Goal: Communication & Community: Answer question/provide support

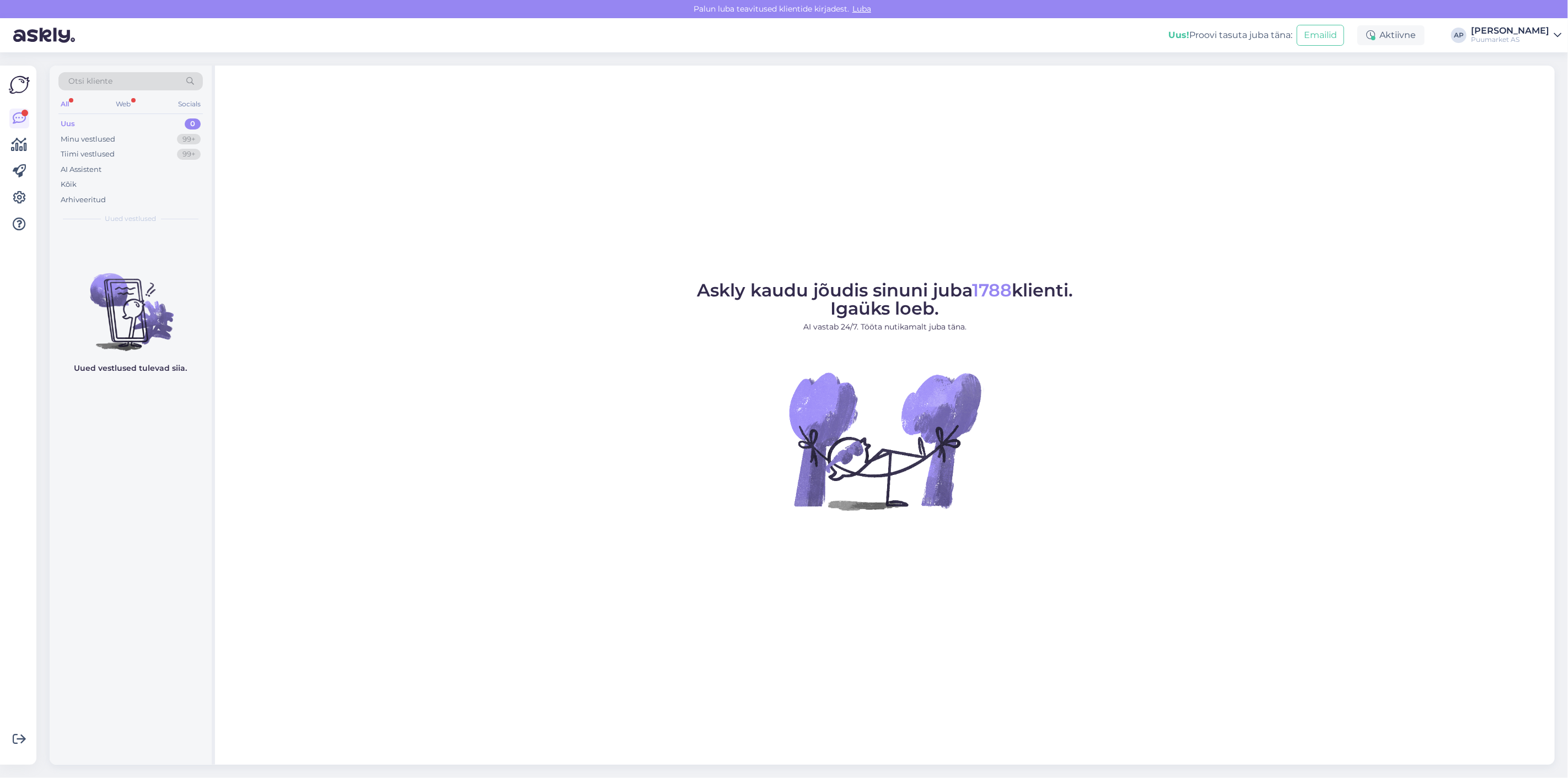
click at [132, 121] on div "Uus 0" at bounding box center [130, 124] width 144 height 15
click at [112, 147] on div "Tiimi vestlused 99+" at bounding box center [130, 155] width 144 height 15
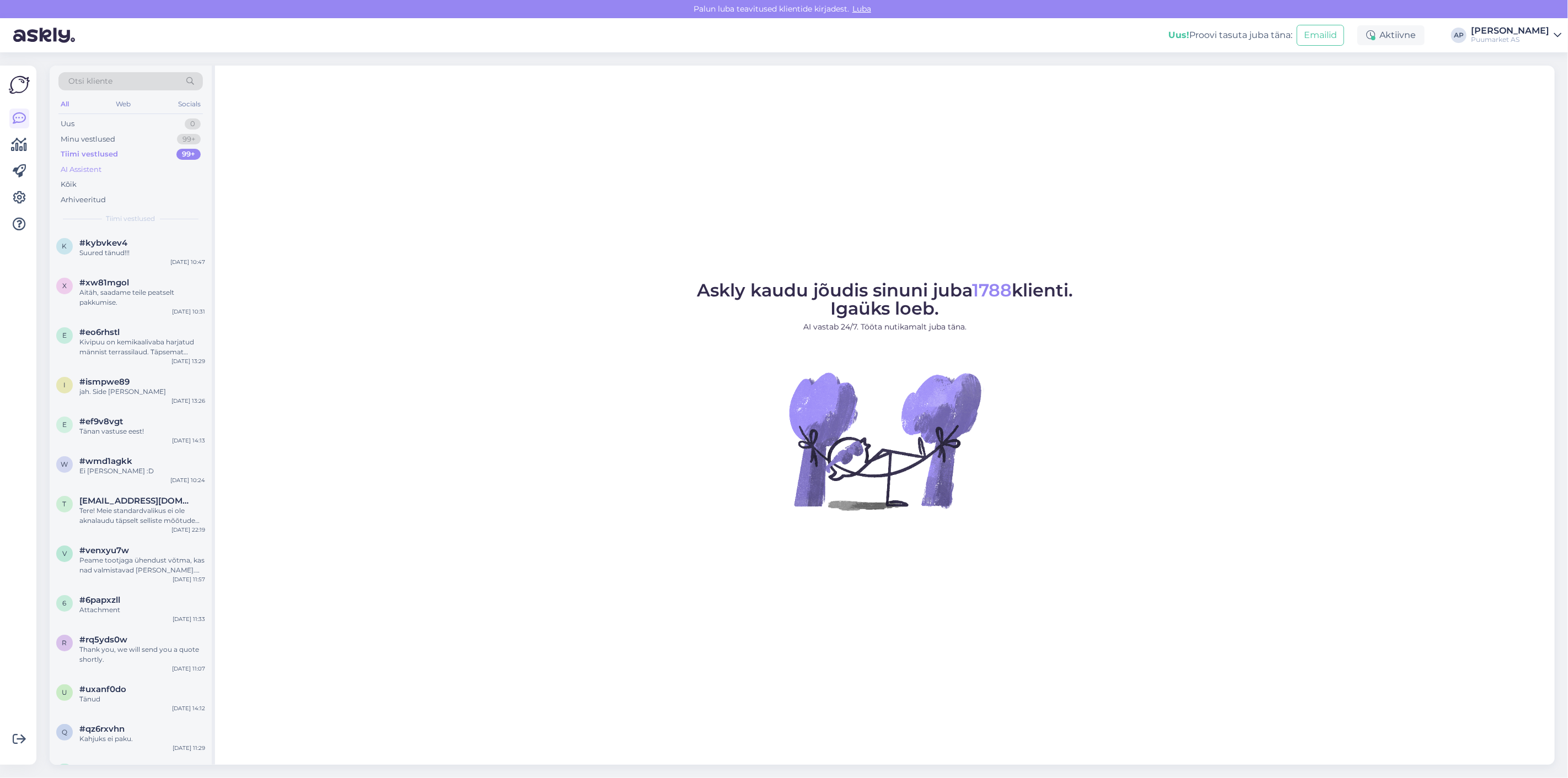
click at [107, 167] on div "AI Assistent" at bounding box center [130, 170] width 144 height 15
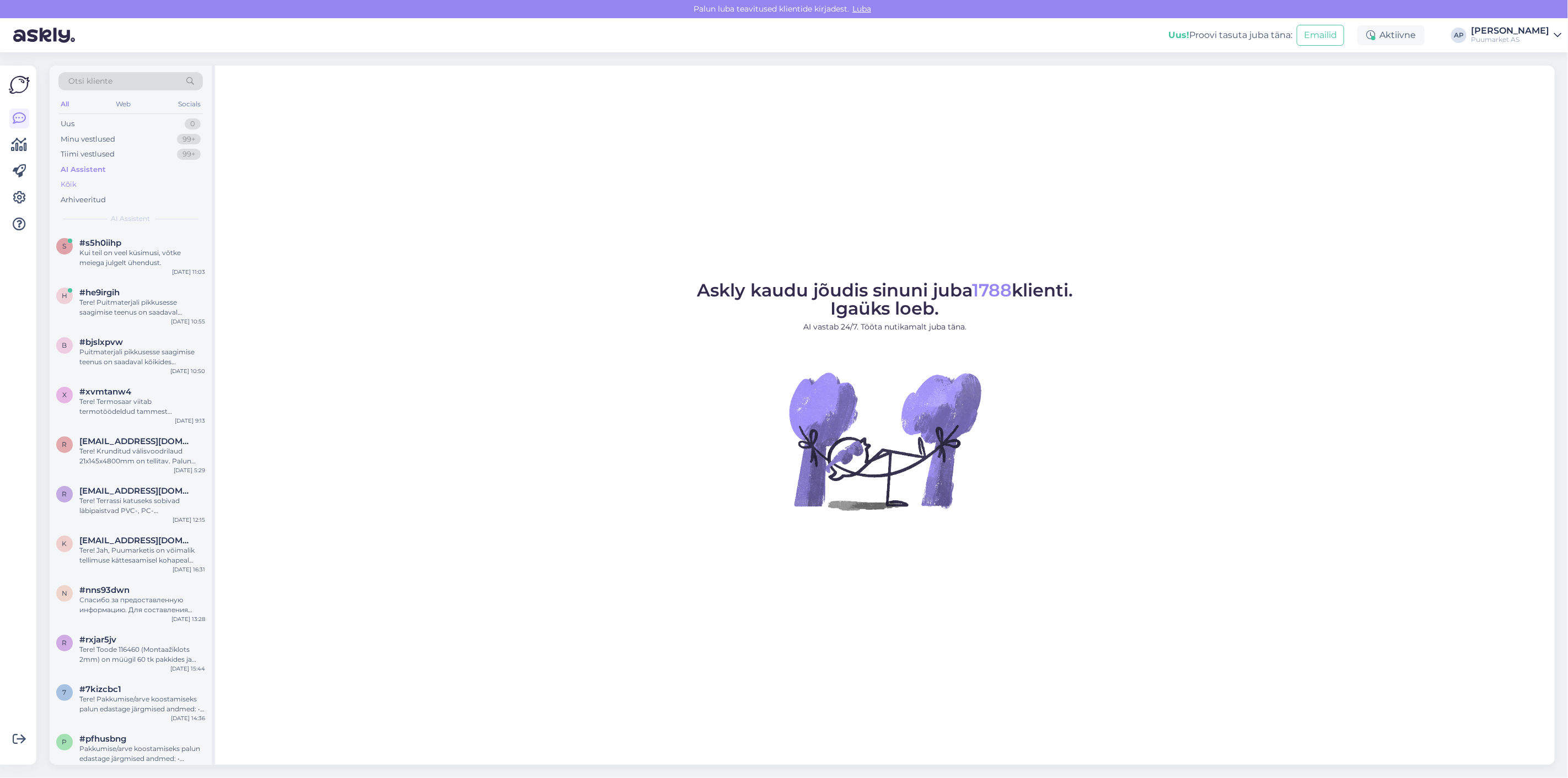
click at [104, 182] on div "Kõik" at bounding box center [130, 185] width 144 height 15
click at [123, 249] on div "Kui teil on veel küsimusi, võtke meiega julgelt ühendust." at bounding box center [142, 258] width 126 height 20
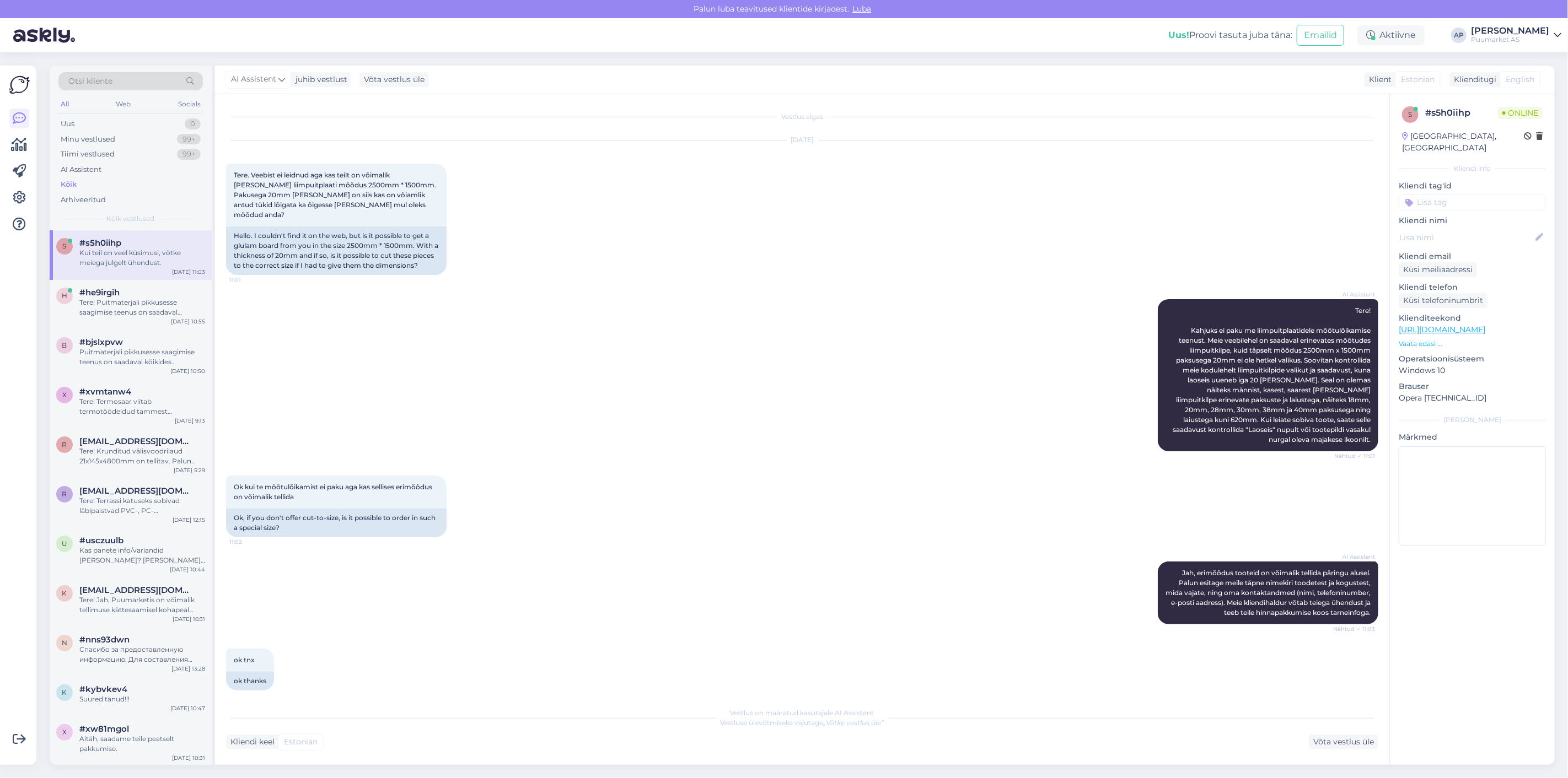
scroll to position [57, 0]
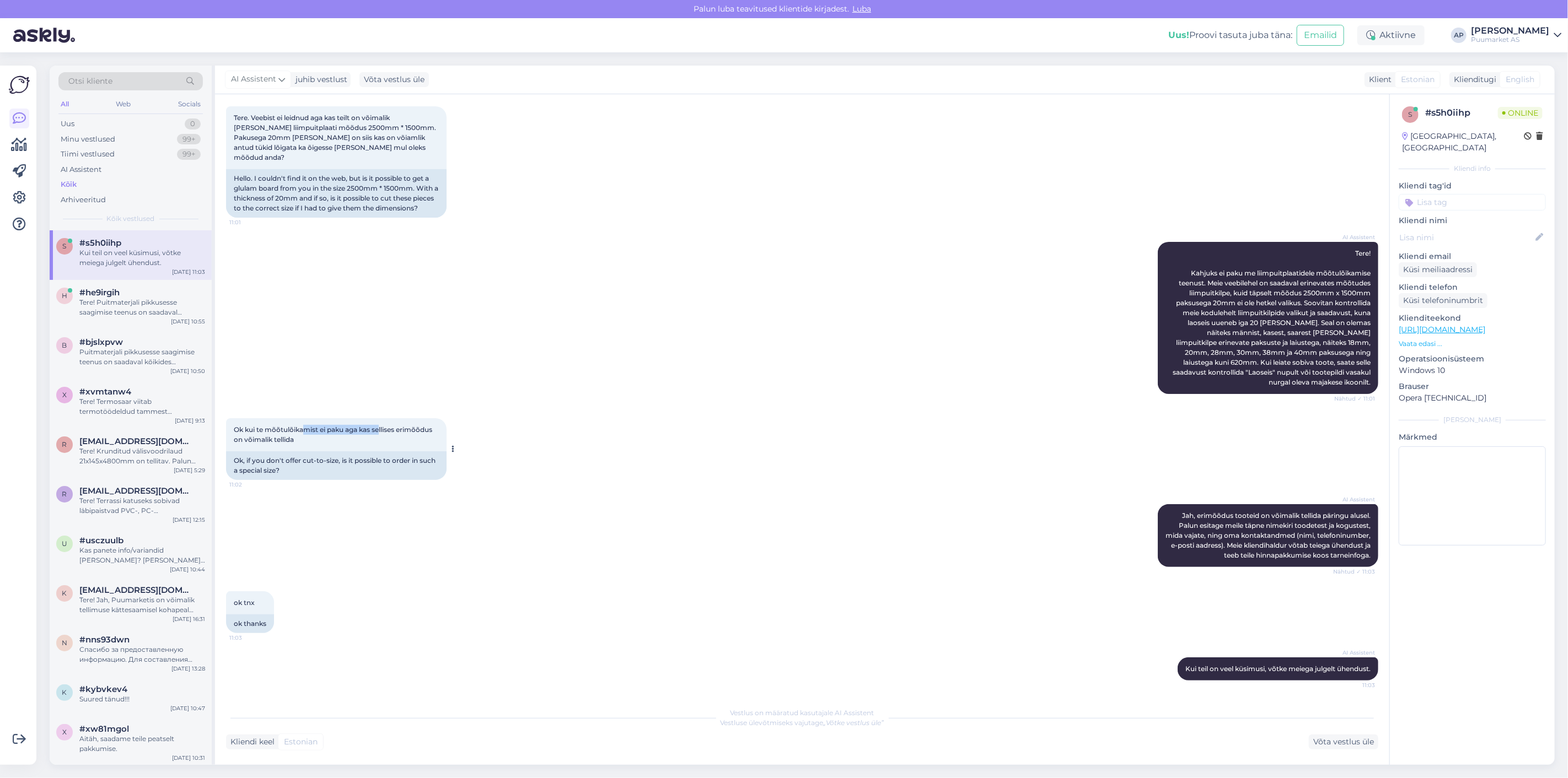
drag, startPoint x: 305, startPoint y: 419, endPoint x: 381, endPoint y: 420, distance: 76.0
click at [381, 425] on span "Ok kui te mõõtulõikamist ei paku aga kas sellises erimõõdus on võimalik tellida" at bounding box center [334, 434] width 200 height 18
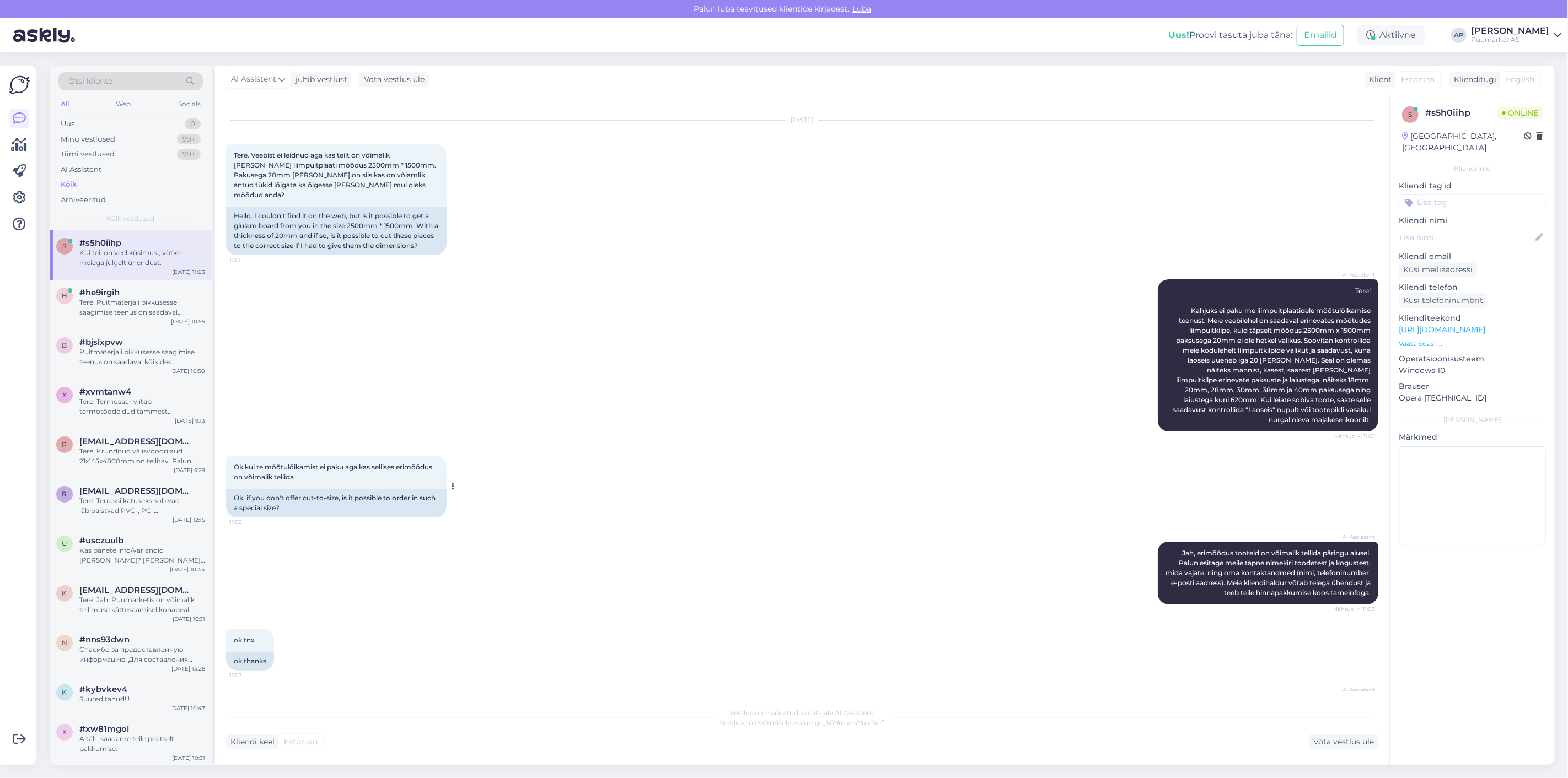
scroll to position [0, 0]
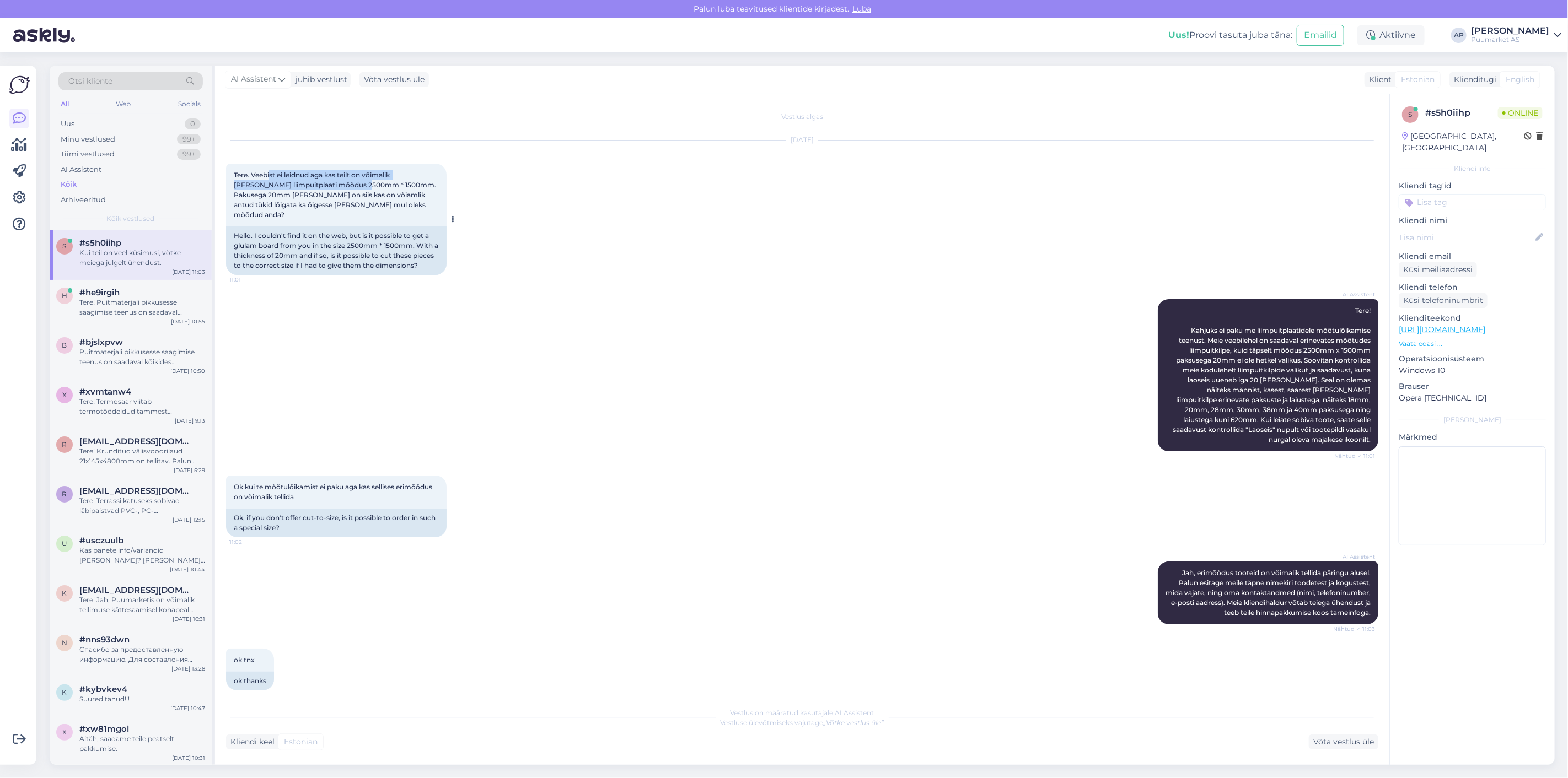
drag, startPoint x: 271, startPoint y: 172, endPoint x: 338, endPoint y: 186, distance: 68.4
click at [338, 186] on span "Tere. Veebist ei leidnud aga kas teilt on võimalik [PERSON_NAME] liimpuitplaati…" at bounding box center [335, 195] width 204 height 48
click at [657, 351] on div "AI Assistent Tere! Kahjuks ei paku me liimpuitplaatidele mõõtulõikamise teenust…" at bounding box center [802, 375] width 1152 height 176
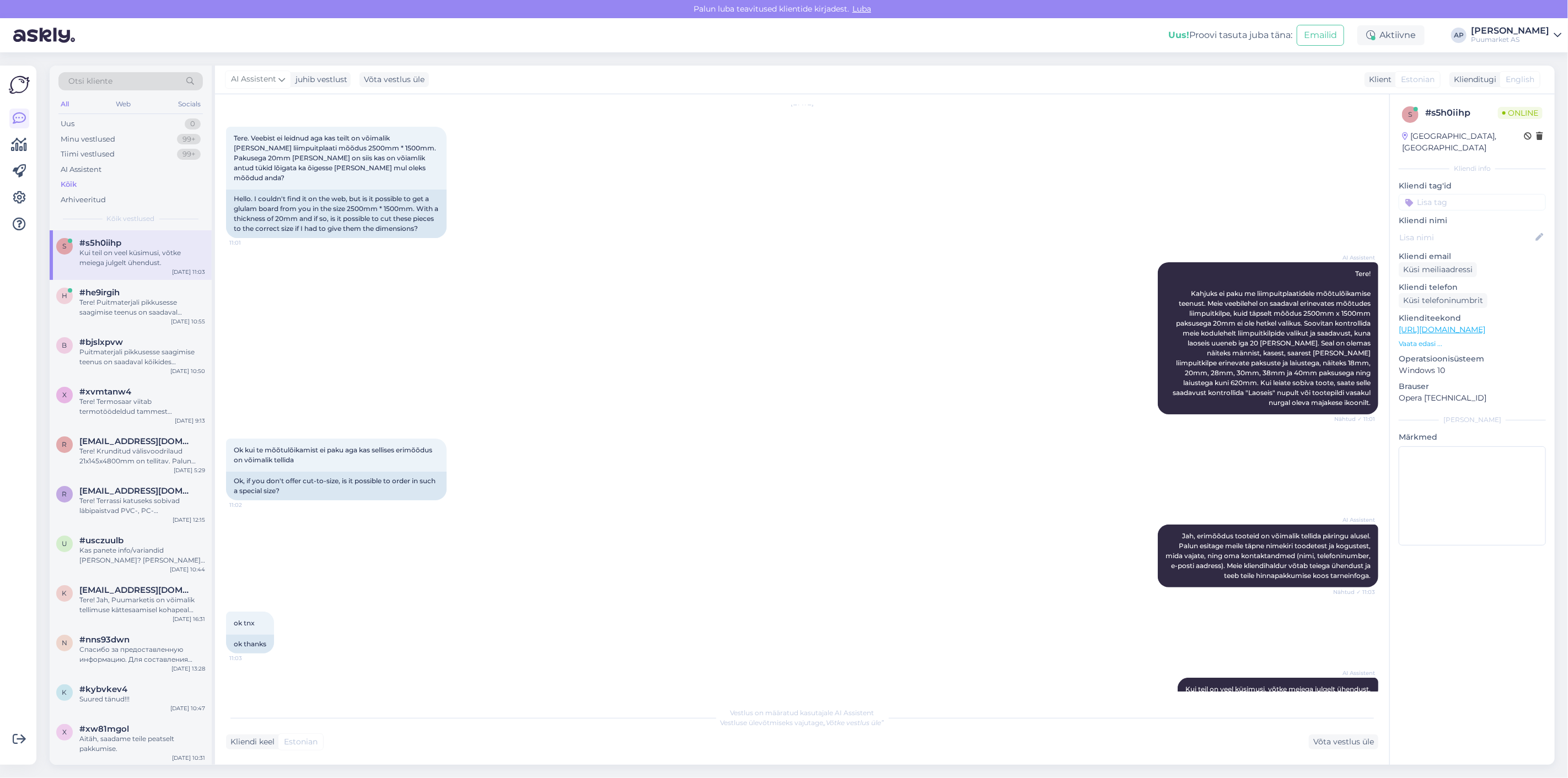
scroll to position [57, 0]
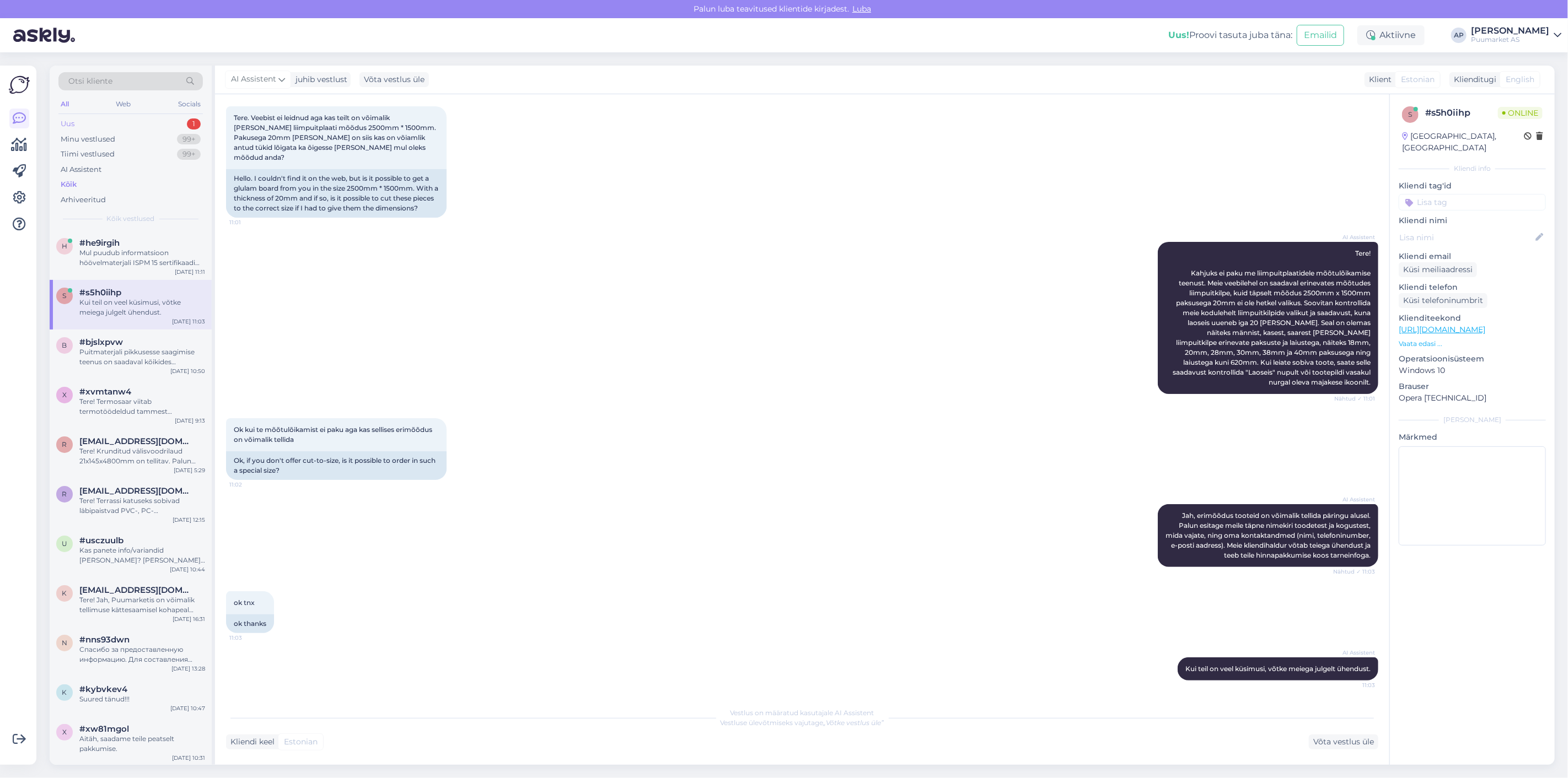
click at [81, 123] on div "Uus 1" at bounding box center [130, 124] width 144 height 15
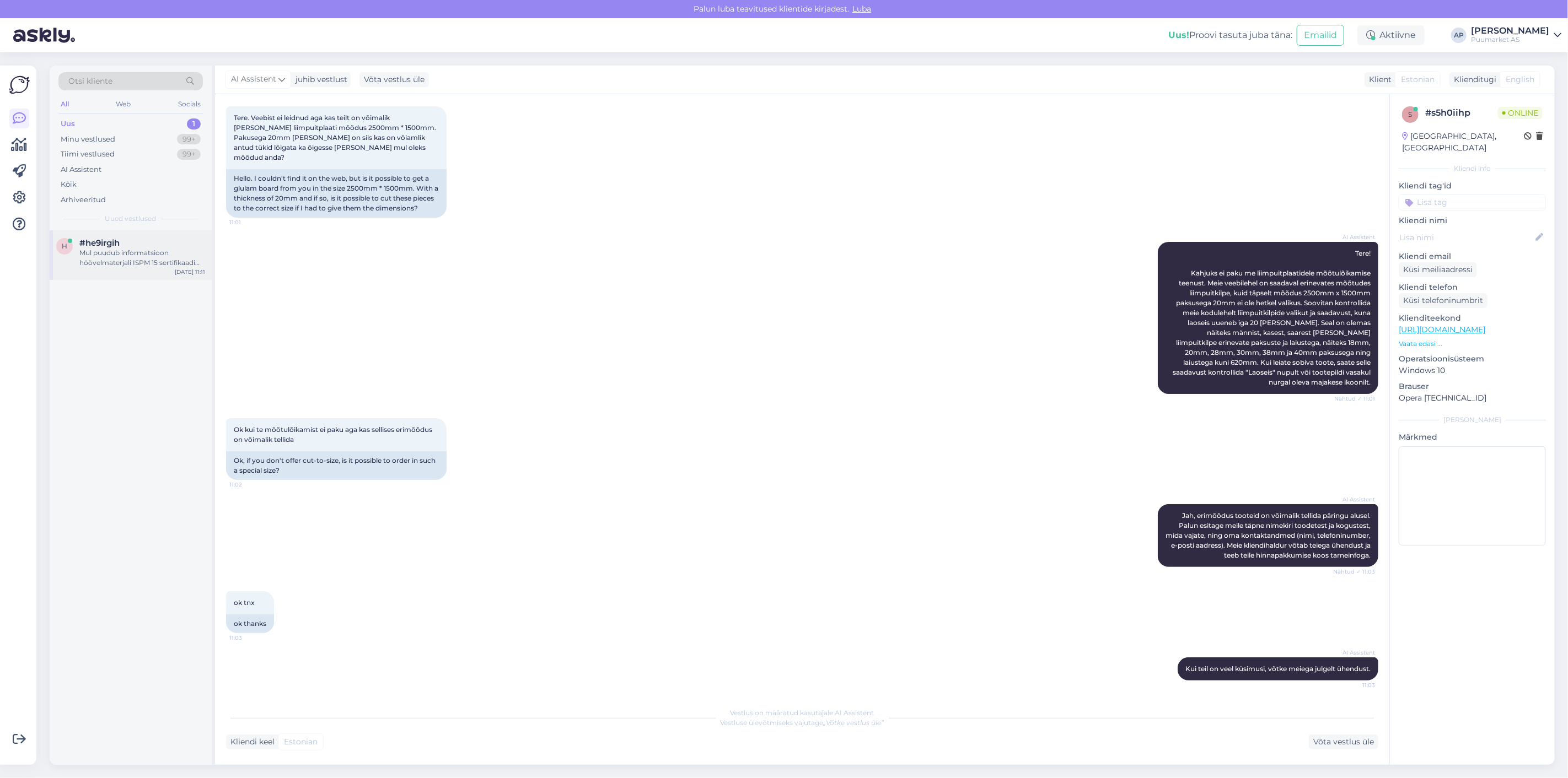
click at [140, 266] on div "Mul puudub informatsioon höövelmaterjali ISPM 15 sertifikaadi kohta. Edastan te…" at bounding box center [142, 258] width 126 height 20
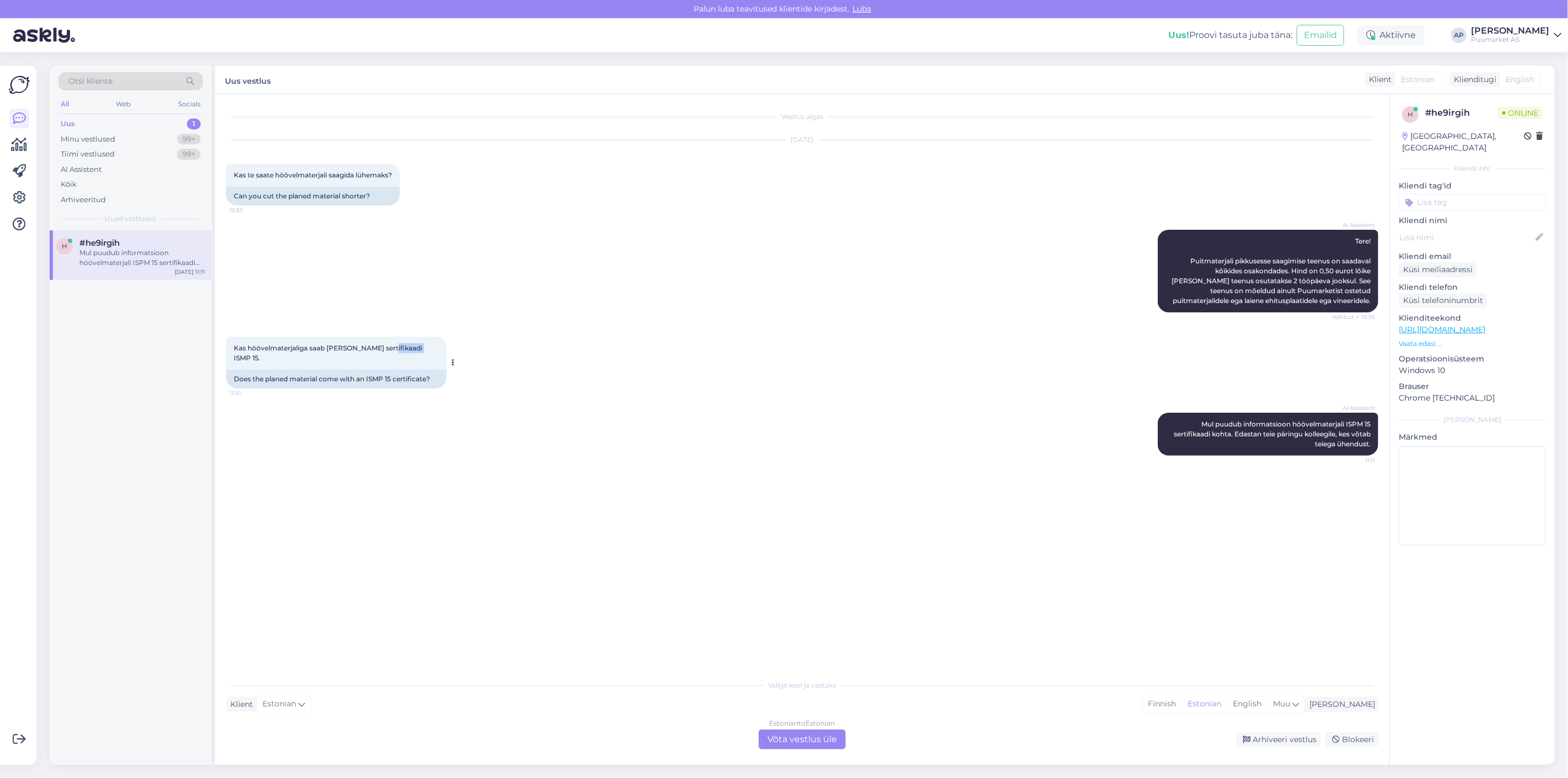
drag, startPoint x: 385, startPoint y: 344, endPoint x: 427, endPoint y: 352, distance: 42.8
click at [427, 352] on div "Kas höövelmaterjaliga saab [PERSON_NAME] sertifikaadi ISMP 15. 11:10" at bounding box center [336, 353] width 220 height 33
copy span "ISMP 15."
drag, startPoint x: 234, startPoint y: 348, endPoint x: 433, endPoint y: 343, distance: 199.1
click at [433, 343] on div "Kas höövelmaterjaliga saab [PERSON_NAME] sertifikaadi ISMP 15. 11:10" at bounding box center [336, 353] width 220 height 33
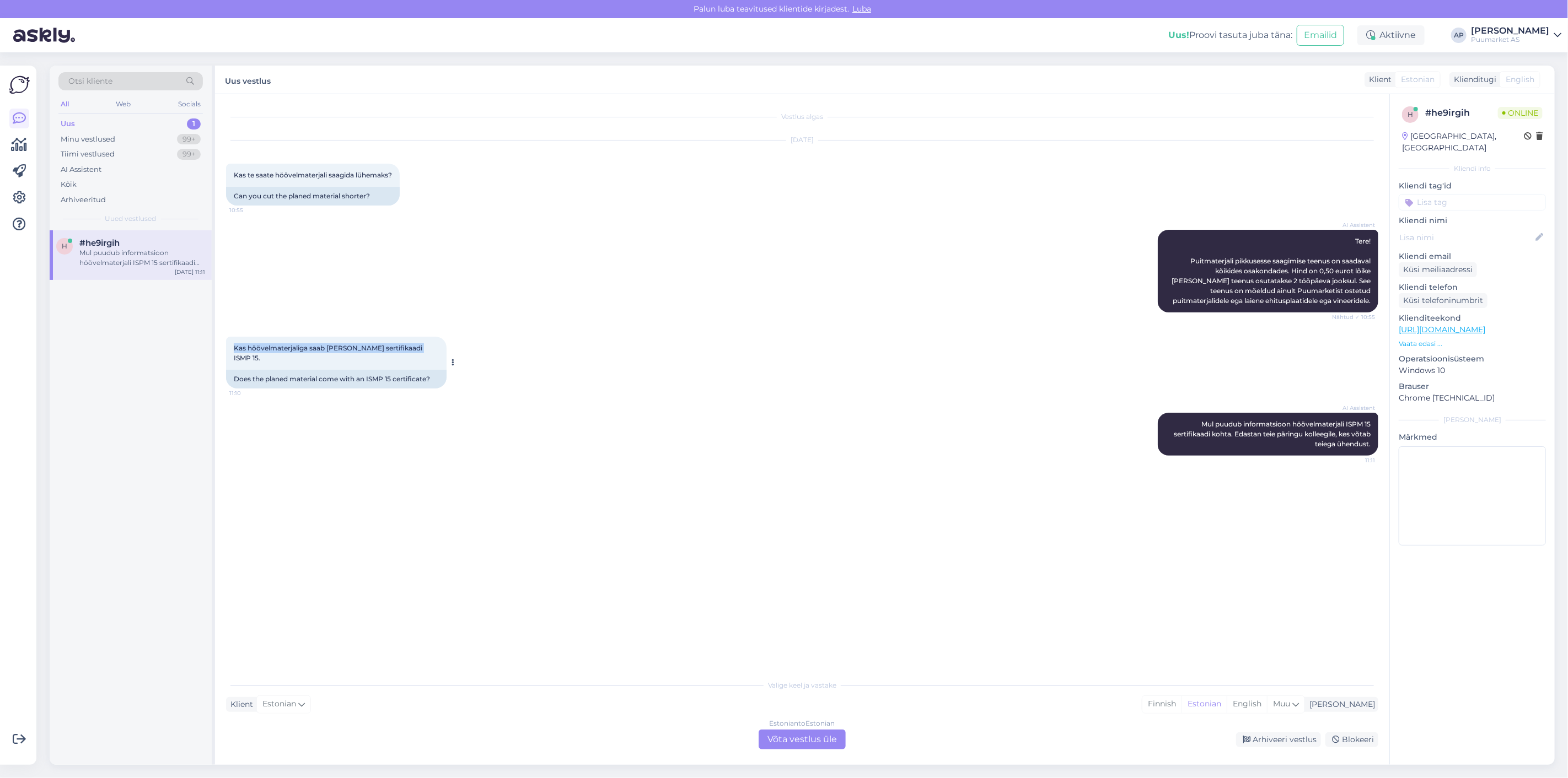
copy span "Kas höövelmaterjaliga saab [PERSON_NAME] sertifikaadi ISMP 15."
click at [804, 732] on div "Estonian to Estonian Võta vestlus üle" at bounding box center [802, 739] width 87 height 20
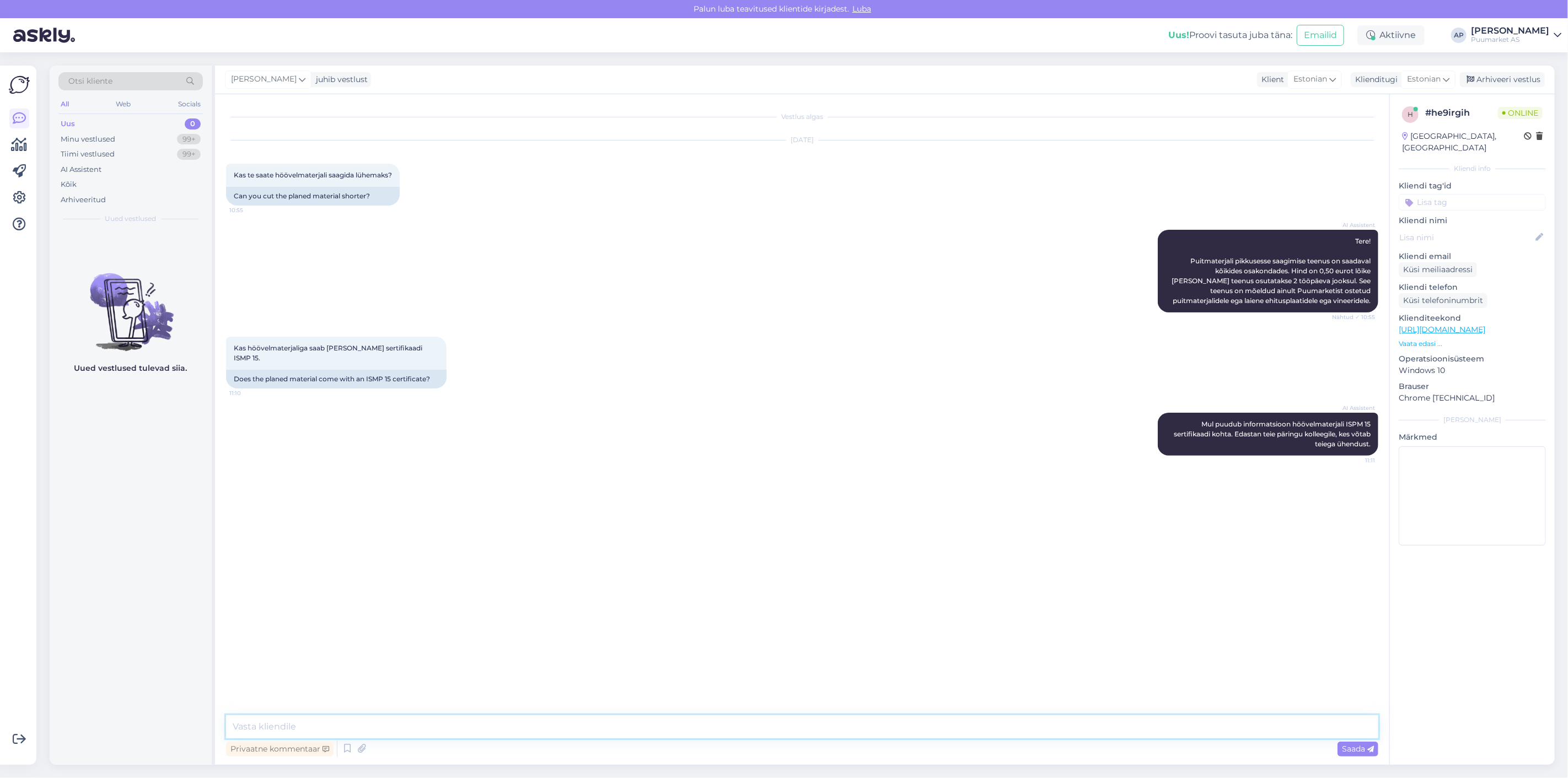
click at [796, 725] on textarea at bounding box center [802, 727] width 1152 height 23
paste textarea "Sõltub konkreetsest materjalist"
type textarea "Sõltub konkreetsest materjalist"
click at [138, 144] on div "Minu vestlused 99+" at bounding box center [130, 139] width 144 height 15
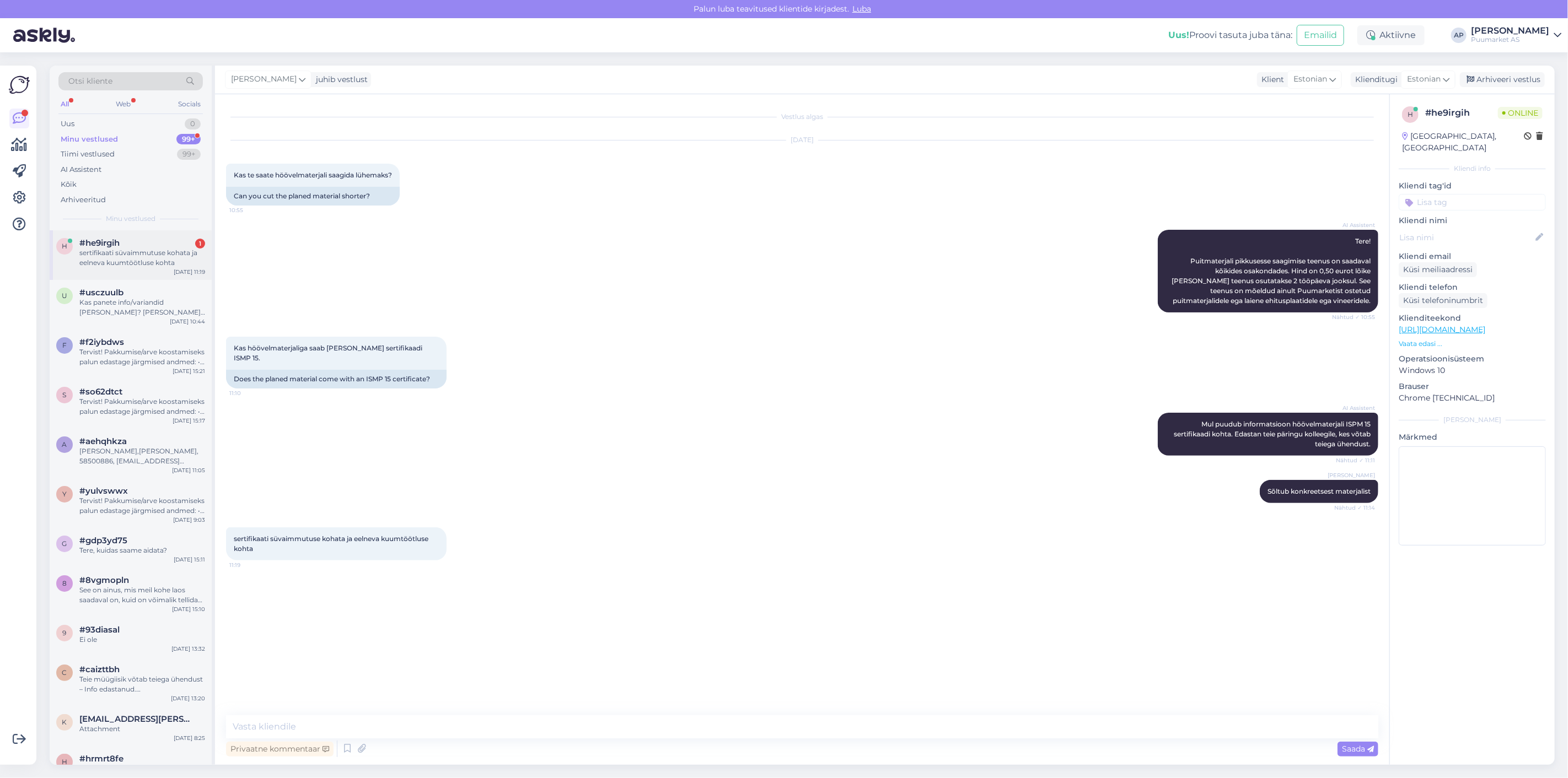
click at [155, 246] on div "#he9irgih 1" at bounding box center [142, 243] width 126 height 10
drag, startPoint x: 298, startPoint y: 538, endPoint x: 233, endPoint y: 524, distance: 66.5
click at [233, 528] on div "sertifikaati süvaimmutuse kohata ja eelneva kuumtöötluse kohta 11:19" at bounding box center [336, 544] width 220 height 33
click at [490, 548] on div "sertifikaati süvaimmutuse kohata ja eelneva kuumtöötluse kohta 11:19" at bounding box center [802, 543] width 1152 height 57
click at [541, 737] on textarea at bounding box center [802, 727] width 1152 height 23
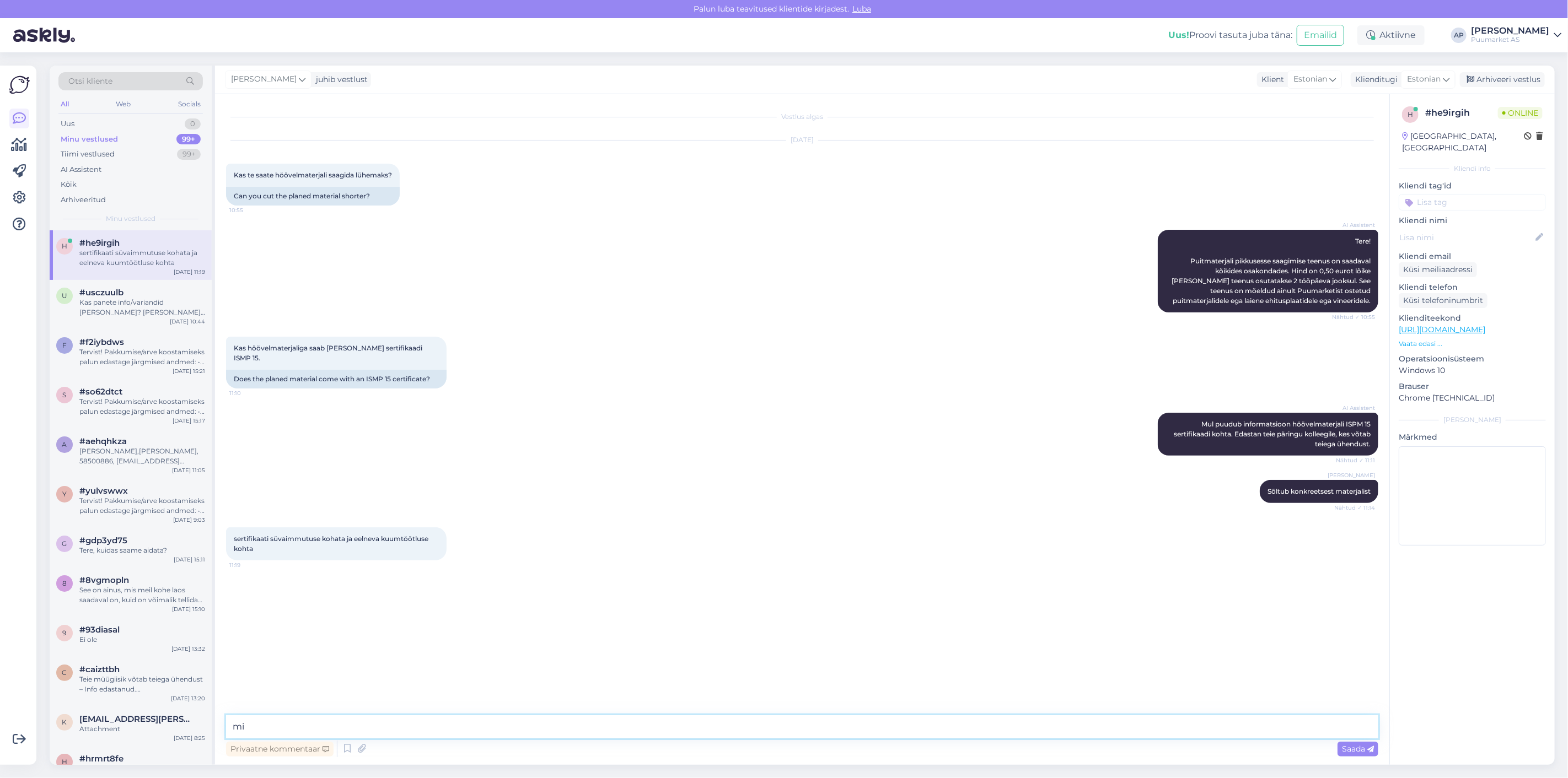
type textarea "m"
type textarea "T"
type textarea "t"
type textarea "V"
drag, startPoint x: 430, startPoint y: 722, endPoint x: 231, endPoint y: 717, distance: 199.1
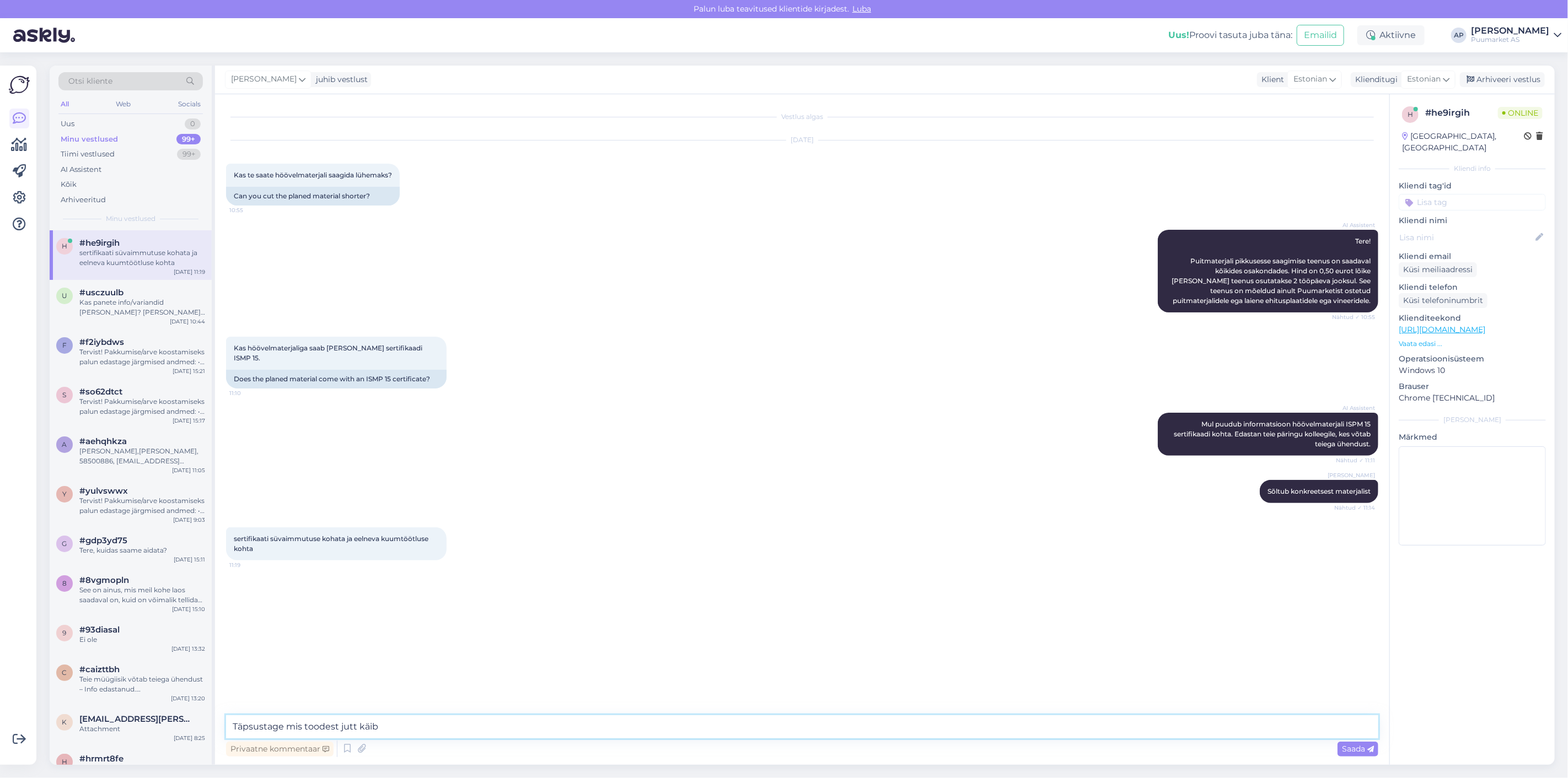
click at [231, 717] on textarea "Täpsustage mis toodest jutt käib" at bounding box center [802, 727] width 1152 height 23
paste textarea "Palun täpsustage, millisest tootest jutt käib."
type textarea "Palun täpsustage, millisest tootest jutt käib."
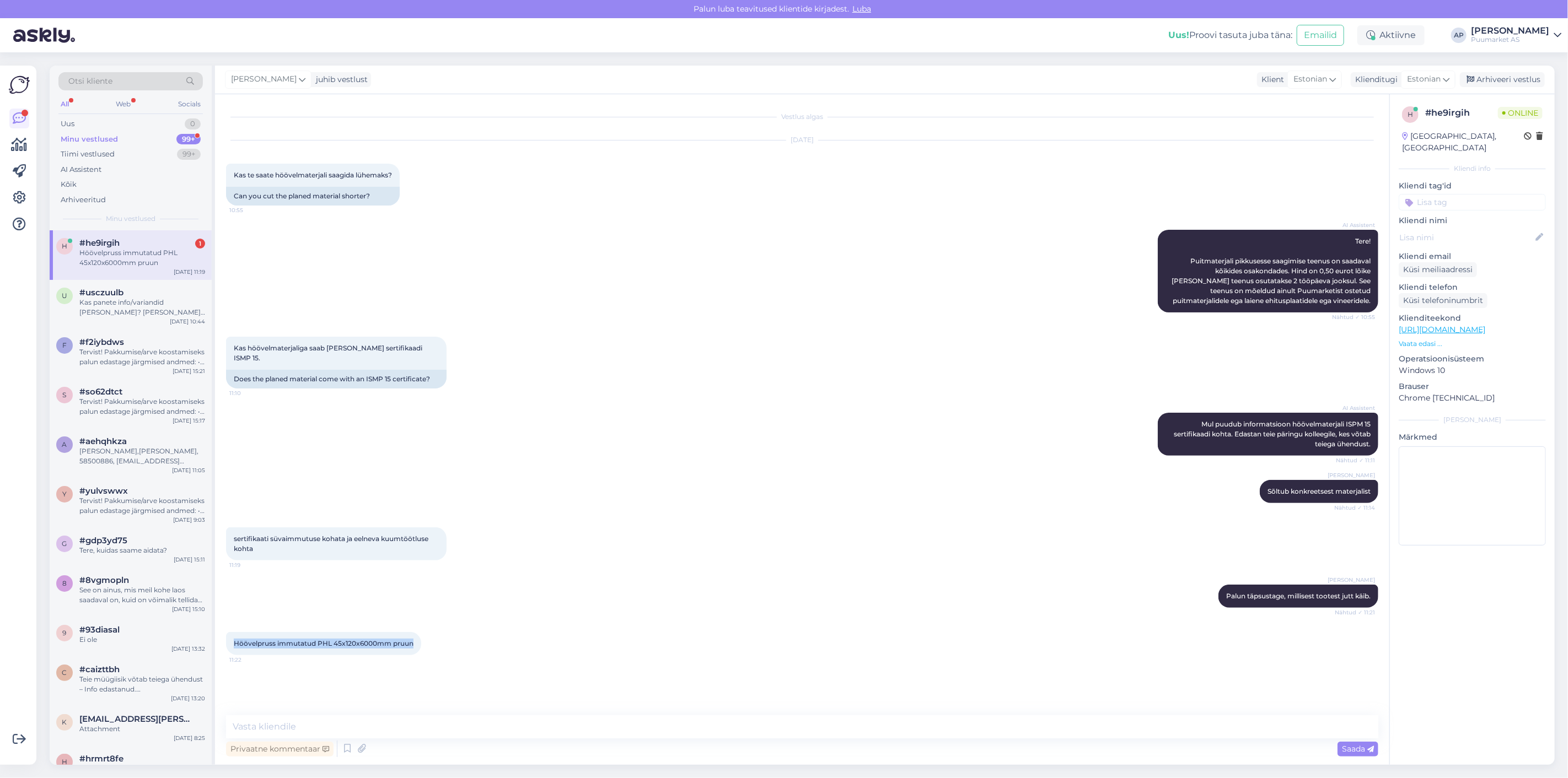
drag, startPoint x: 418, startPoint y: 630, endPoint x: 226, endPoint y: 641, distance: 192.3
click at [226, 641] on div "Höövelpruss immutatud PHL 45x120x6000mm pruun 11:22" at bounding box center [324, 644] width 195 height 23
copy span "Höövelpruss immutatud PHL 45x120x6000mm pruun"
click at [374, 542] on div "sertifikaati süvaimmutuse kohata ja eelneva kuumtöötluse kohta 11:19" at bounding box center [336, 544] width 220 height 33
drag, startPoint x: 333, startPoint y: 541, endPoint x: 223, endPoint y: 513, distance: 113.5
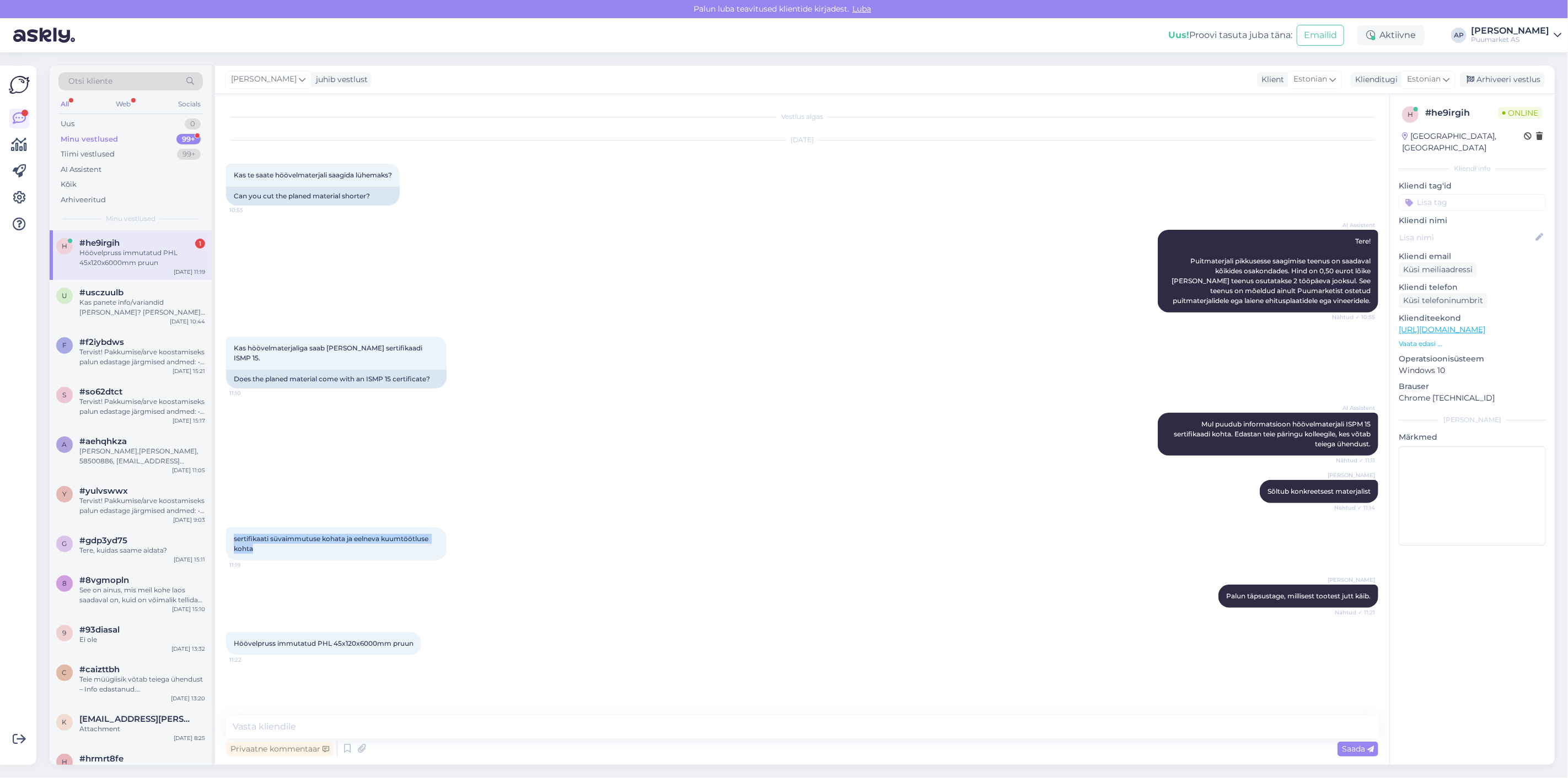
click at [223, 513] on div "Vestlus algas [DATE] Kas te saate höövelmaterjali saagida lühemaks? 10:55 Can y…" at bounding box center [801, 429] width 1174 height 671
copy span "sertifikaati süvaimmutuse kohata ja eelneva kuumtöötluse kohta"
drag, startPoint x: 691, startPoint y: 572, endPoint x: 659, endPoint y: 634, distance: 69.8
click at [691, 572] on div "[PERSON_NAME] Palun täpsustage, millisest tootest jutt käib. Nähtud ✓ 11:21" at bounding box center [802, 595] width 1152 height 47
click at [548, 724] on textarea at bounding box center [802, 727] width 1152 height 23
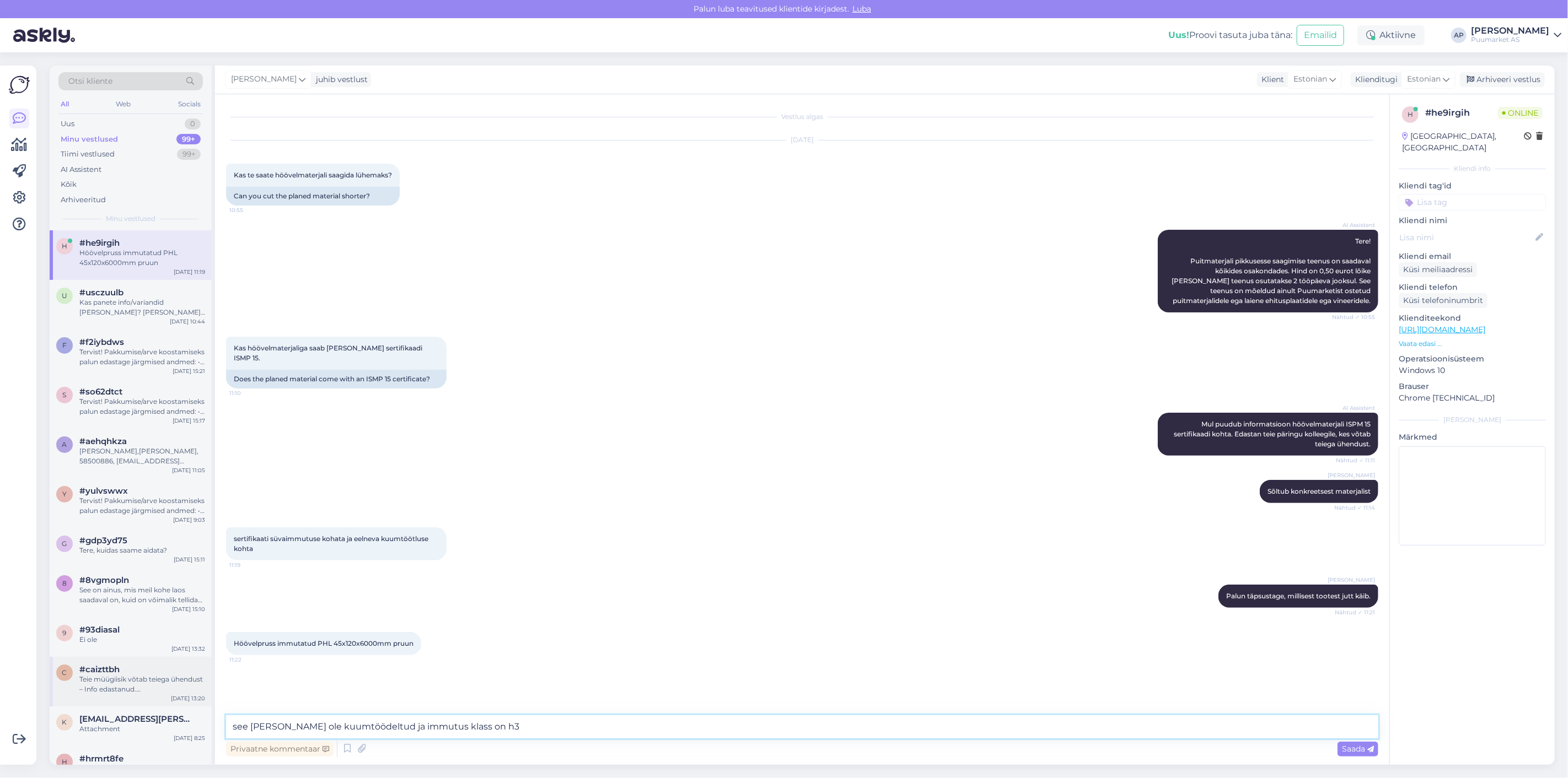
drag, startPoint x: 524, startPoint y: 722, endPoint x: 65, endPoint y: 674, distance: 461.5
click at [166, 720] on div "Otsi kliente All Web Socials Uus 0 Minu vestlused 99+ Tiimi vestlused 99+ AI As…" at bounding box center [801, 416] width 1505 height 700
paste textarea "See [PERSON_NAME] ole kuumtöödeldud ning immutusklass on H3."
type textarea "See [PERSON_NAME] ole kuumtöödeldud ning immutusklass on H3."
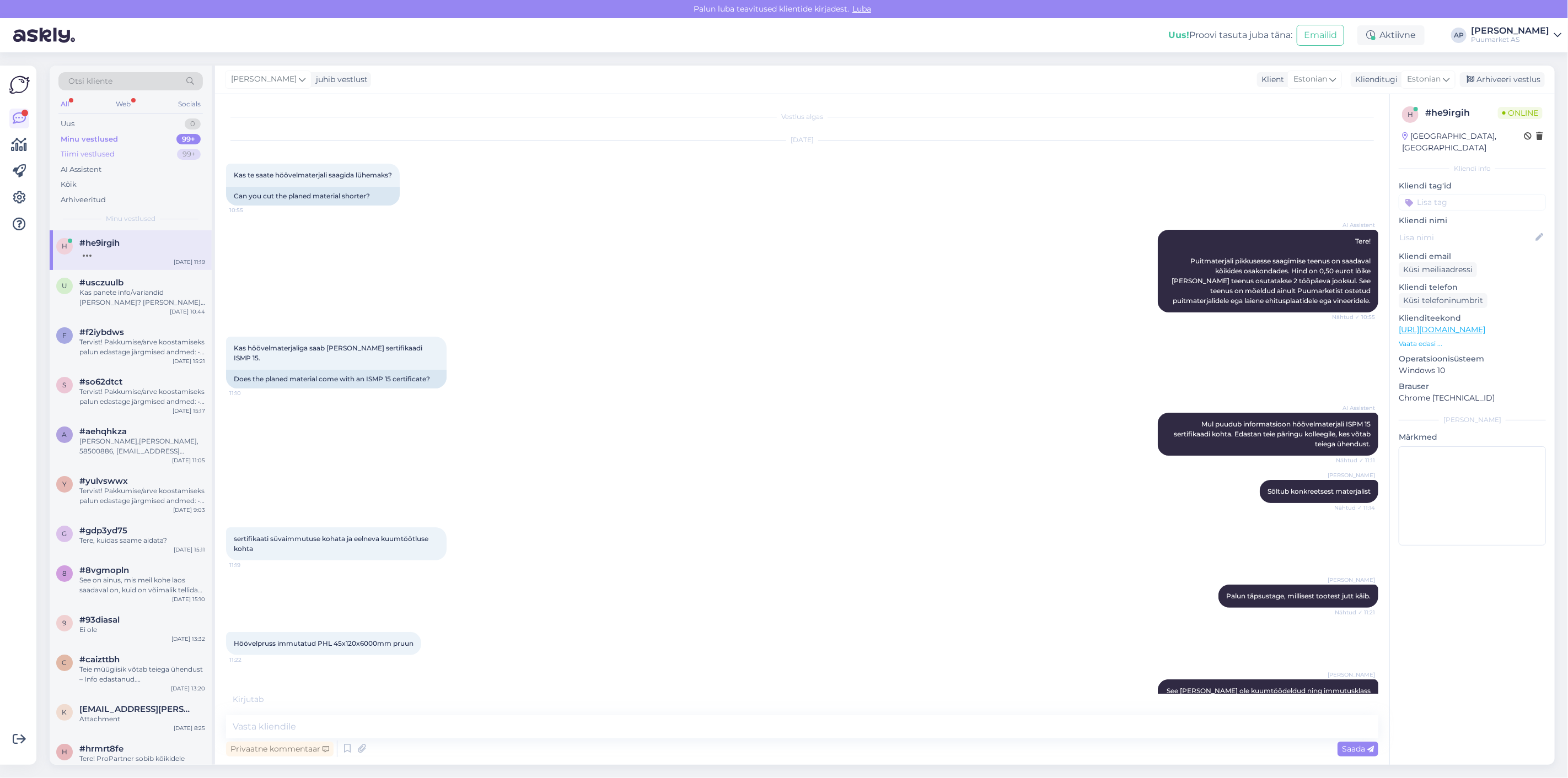
click at [79, 149] on div "Tiimi vestlused" at bounding box center [88, 154] width 54 height 11
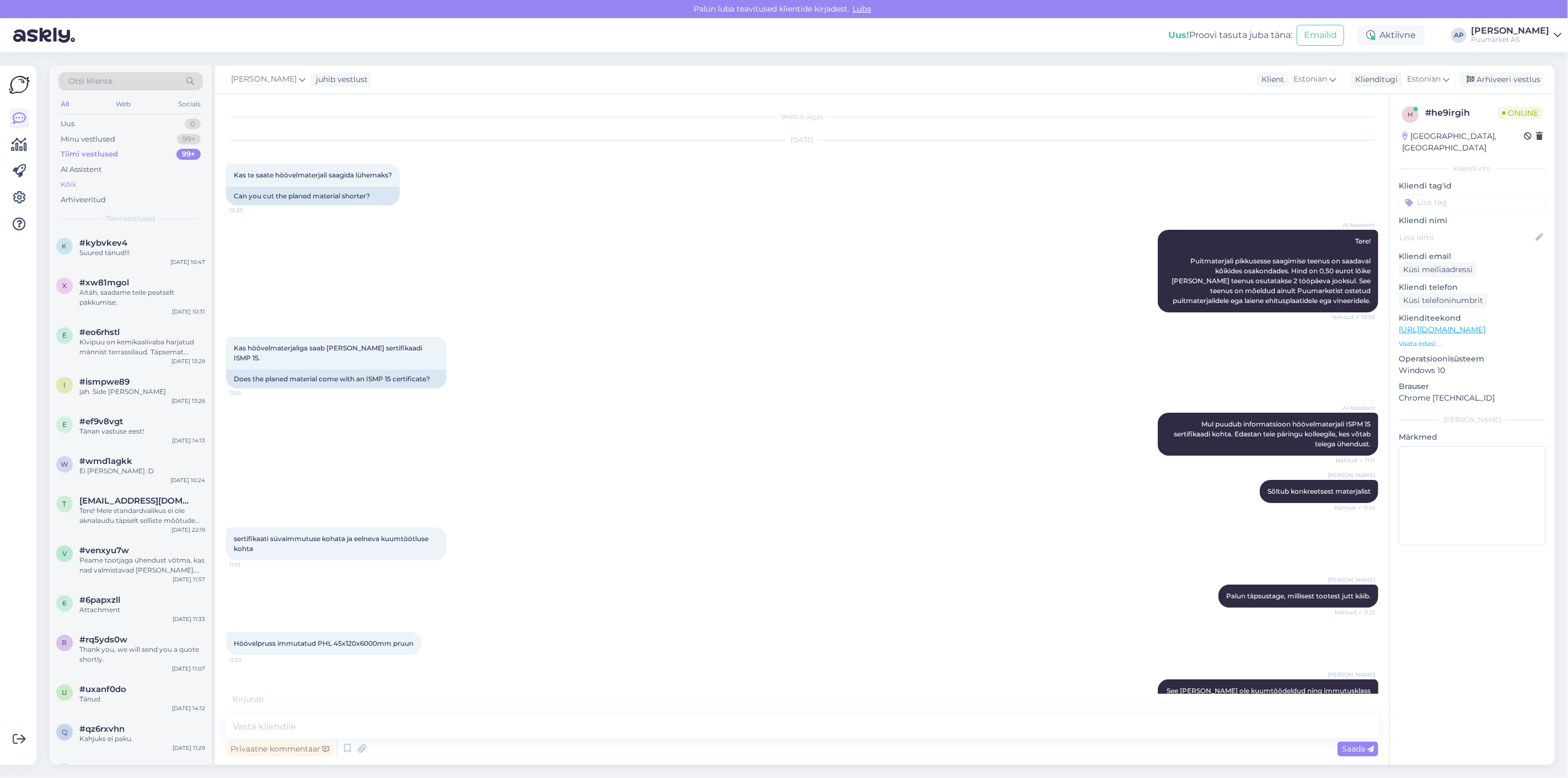
click at [102, 183] on div "Kõik" at bounding box center [130, 185] width 144 height 15
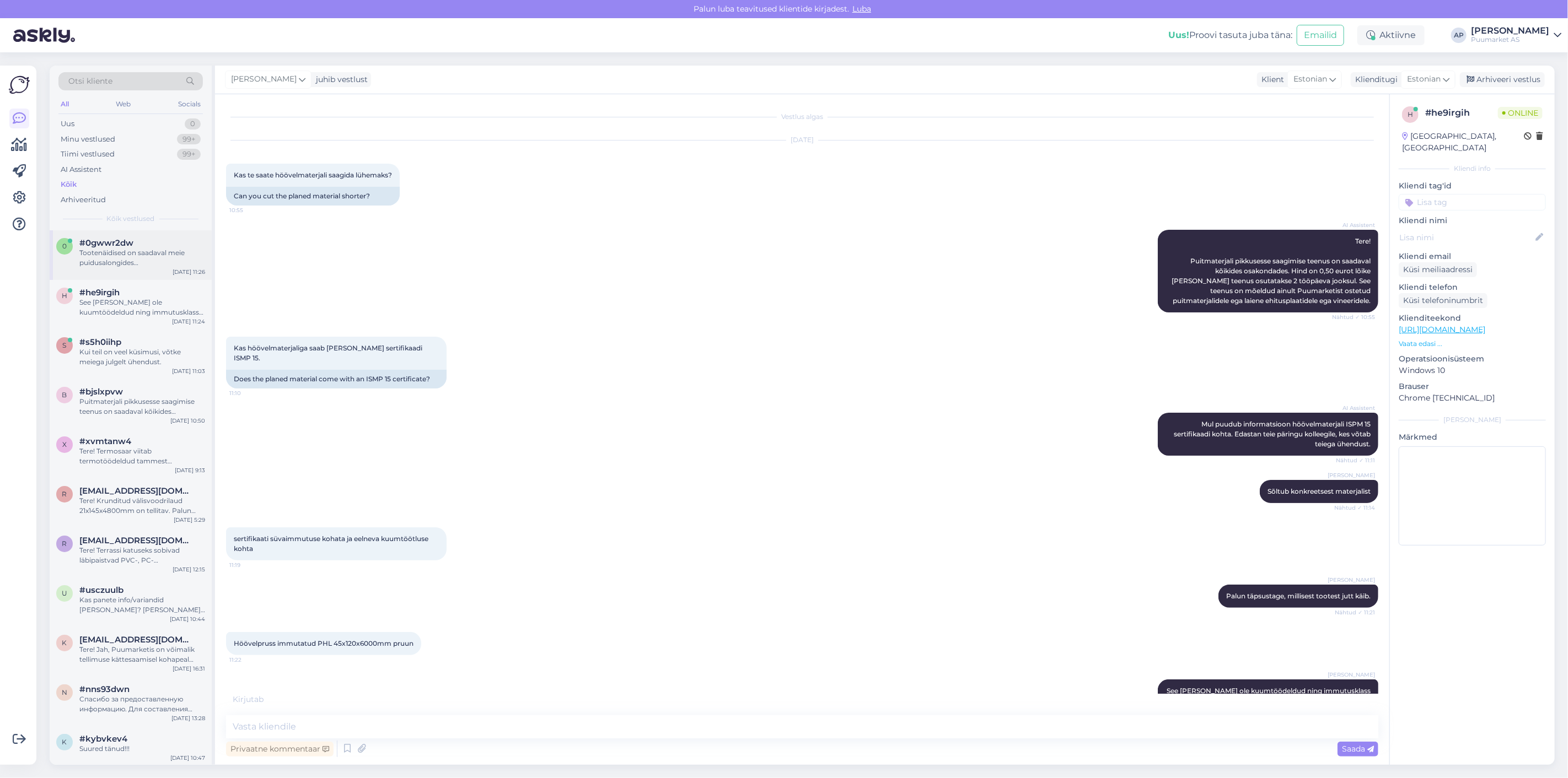
click at [103, 238] on span "#0gwwr2dw" at bounding box center [106, 243] width 54 height 10
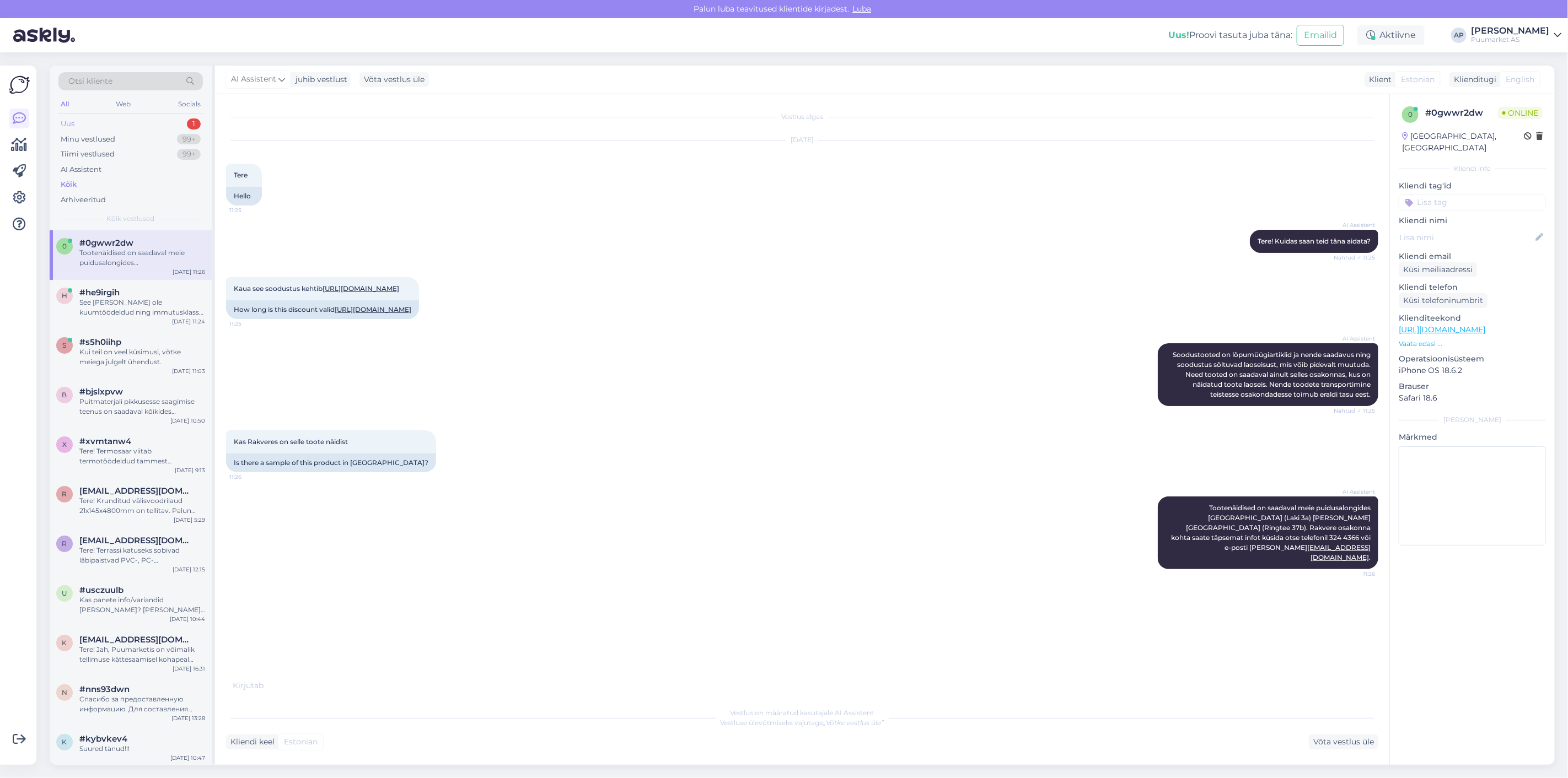
click at [116, 124] on div "Uus 1" at bounding box center [130, 124] width 144 height 15
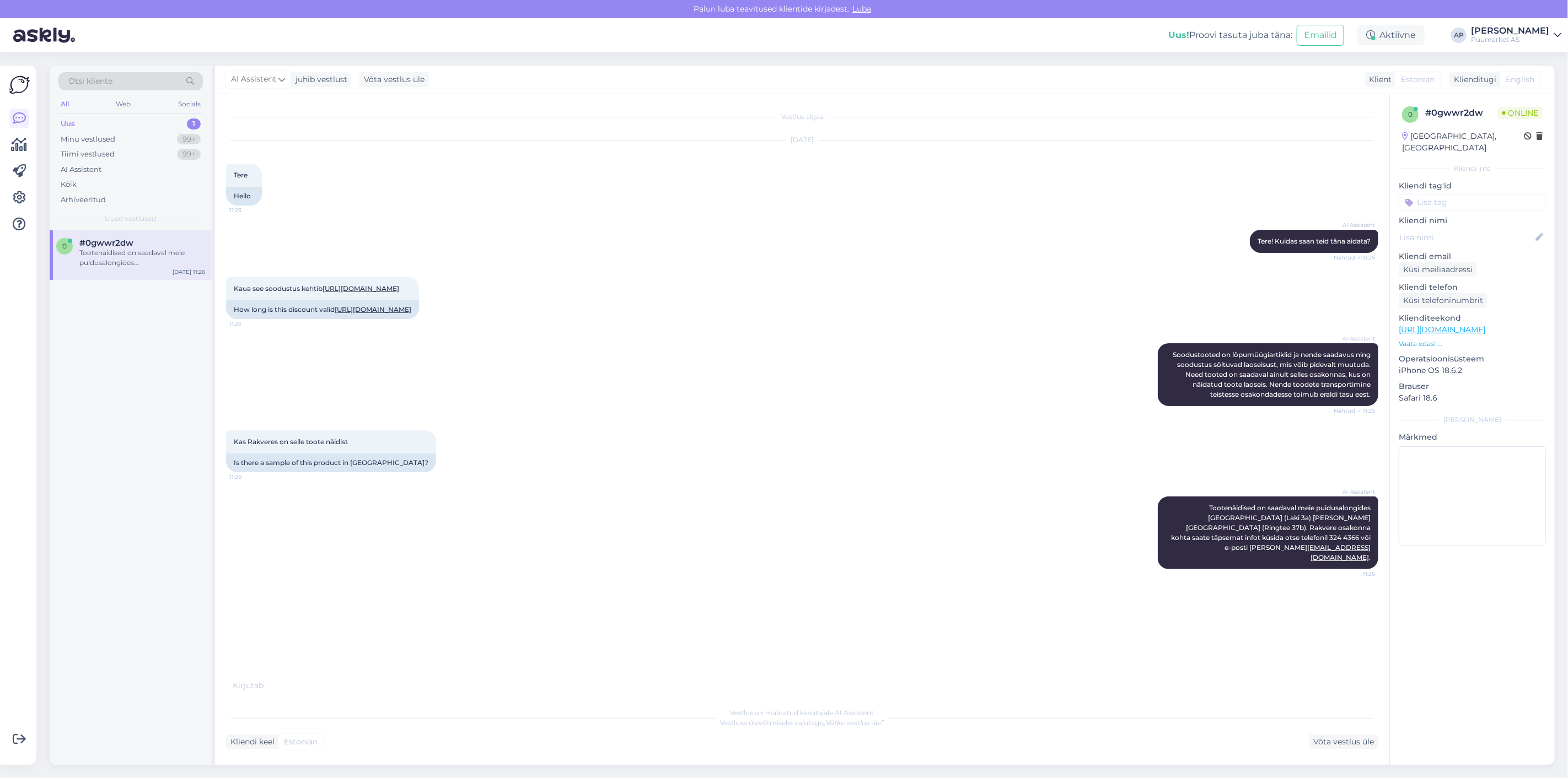
click at [116, 262] on div "Tootenäidised on saadaval meie puidusalongides [GEOGRAPHIC_DATA] (Laki 3a) [PER…" at bounding box center [142, 258] width 126 height 20
click at [325, 293] on link "[URL][DOMAIN_NAME]" at bounding box center [361, 288] width 76 height 9
click at [147, 140] on div "Minu vestlused 99+" at bounding box center [130, 139] width 144 height 15
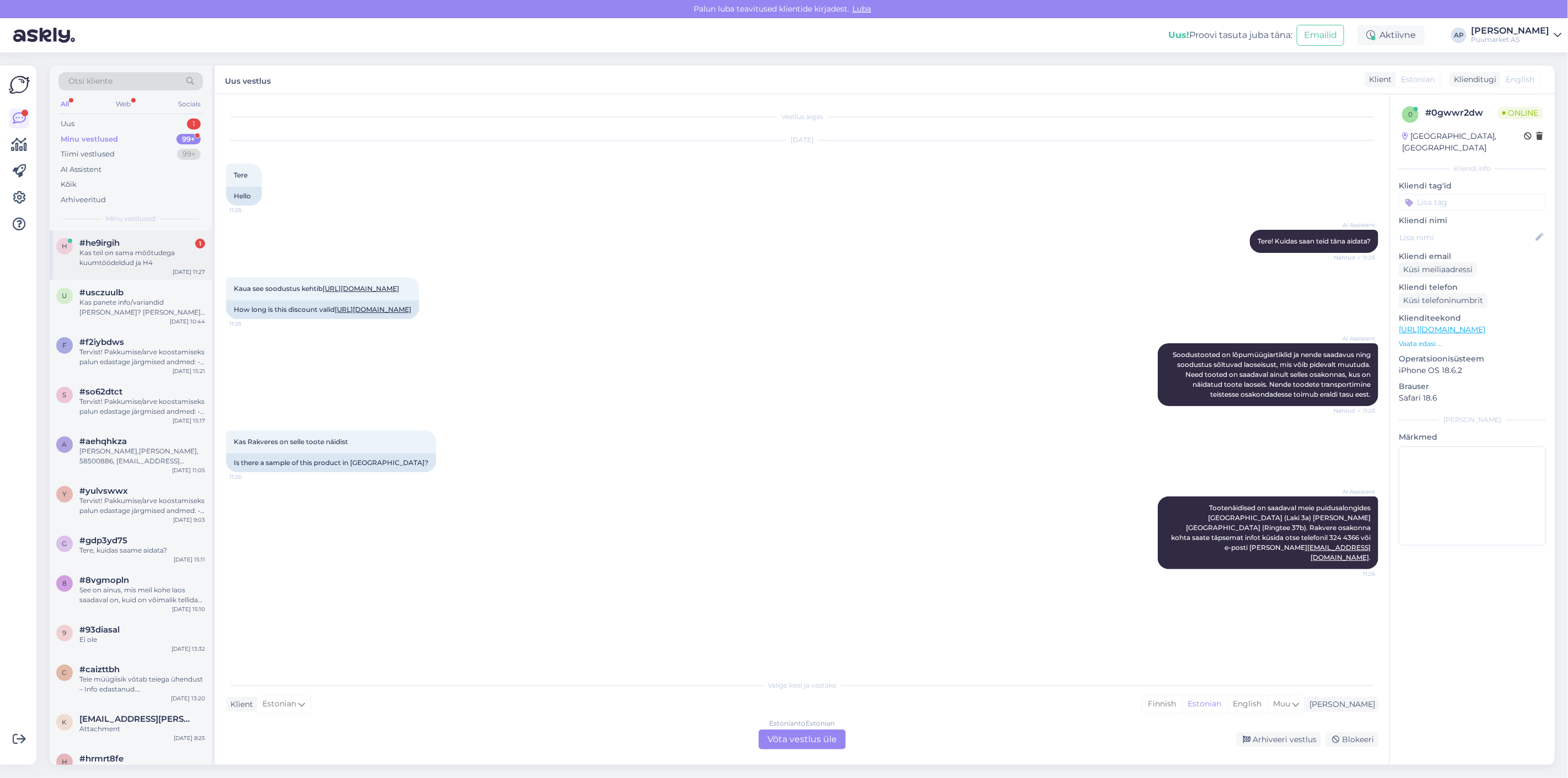
click at [156, 263] on div "Kas teil on sama mõõtudega kuumtöödeldud ja H4" at bounding box center [142, 258] width 126 height 20
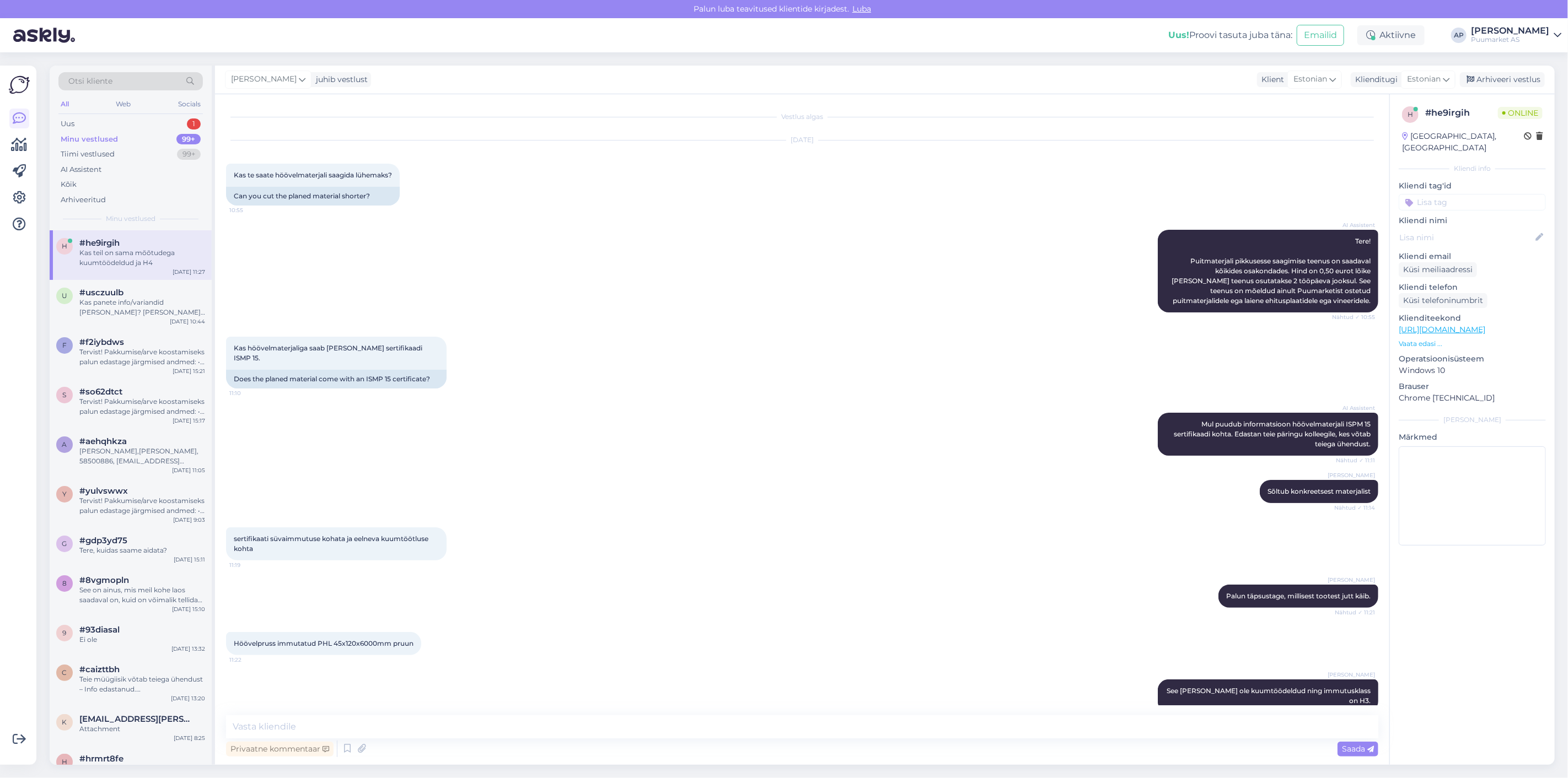
scroll to position [46, 0]
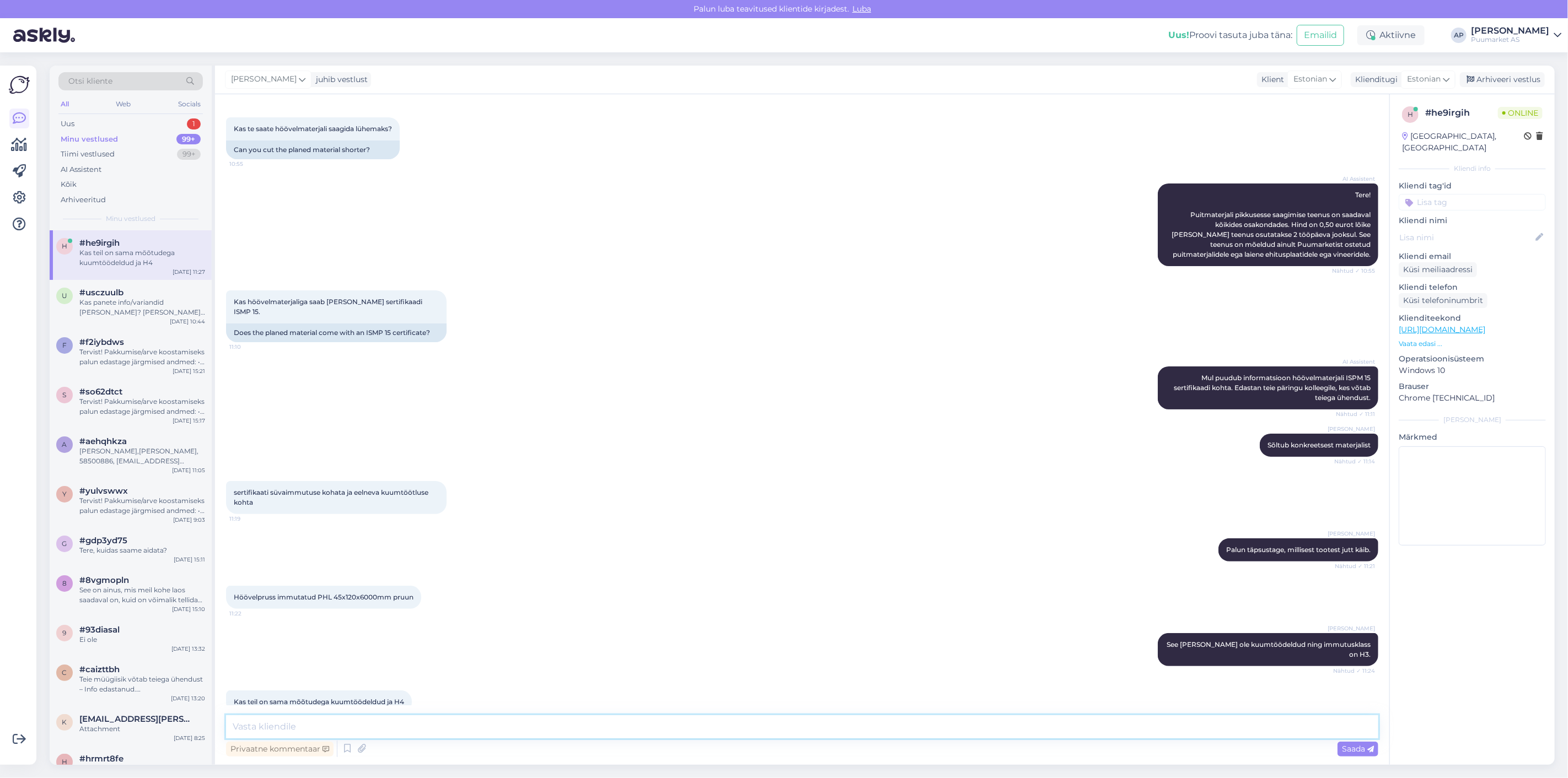
click at [321, 720] on textarea at bounding box center [802, 727] width 1152 height 23
type textarea "e"
drag, startPoint x: 366, startPoint y: 724, endPoint x: 153, endPoint y: 708, distance: 213.6
click at [135, 723] on div "Otsi kliente All Web Socials Uus 1 Minu vestlused 99+ Tiimi vestlused 99+ AI As…" at bounding box center [801, 416] width 1505 height 700
paste textarea "Ei, see on eritellimus."
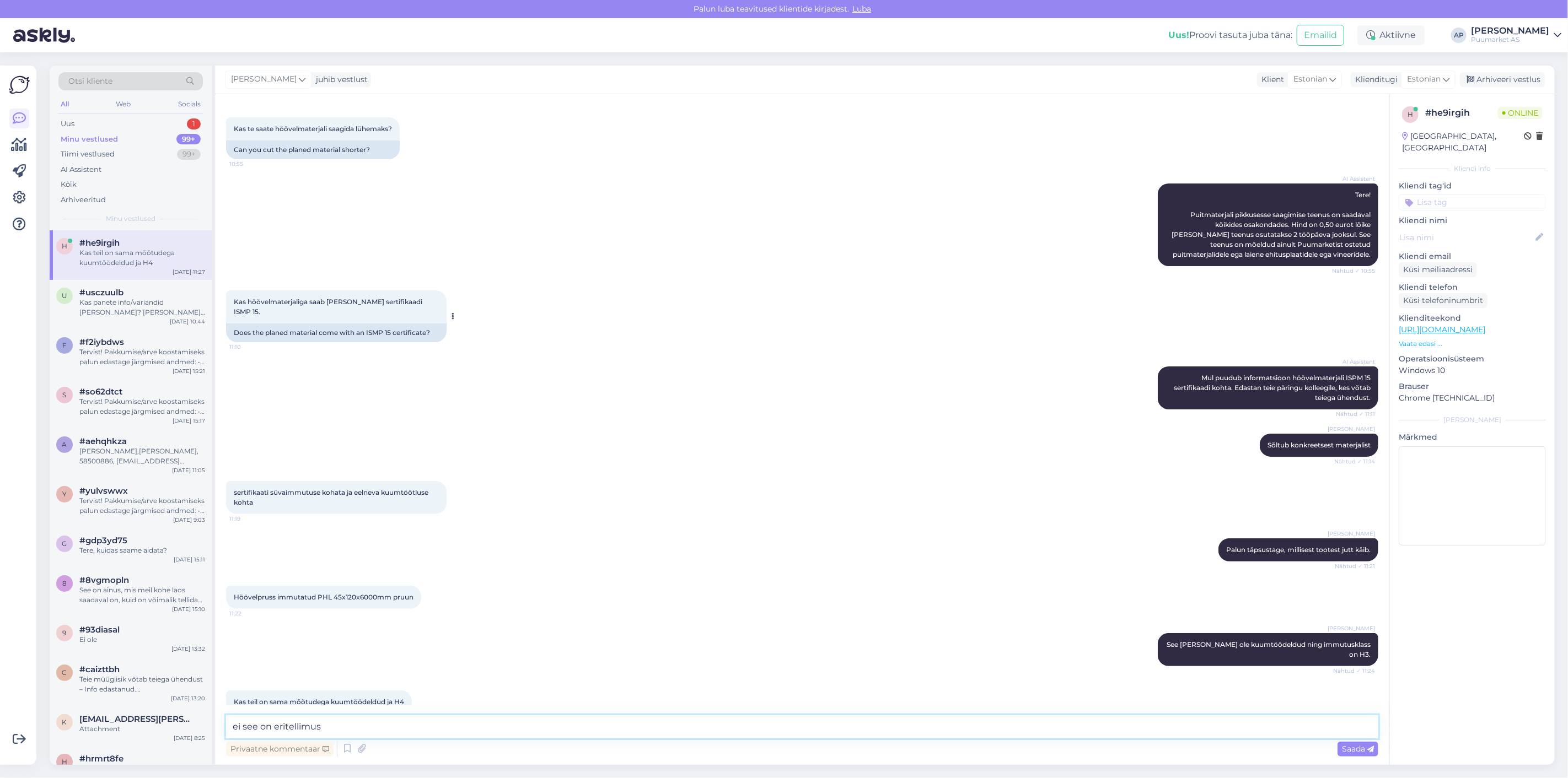
type textarea "Ei, see on eritellimus."
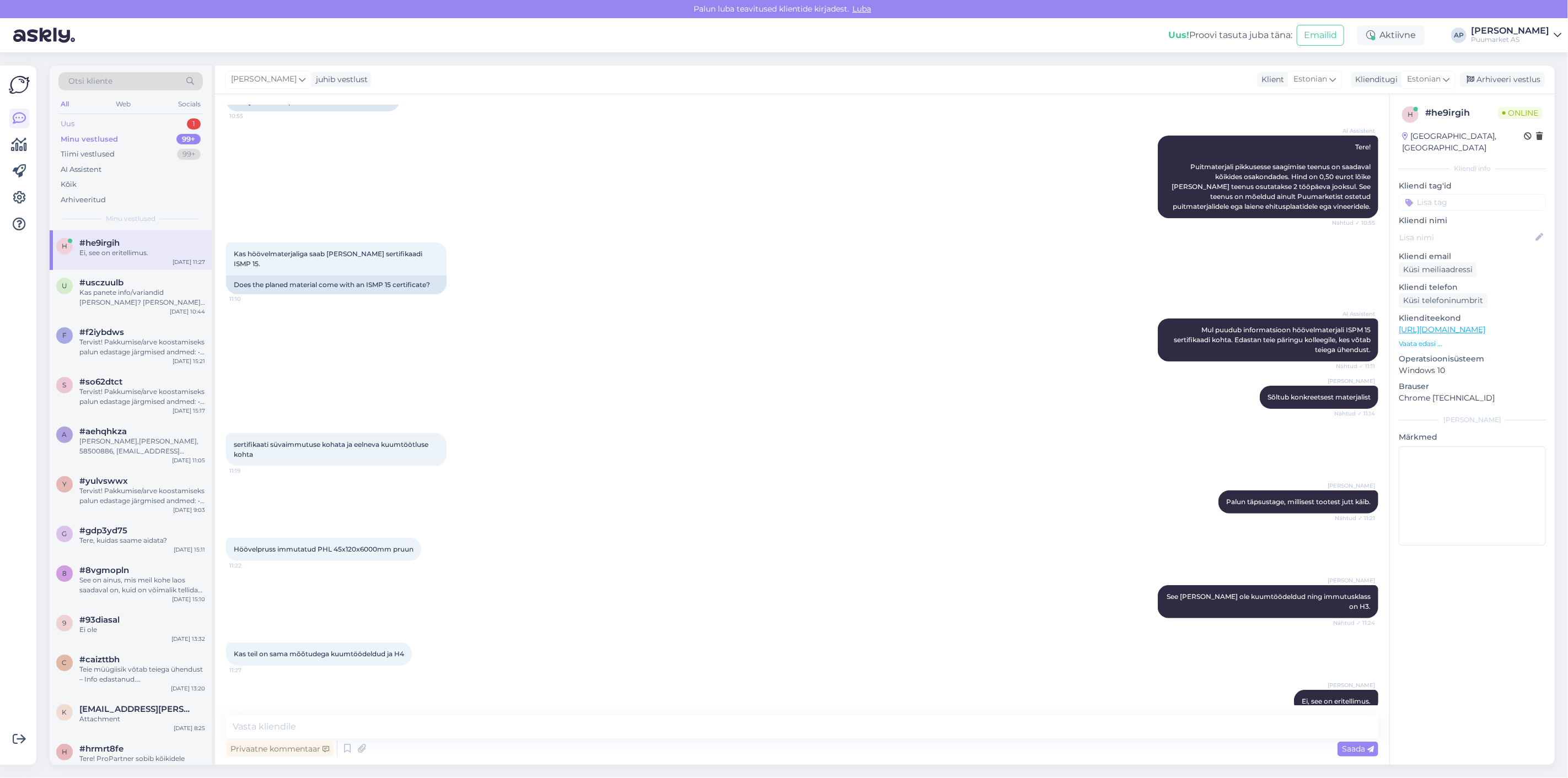
click at [93, 125] on div "Uus 1" at bounding box center [130, 124] width 144 height 15
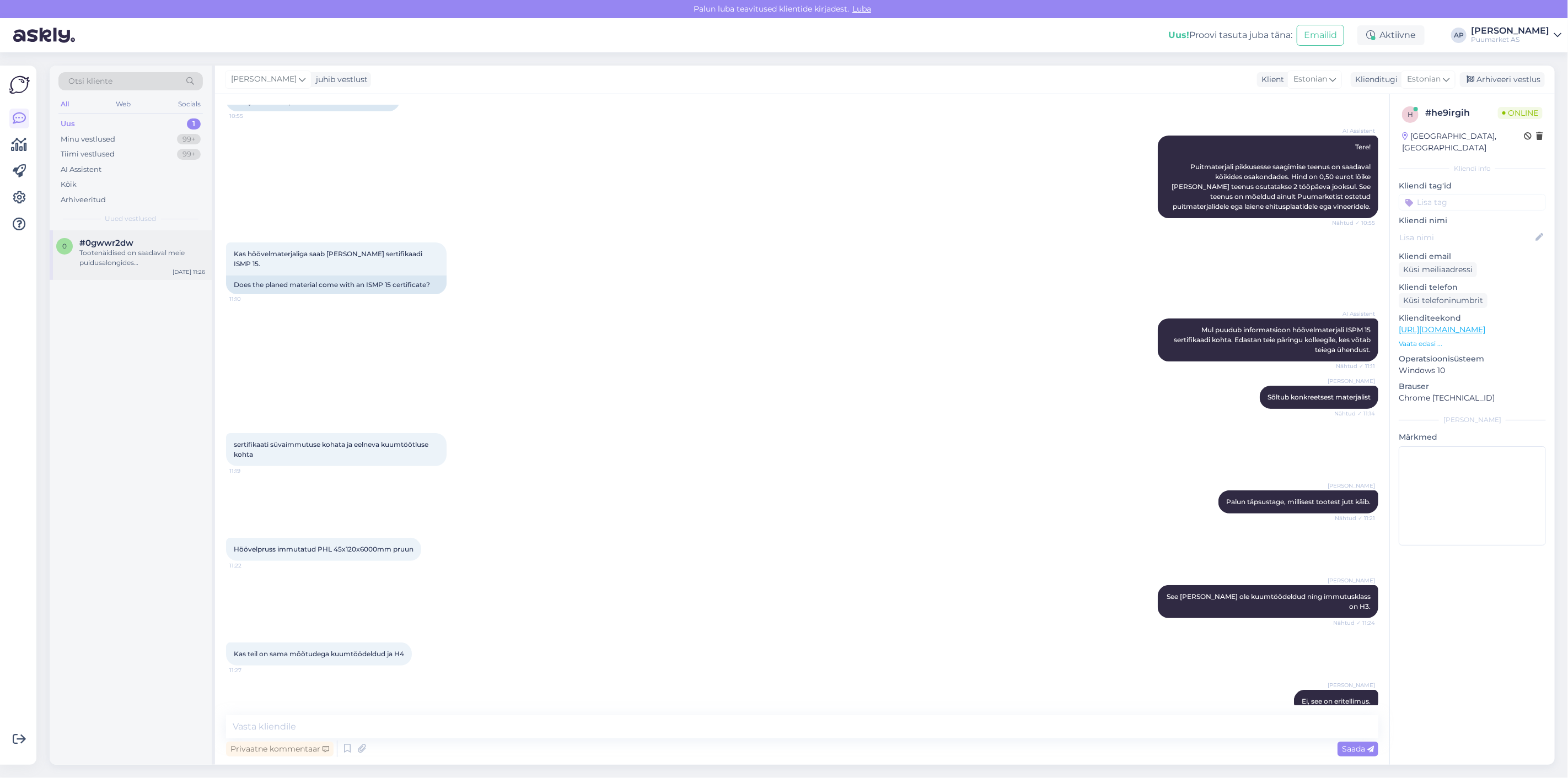
click at [119, 245] on span "#0gwwr2dw" at bounding box center [106, 243] width 54 height 10
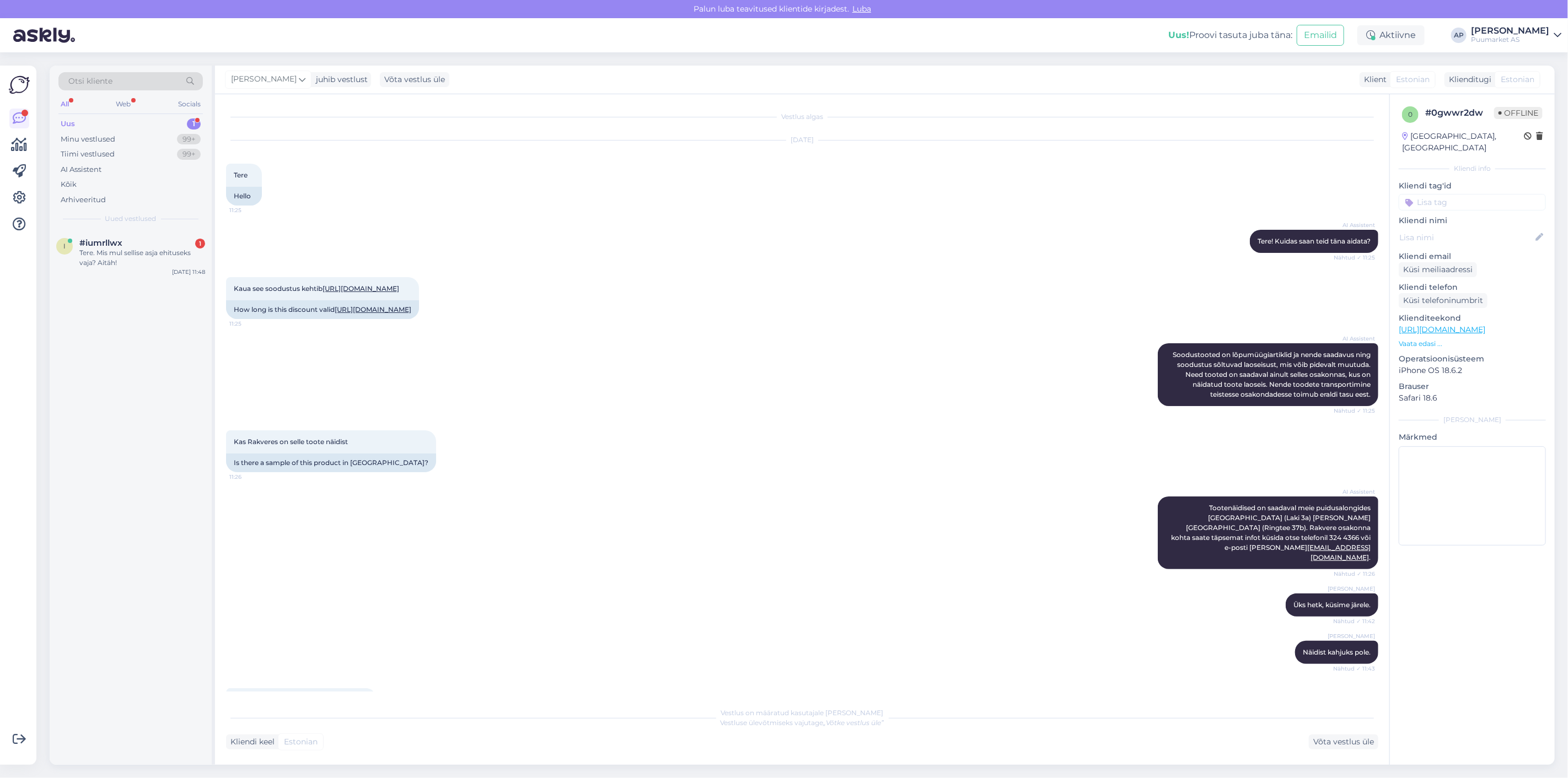
scroll to position [241, 0]
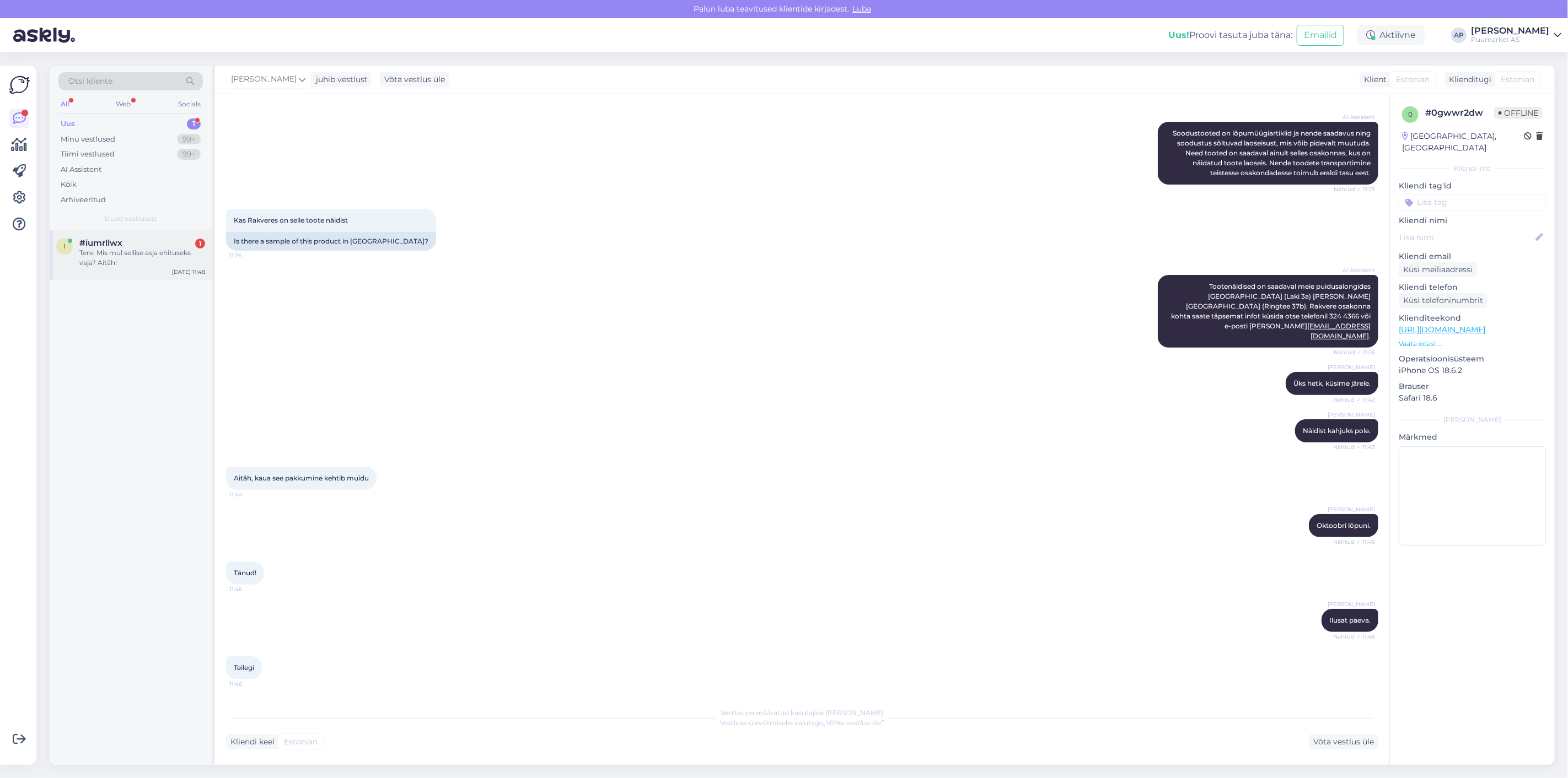
click at [138, 256] on div "Tere. Mis mul sellise asja ehituseks vaja? Aitäh!" at bounding box center [142, 258] width 126 height 20
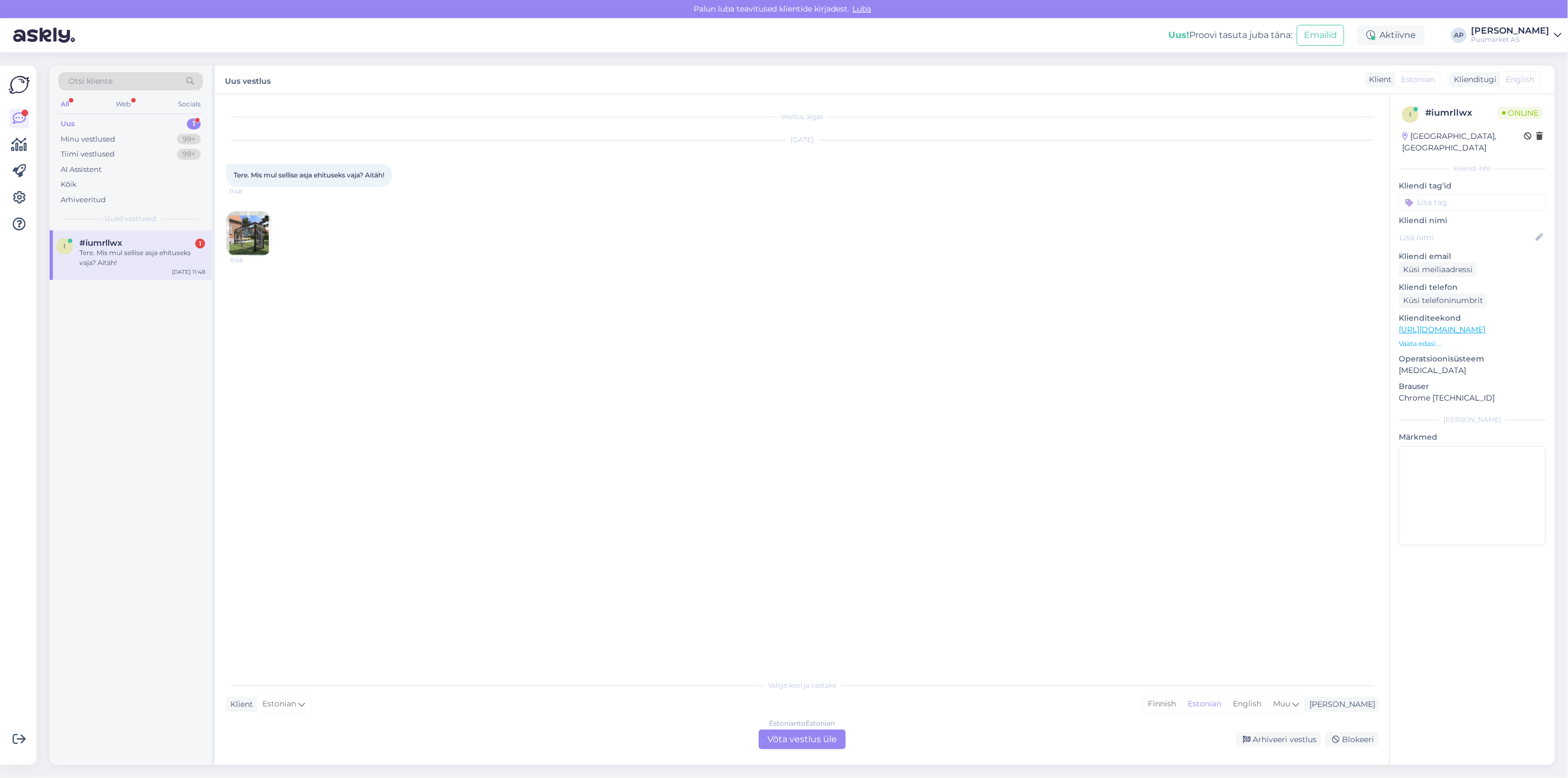
scroll to position [0, 0]
drag, startPoint x: 262, startPoint y: 176, endPoint x: 453, endPoint y: 174, distance: 191.0
click at [453, 174] on div "[DATE] Tere. Mis mul sellise asja ehituseks vaja? Aitäh! 11:48 11:48" at bounding box center [802, 198] width 1152 height 140
click at [452, 175] on div "[DATE] Tere. Mis mul sellise asja ehituseks vaja? Aitäh! 11:48 11:48" at bounding box center [802, 198] width 1152 height 140
click at [257, 245] on img at bounding box center [248, 234] width 44 height 44
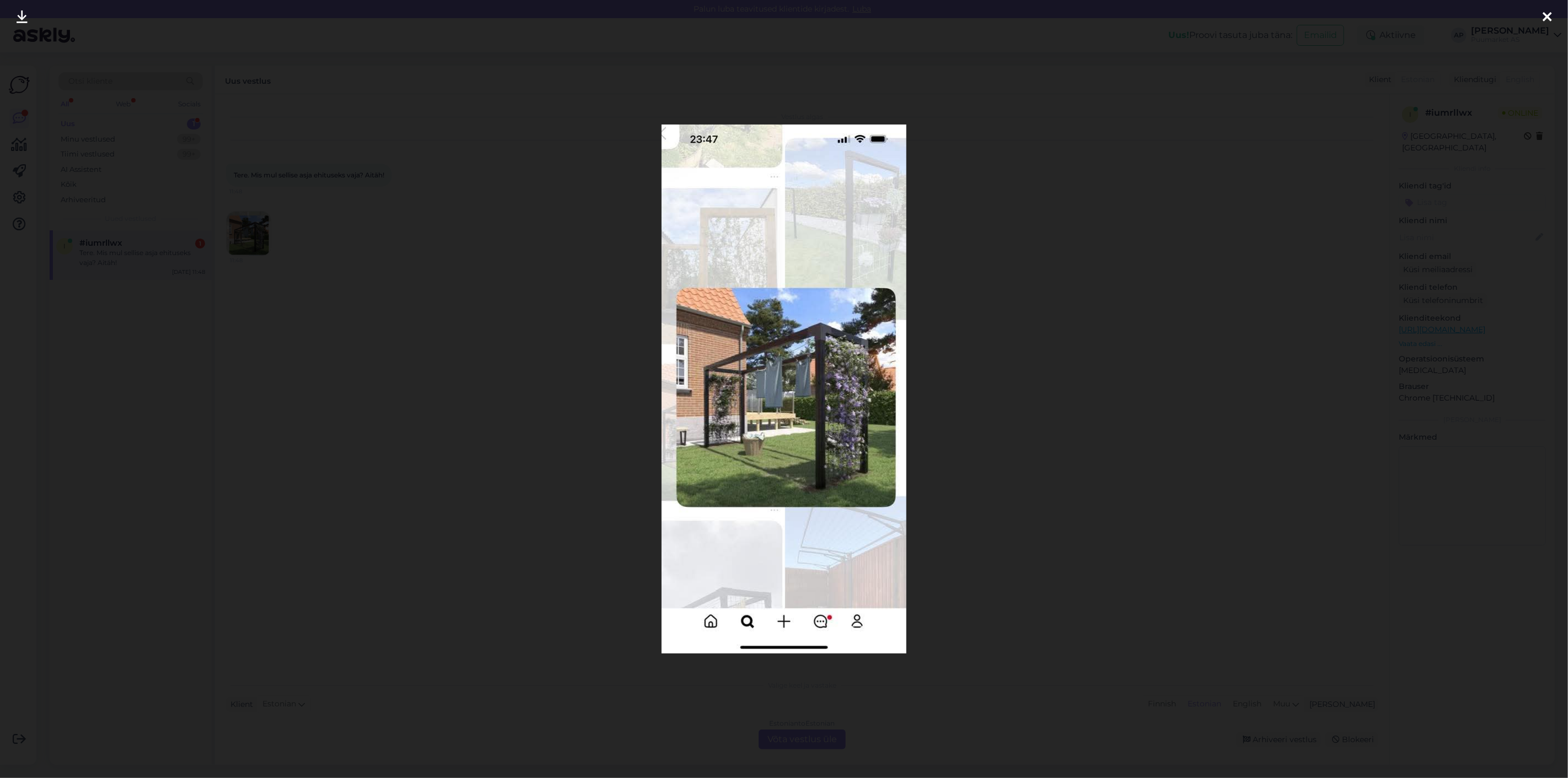
click at [415, 324] on div at bounding box center [784, 389] width 1568 height 778
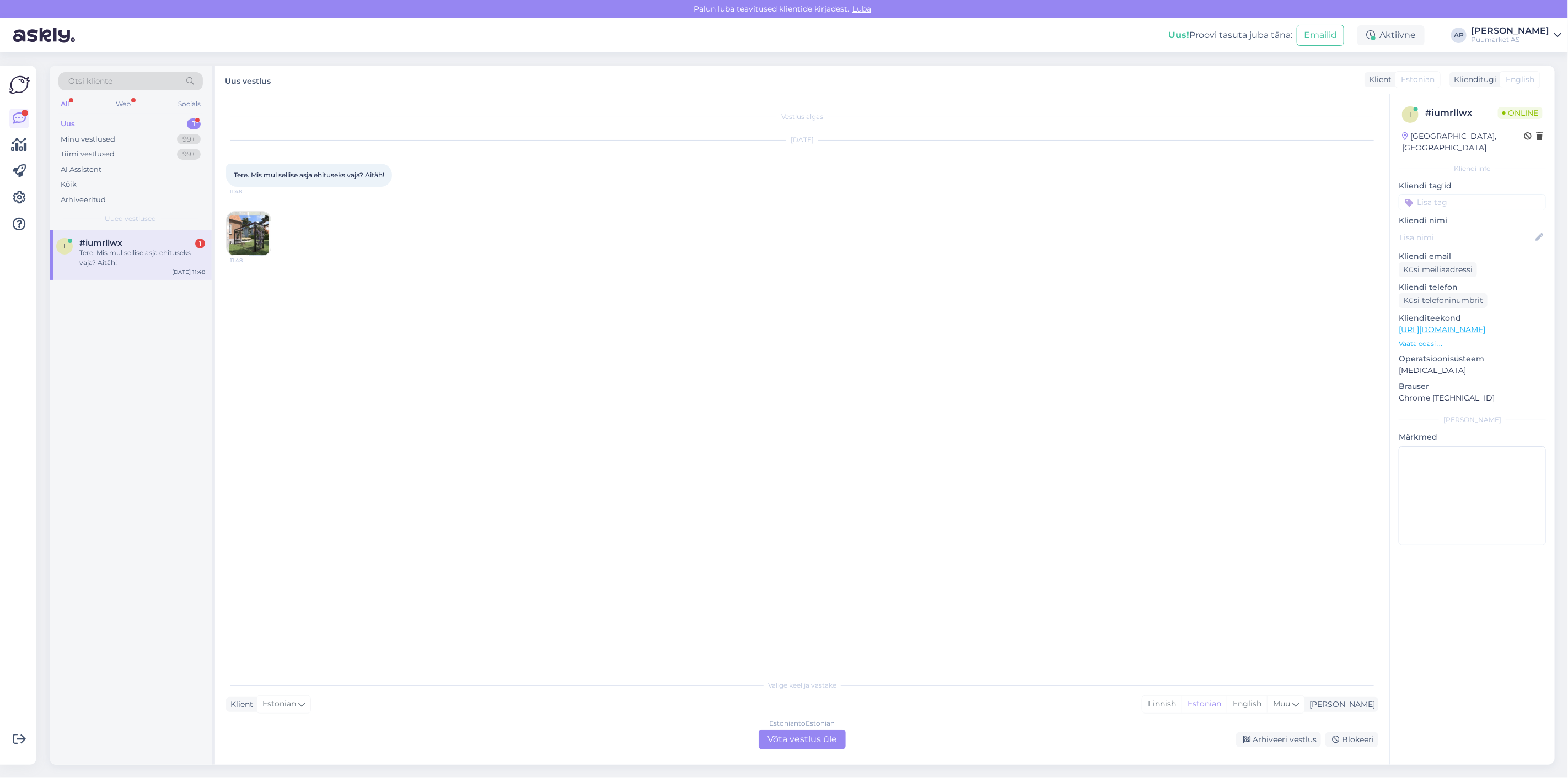
click at [784, 564] on div "Vestlus algas [DATE] Tere. Mis mul sellise asja ehituseks vaja? Aitäh! 11:48 11…" at bounding box center [807, 385] width 1162 height 559
click at [258, 242] on img at bounding box center [248, 234] width 44 height 44
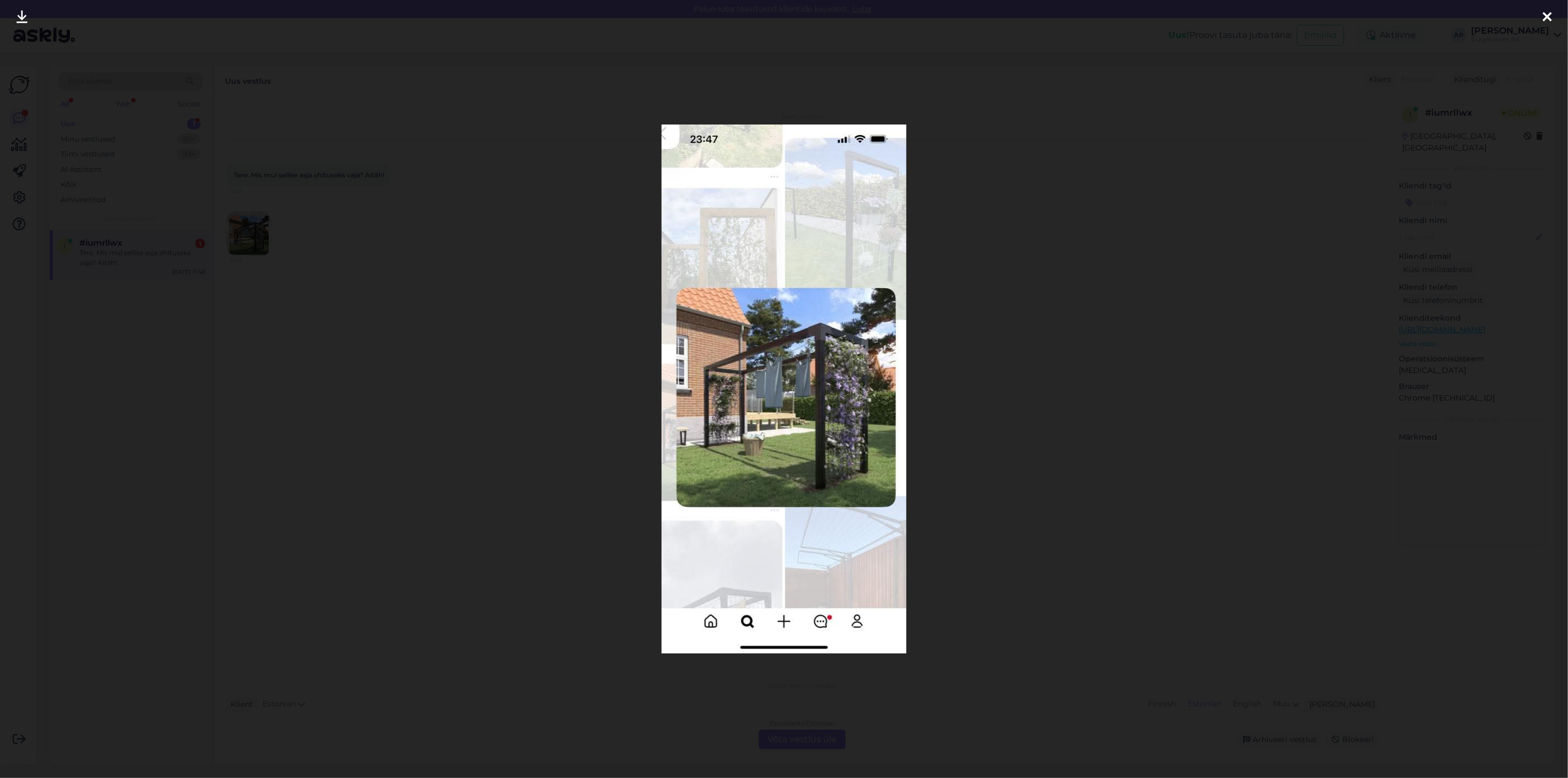
click at [394, 385] on div at bounding box center [784, 389] width 1568 height 778
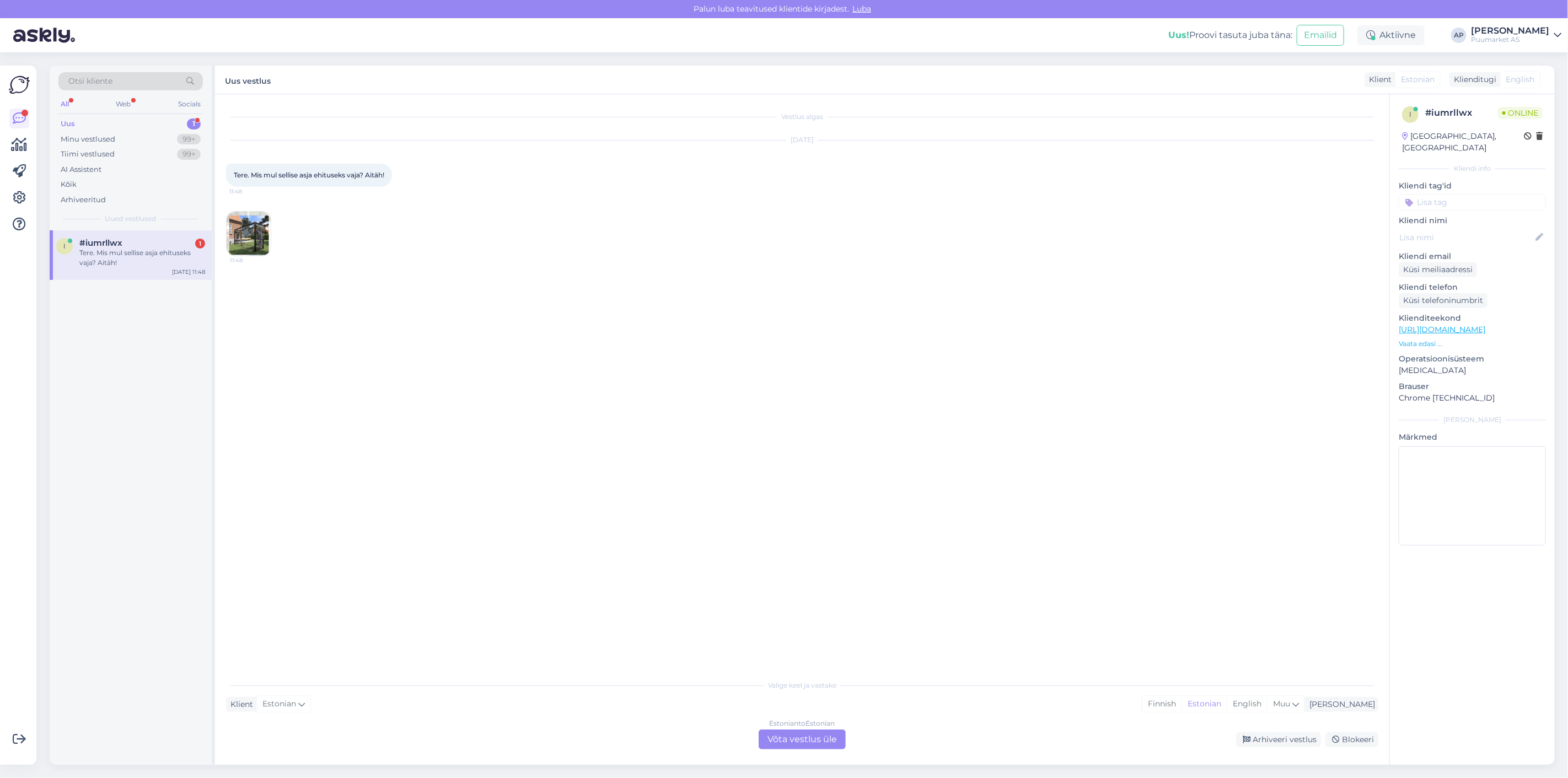
click at [794, 737] on div "Estonian to Estonian Võta vestlus üle" at bounding box center [802, 739] width 87 height 20
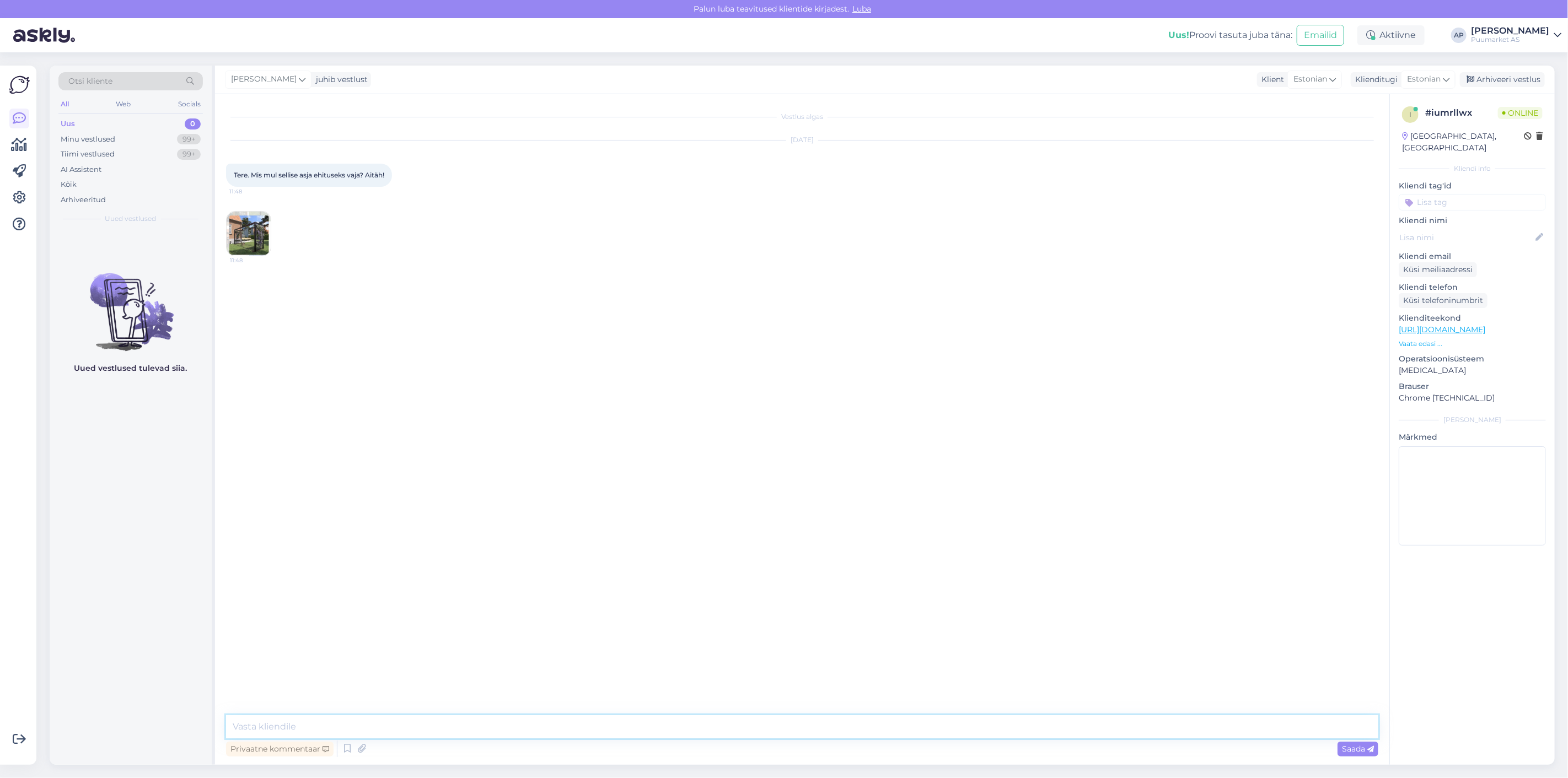
click at [740, 723] on textarea at bounding box center [802, 727] width 1152 height 23
type textarea "Tervist!"
click at [252, 245] on img at bounding box center [248, 234] width 44 height 44
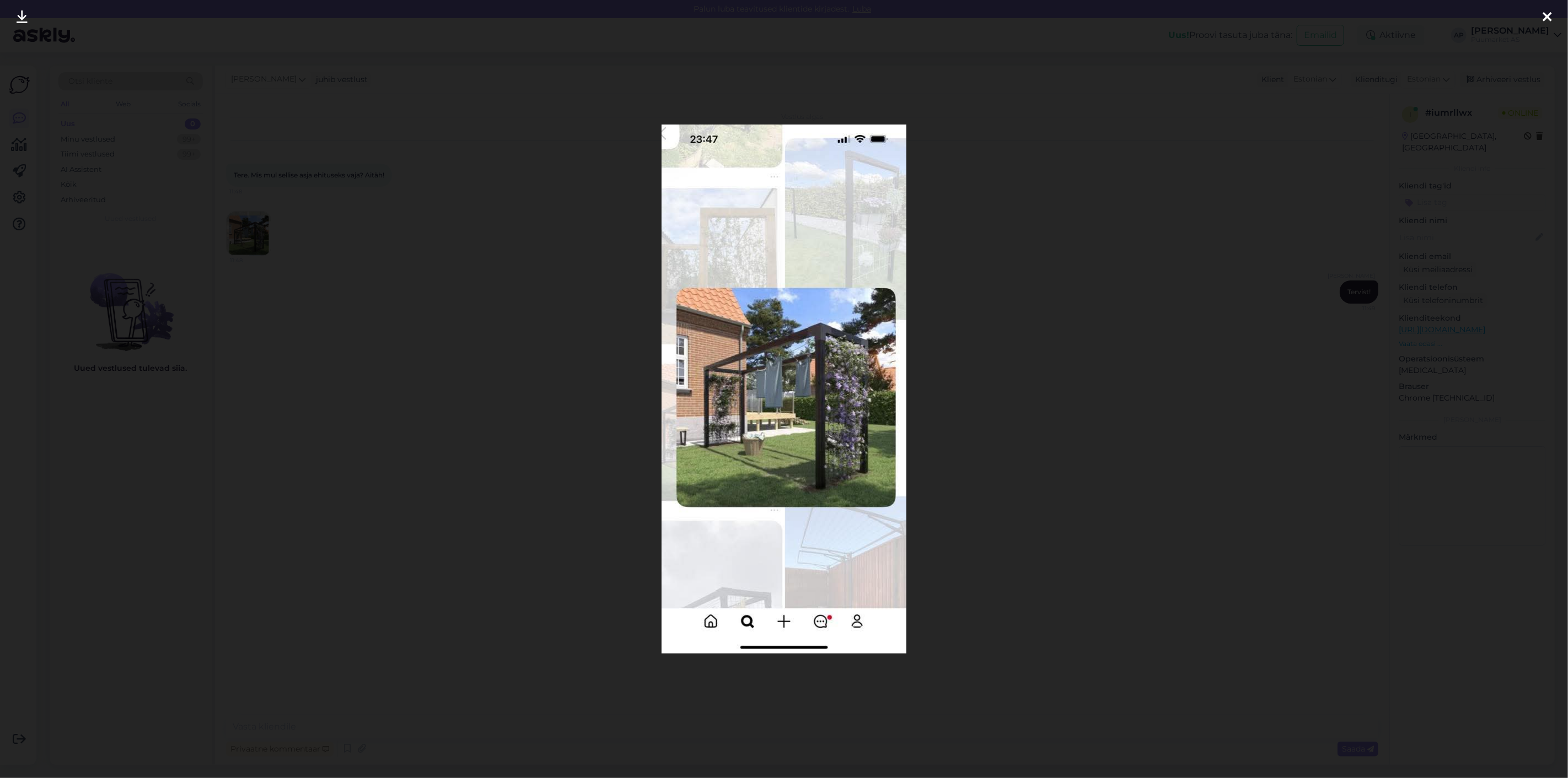
click at [583, 426] on div at bounding box center [784, 389] width 1568 height 778
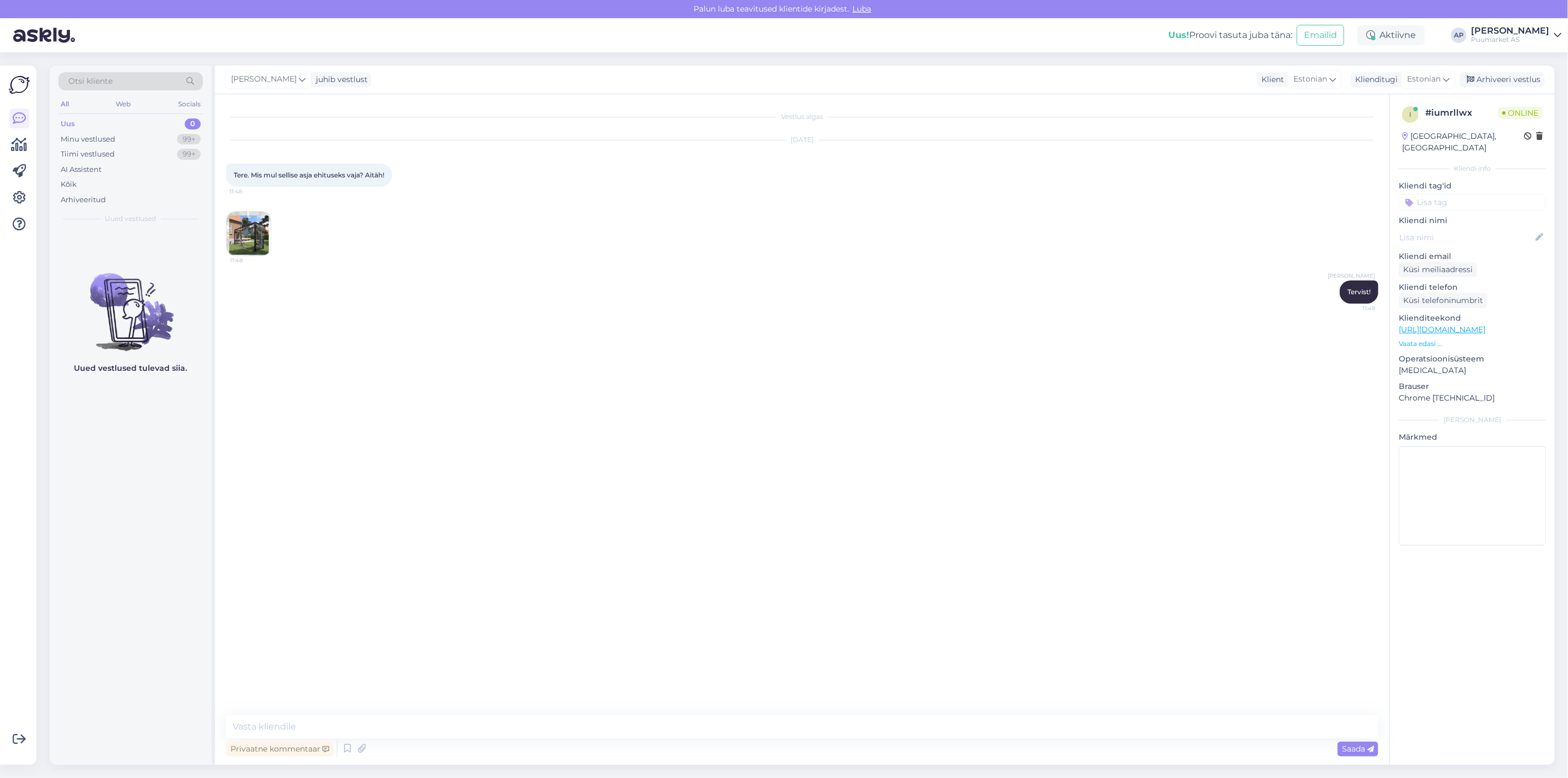
click at [345, 392] on div "Vestlus algas [DATE] Tere. Mis mul sellise asja ehituseks vaja? Aitäh! 11:48 11…" at bounding box center [807, 405] width 1162 height 600
click at [586, 629] on div "Vestlus algas [DATE] Tere. Mis mul sellise asja ehituseks vaja? Aitäh! 11:48 11…" at bounding box center [807, 405] width 1162 height 600
click at [579, 725] on textarea at bounding box center [802, 727] width 1152 height 23
drag, startPoint x: 579, startPoint y: 725, endPoint x: 0, endPoint y: 732, distance: 579.0
click at [5, 732] on div "Võimalused Veendu, et Askly loob sulle väärtust. Sulge Ühenda FB ja IG sõnumid …" at bounding box center [784, 415] width 1568 height 726
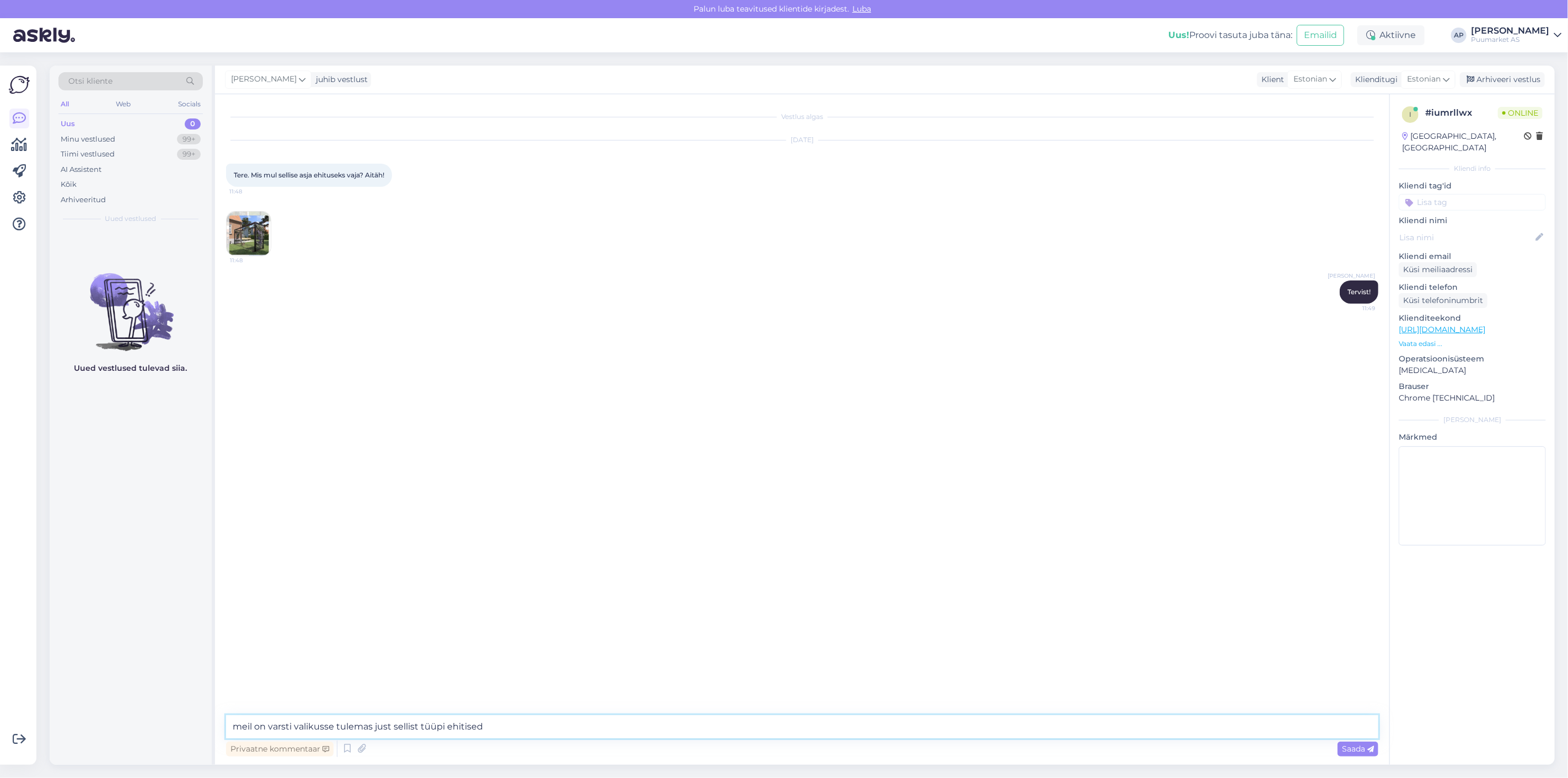
paste textarea "„Meil on peagi valikus just sellist tüüpi ehitised."
type textarea "Meil on peagi valikus just sellist tüüpi ehitised."
click at [761, 724] on textarea at bounding box center [802, 727] width 1152 height 23
type textarea "h"
type textarea "H"
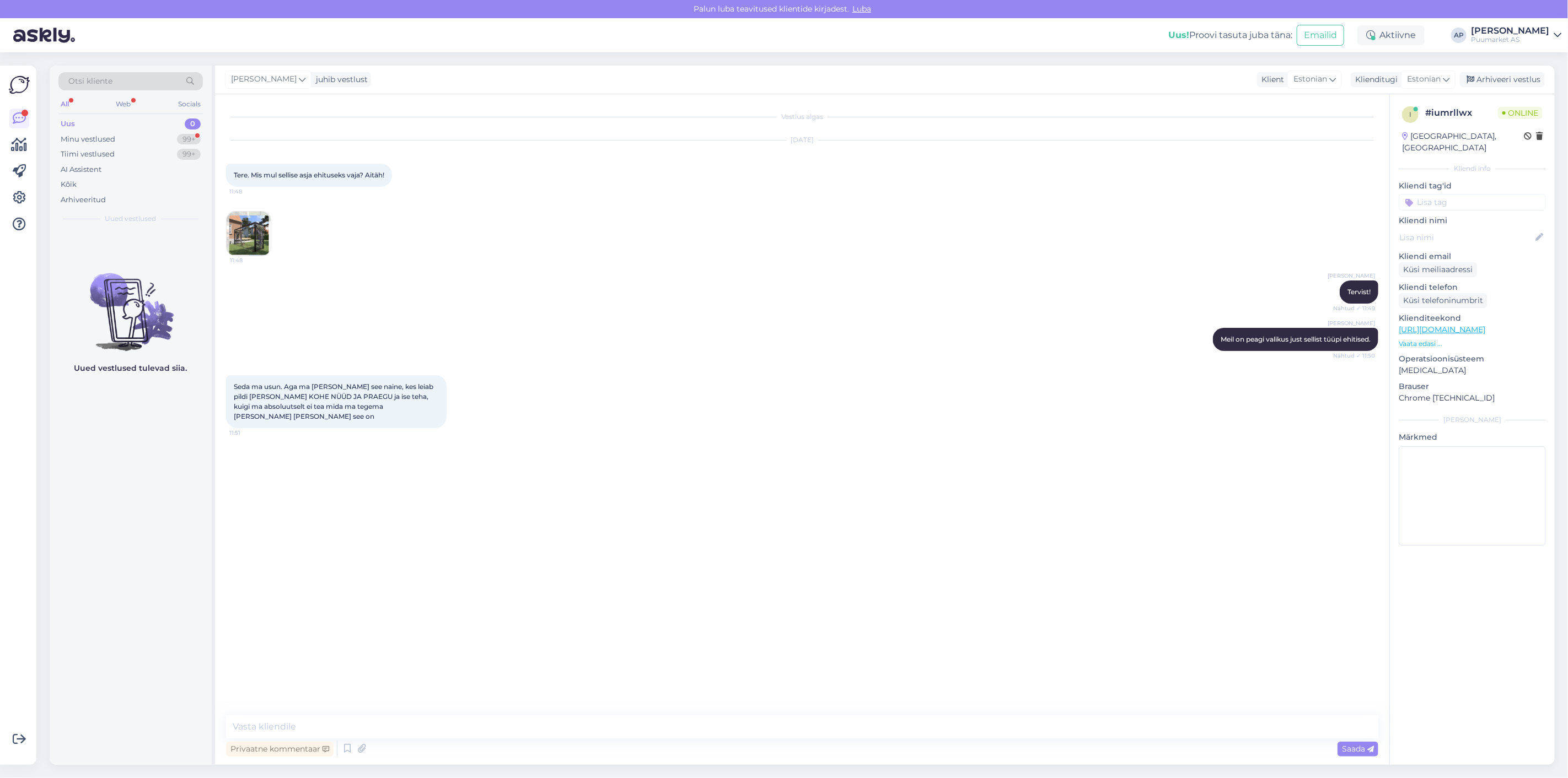
click at [218, 456] on div "Vestlus algas [DATE] Tere. Mis mul sellise asja ehituseks vaja? Aitäh! 11:48 11…" at bounding box center [801, 429] width 1174 height 671
drag, startPoint x: 277, startPoint y: 384, endPoint x: 345, endPoint y: 407, distance: 71.8
click at [345, 407] on span "Seda ma usun. Aga ma [PERSON_NAME] see naine, kes leiab pildi [PERSON_NAME] KOH…" at bounding box center [334, 401] width 201 height 38
click at [377, 721] on textarea at bounding box center [802, 727] width 1152 height 23
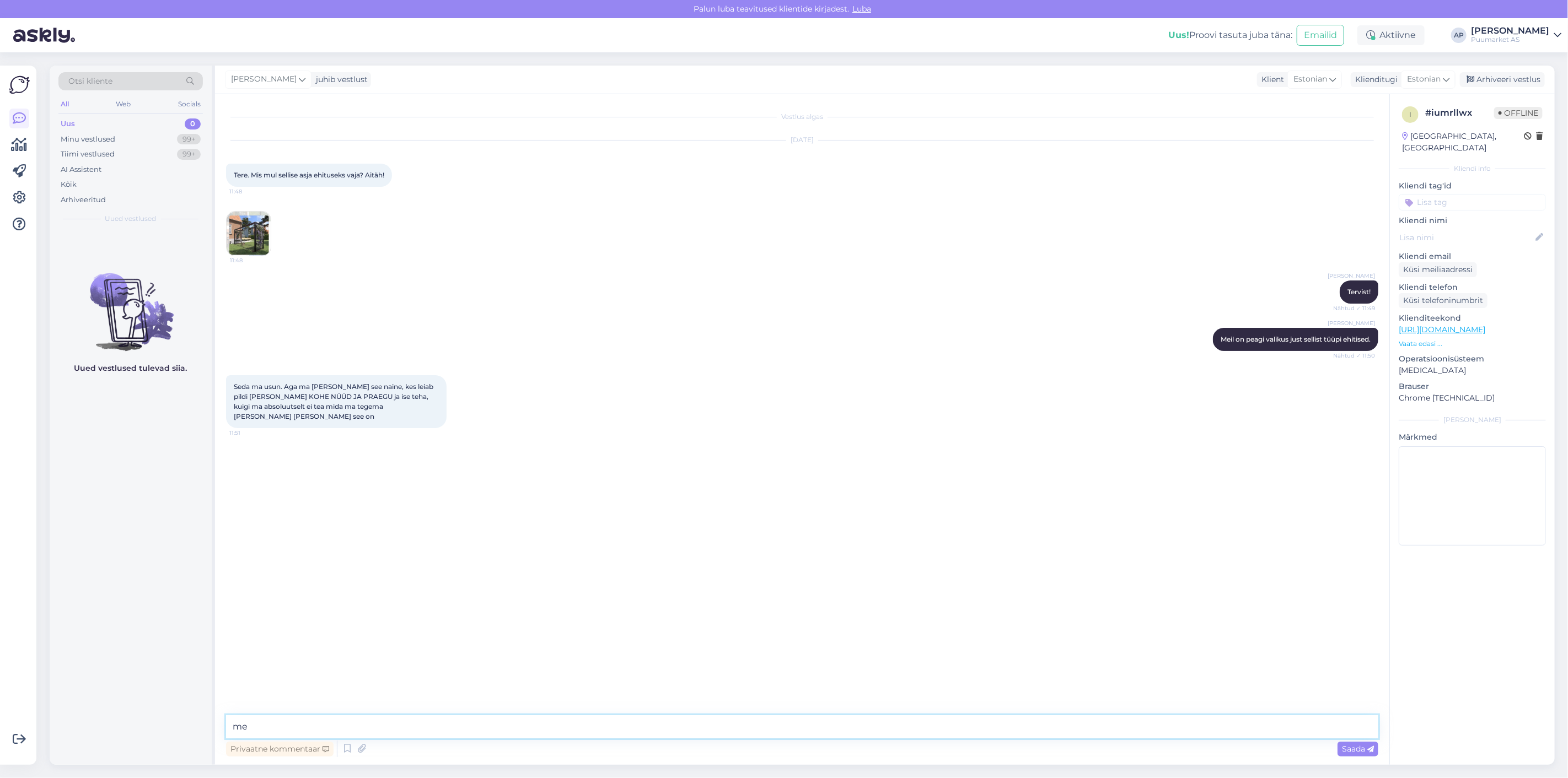
type textarea "m"
paste textarea "[URL][DOMAIN_NAME]"
type textarea "[URL][DOMAIN_NAME]"
click at [398, 488] on div "[PERSON_NAME] [URL][DOMAIN_NAME] Nähtud ✓ 11:53" at bounding box center [802, 464] width 1152 height 47
click at [363, 726] on textarea at bounding box center [802, 727] width 1152 height 23
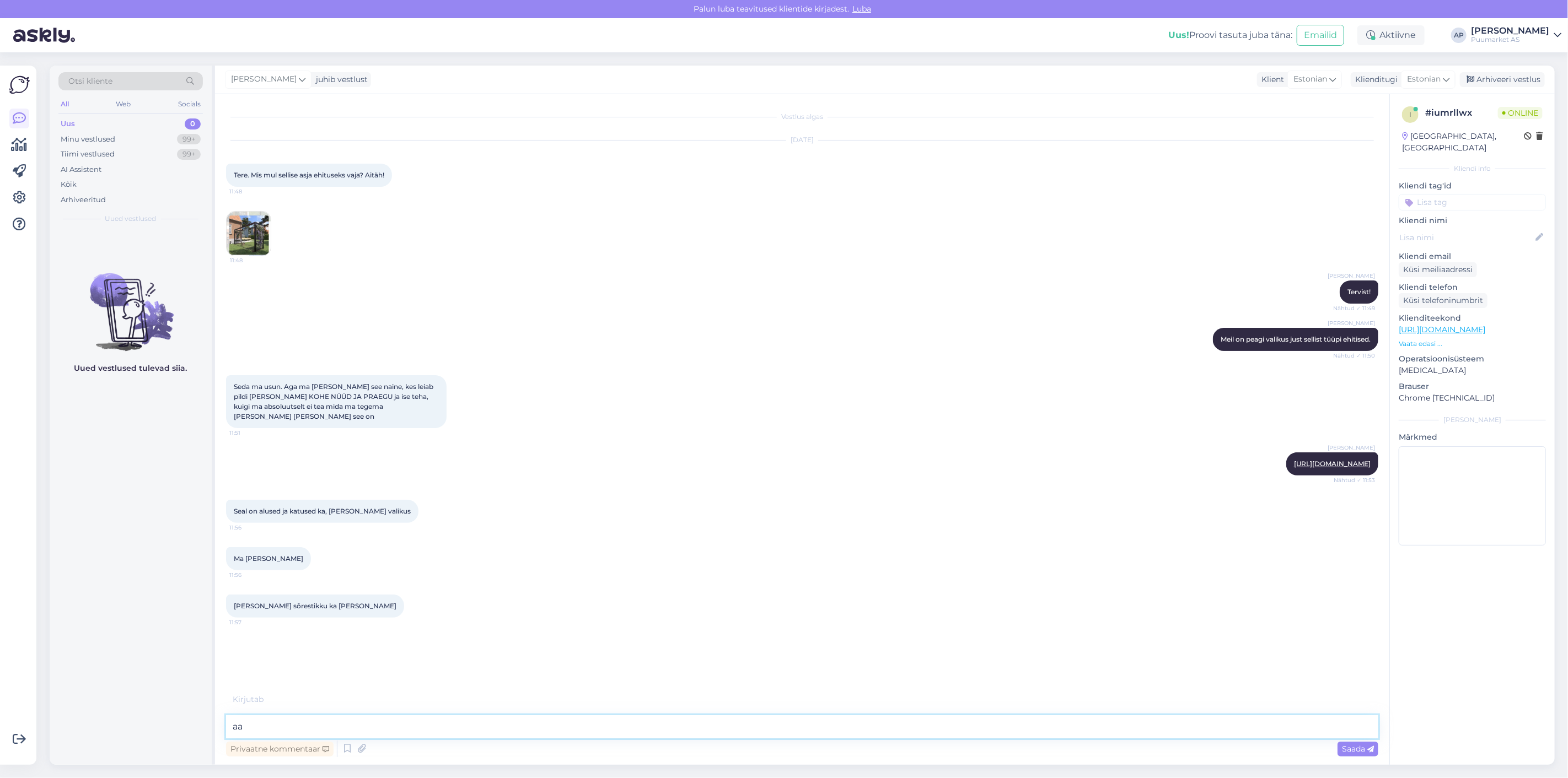
type textarea "a"
type textarea "peaks ka saama ainult raamina"
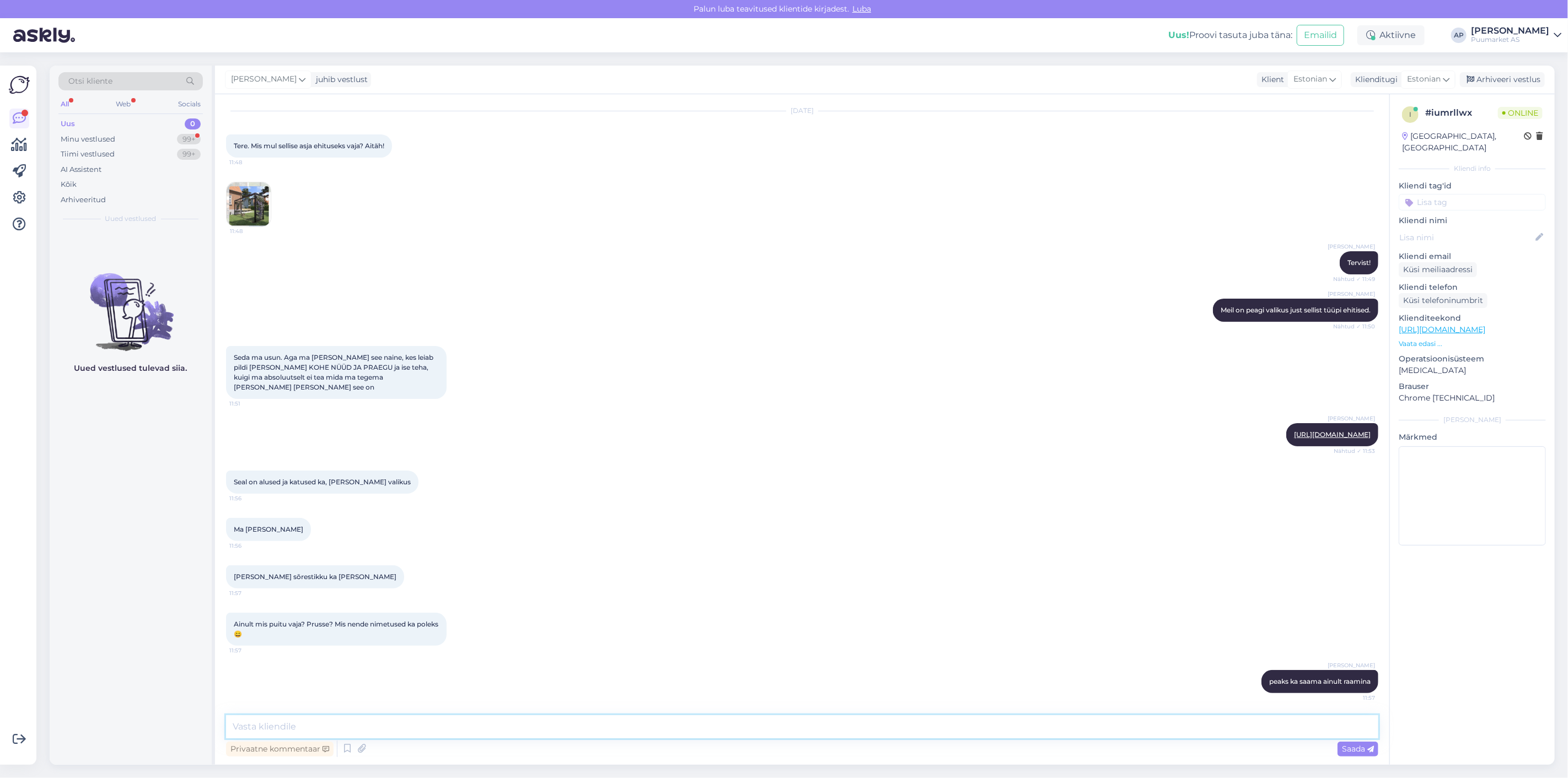
click at [377, 717] on textarea at bounding box center [802, 727] width 1152 height 23
type textarea "Liimpuittala"
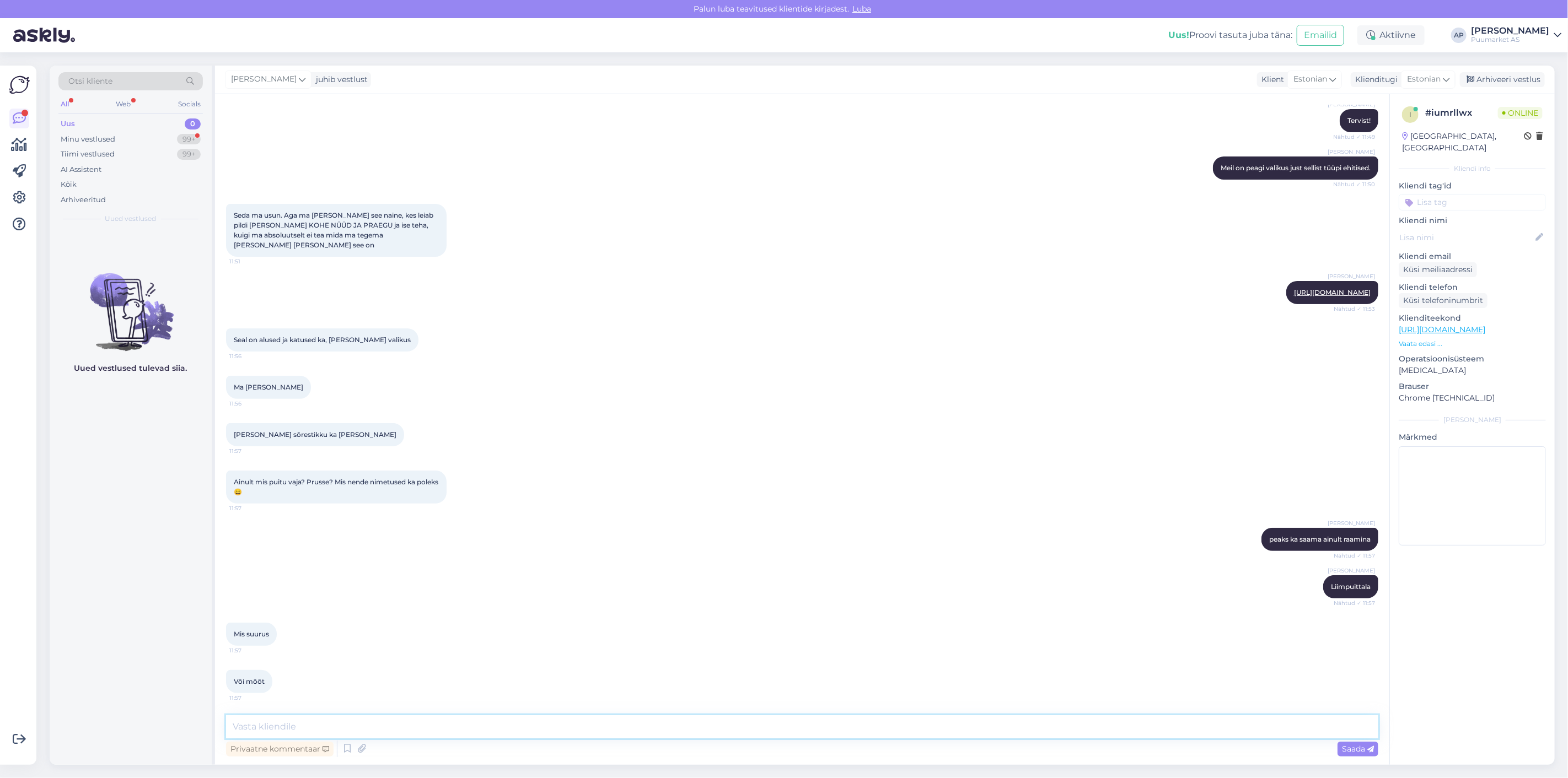
scroll to position [228, 0]
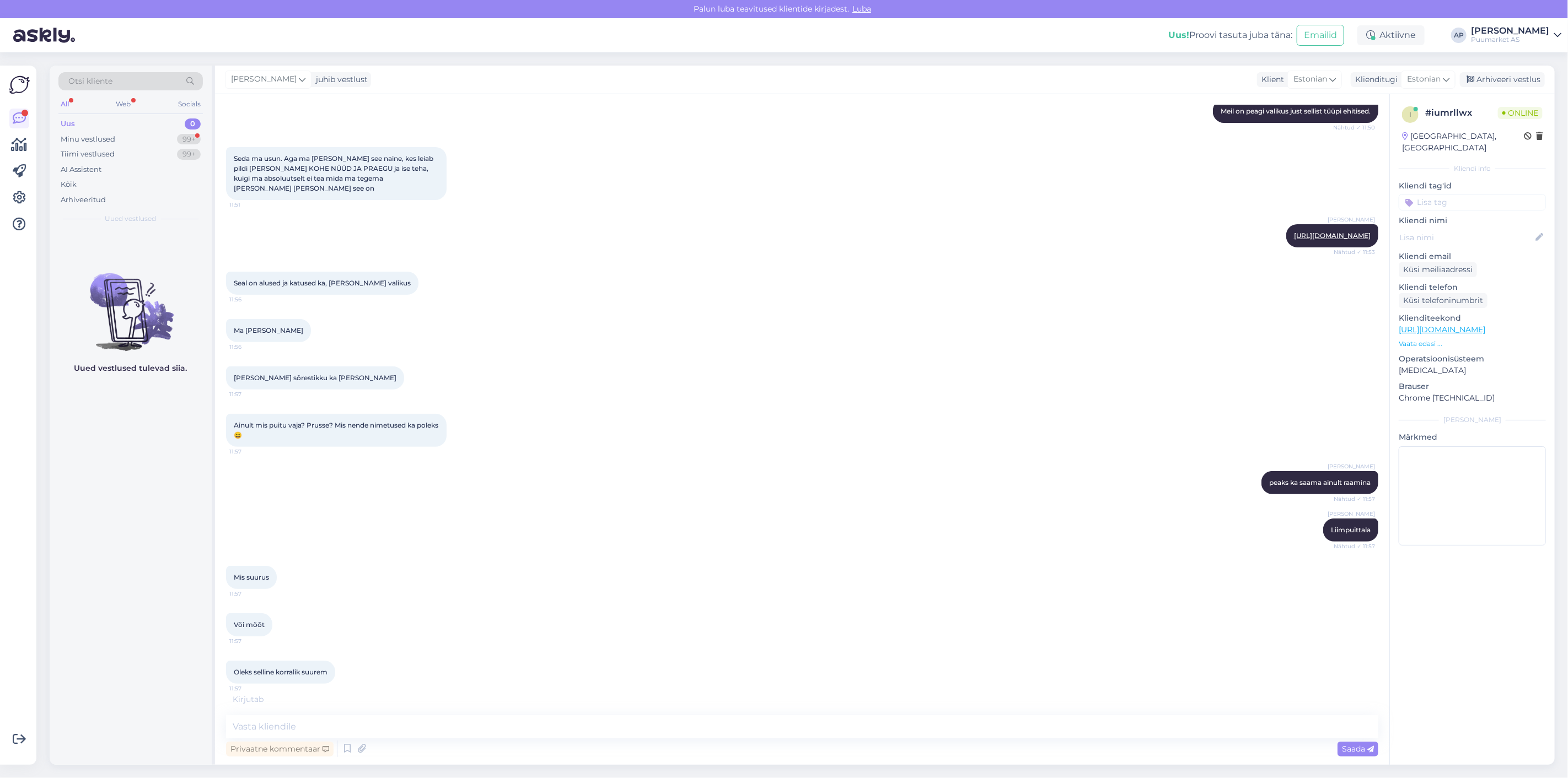
click at [211, 582] on div "Uued vestlused tulevad siia." at bounding box center [131, 497] width 162 height 534
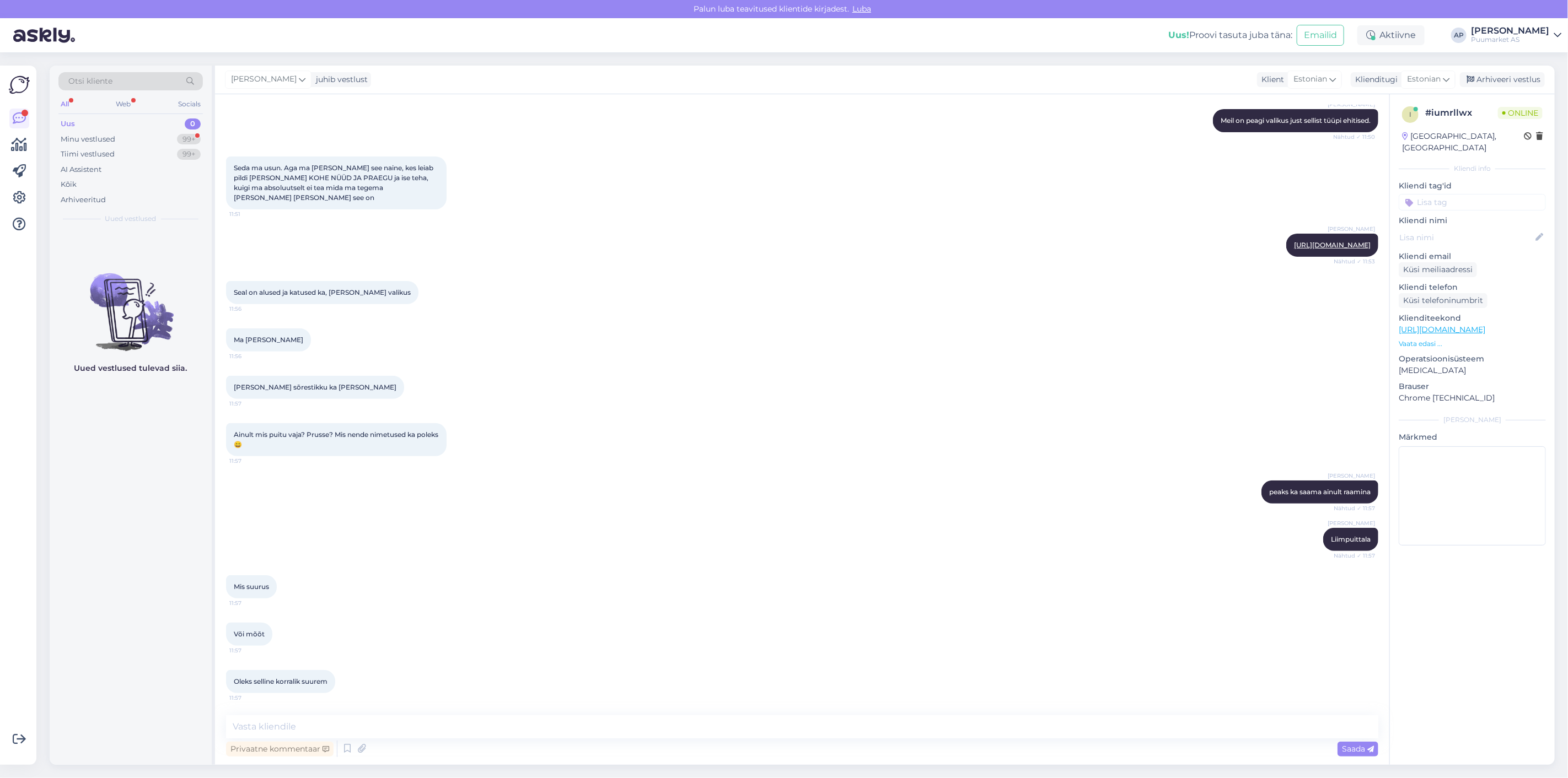
scroll to position [285, 0]
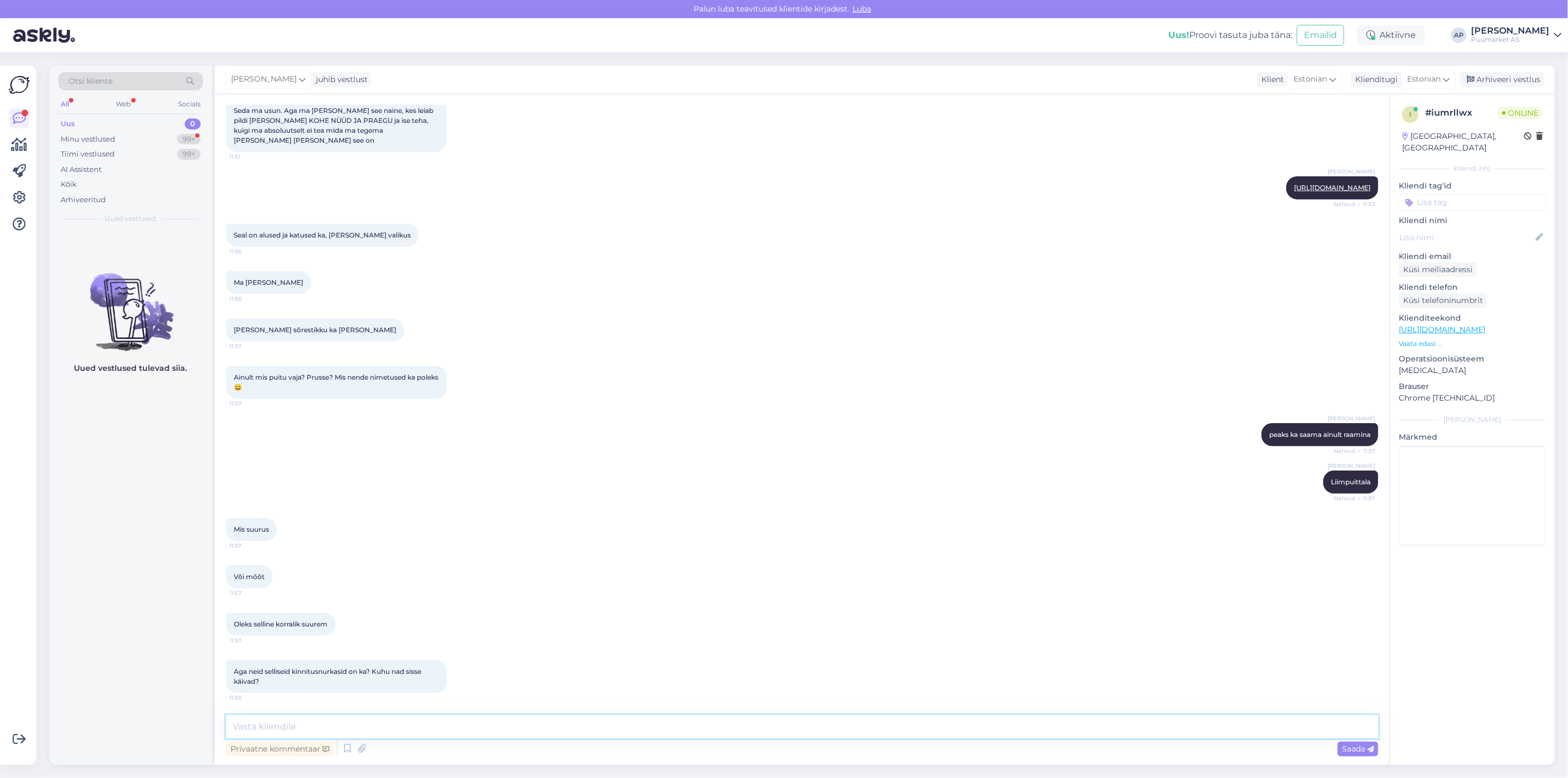
click at [324, 720] on textarea at bounding box center [802, 727] width 1152 height 23
type textarea "need on käsitööna tehtud ja keevitatud"
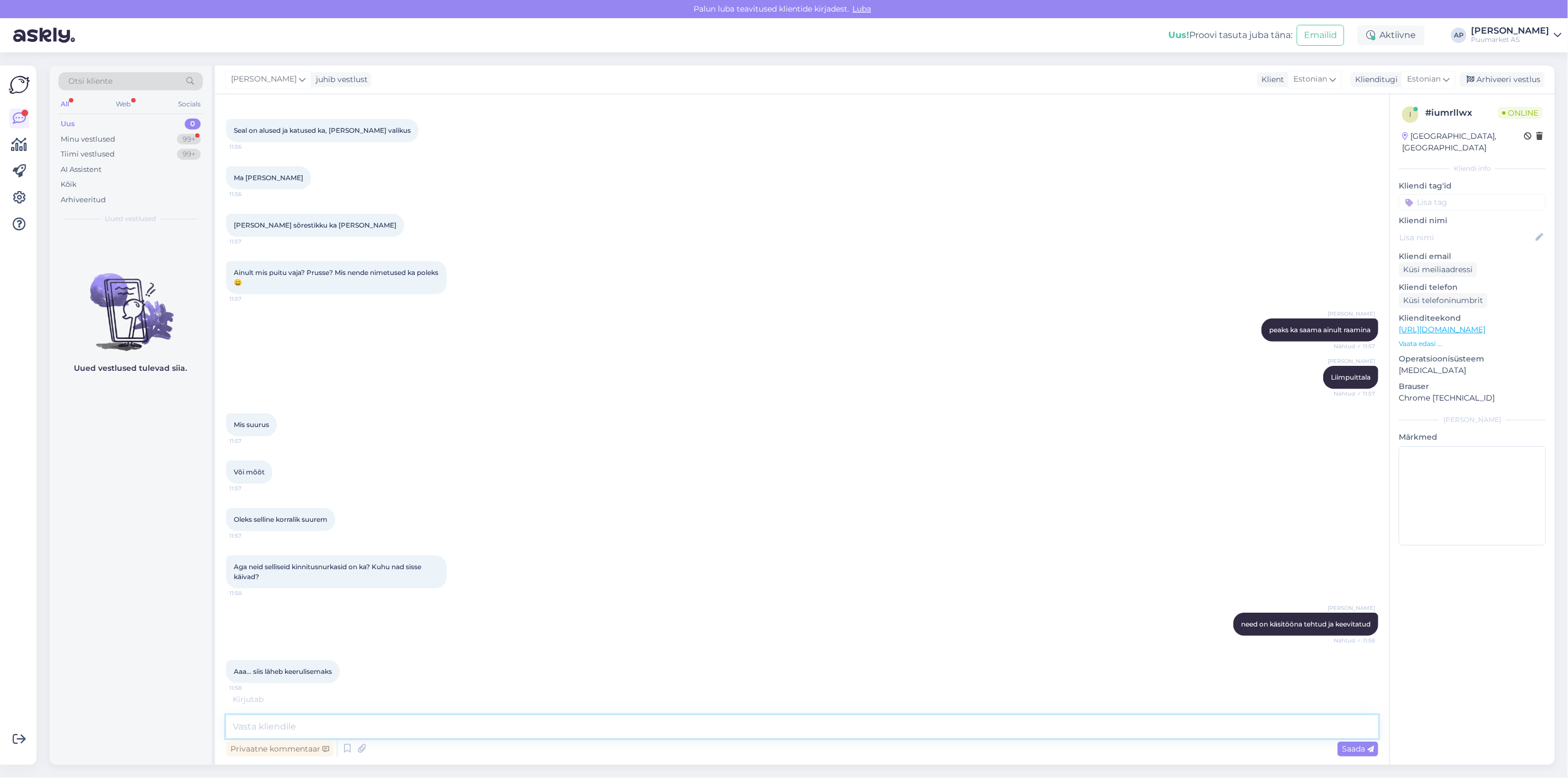
scroll to position [392, 0]
click at [498, 629] on div "[PERSON_NAME] need on käsitööna tehtud ja keevitatud Nähtud ✓ 11:58" at bounding box center [802, 622] width 1152 height 47
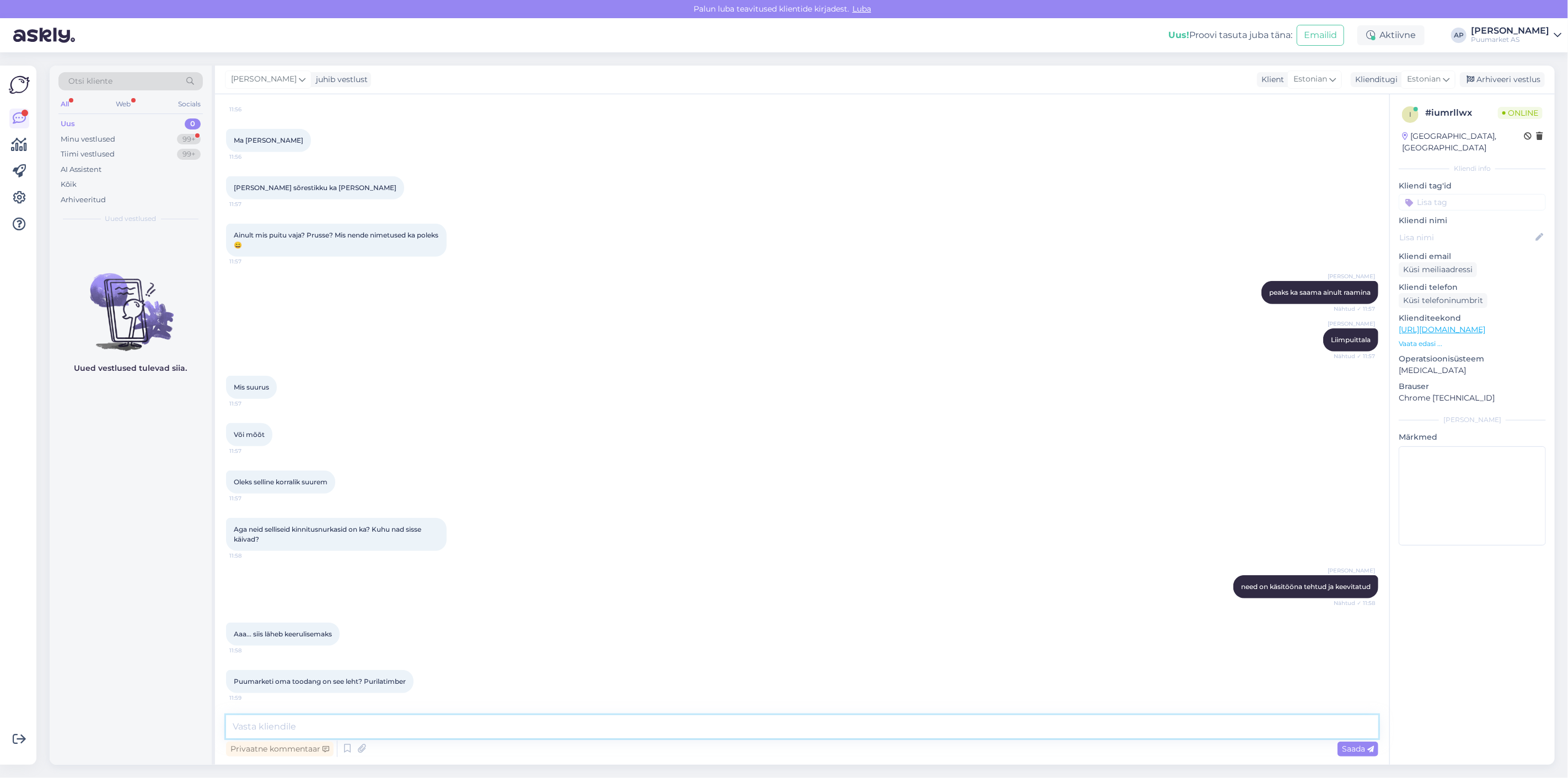
click at [420, 729] on textarea at bounding box center [802, 727] width 1152 height 23
type textarea "Ei"
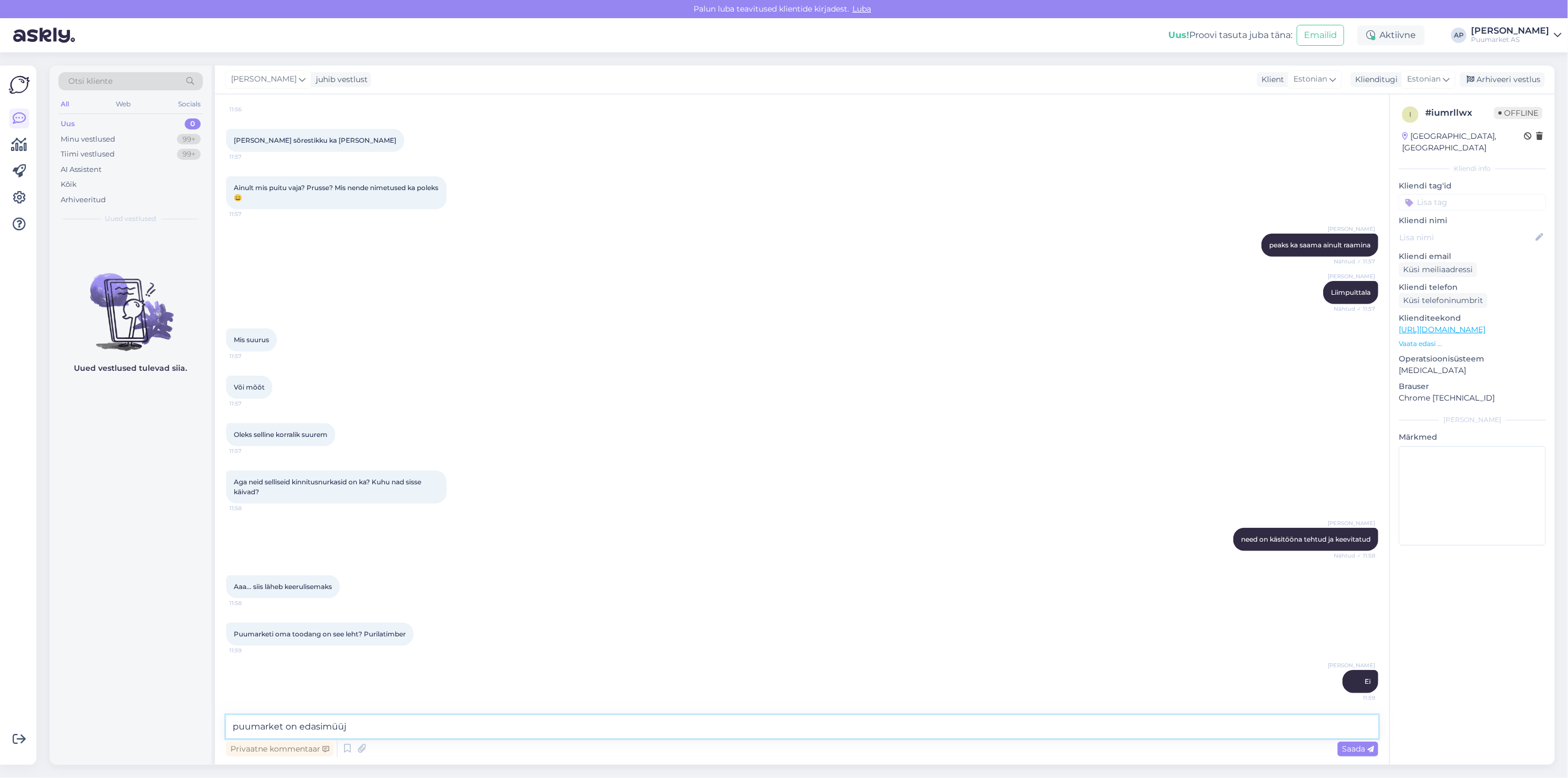
type textarea "puumarket on edasimüüja"
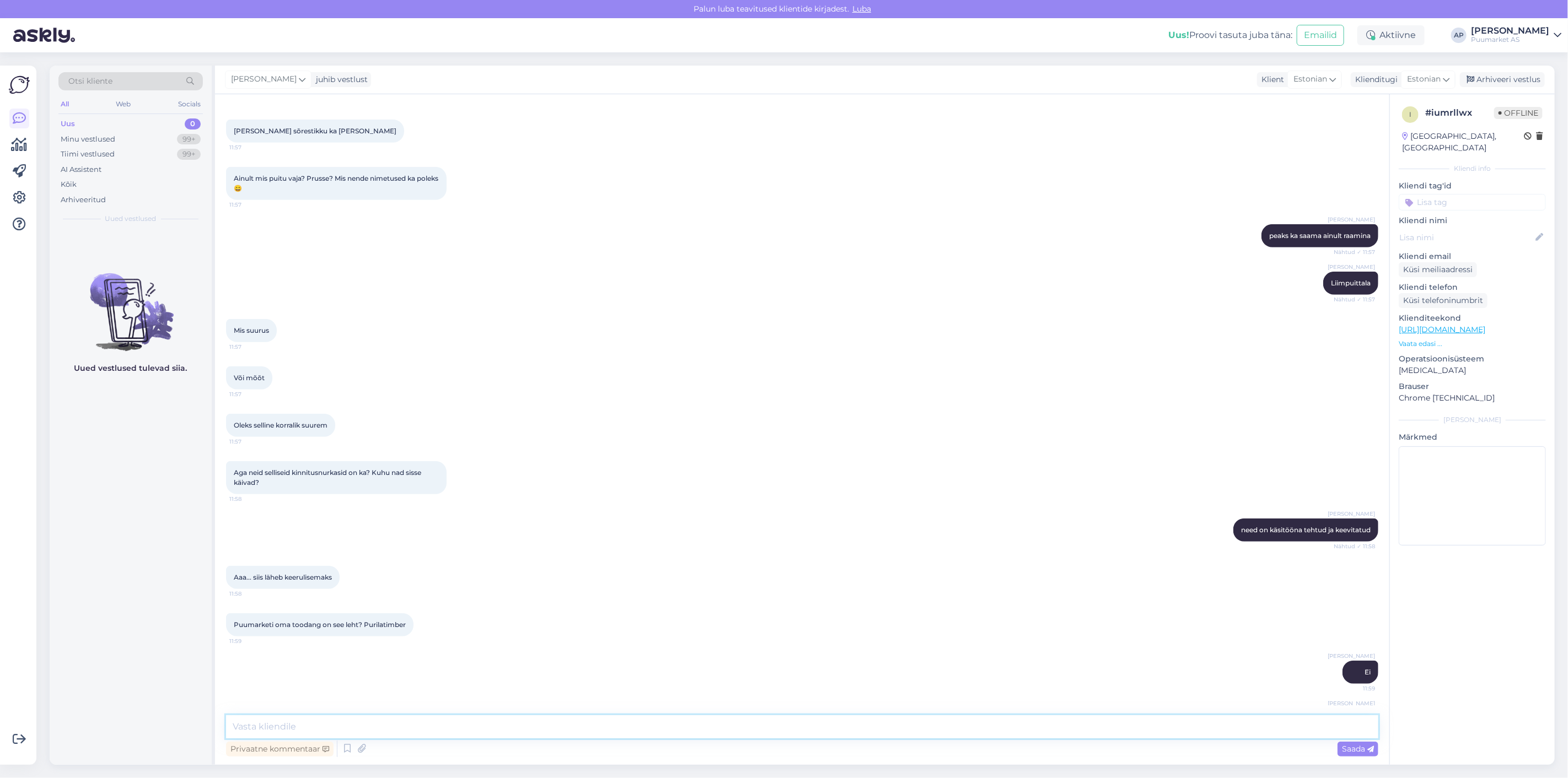
scroll to position [523, 0]
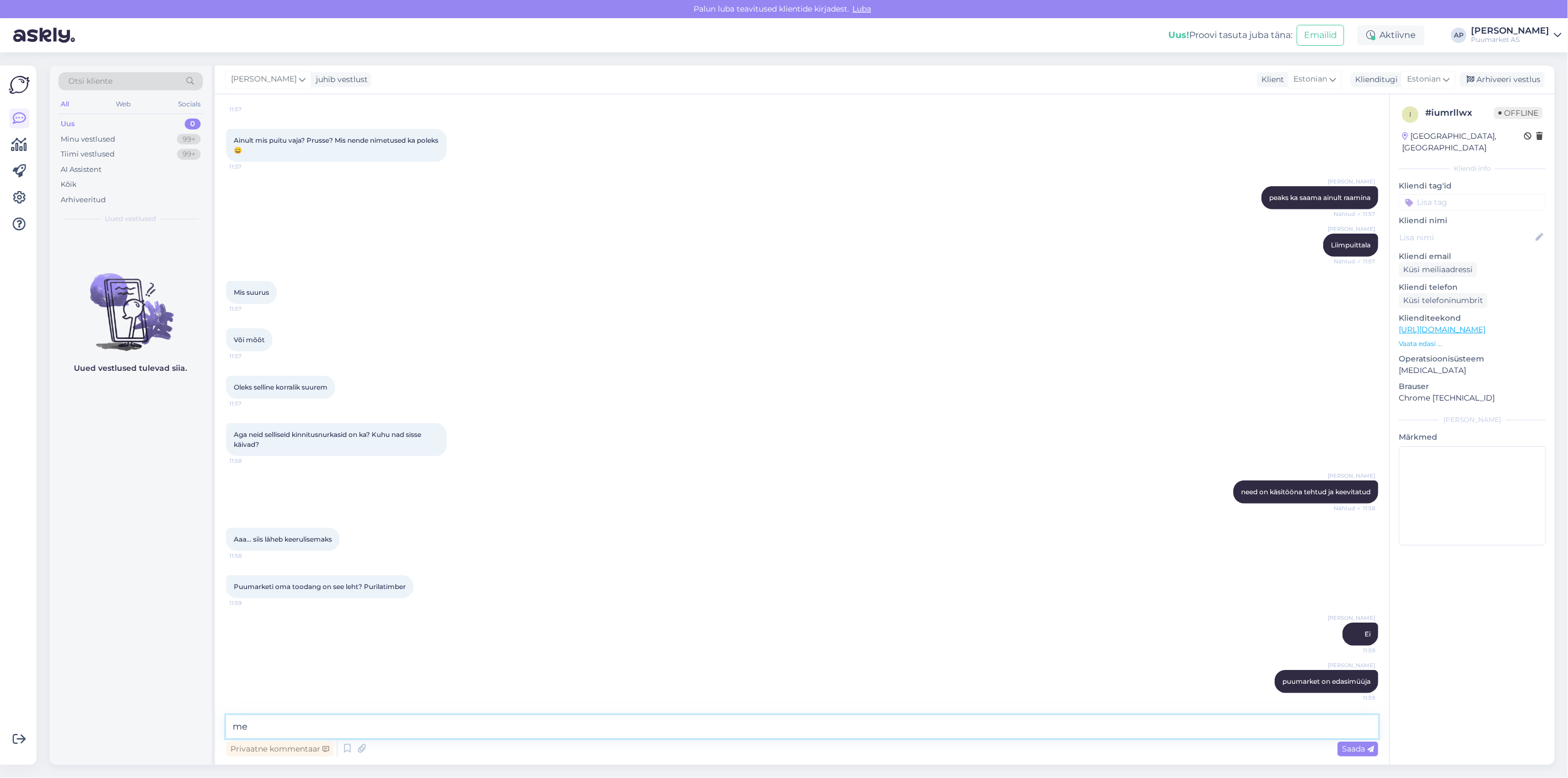
type textarea "m"
click at [543, 646] on div "[PERSON_NAME] Ei 11:59" at bounding box center [802, 634] width 1152 height 47
click at [600, 316] on div "Või mõõt 11:57" at bounding box center [802, 339] width 1152 height 47
click at [175, 255] on div "Hello, I am routing this question to the colleague who is responsible for this …" at bounding box center [142, 258] width 126 height 20
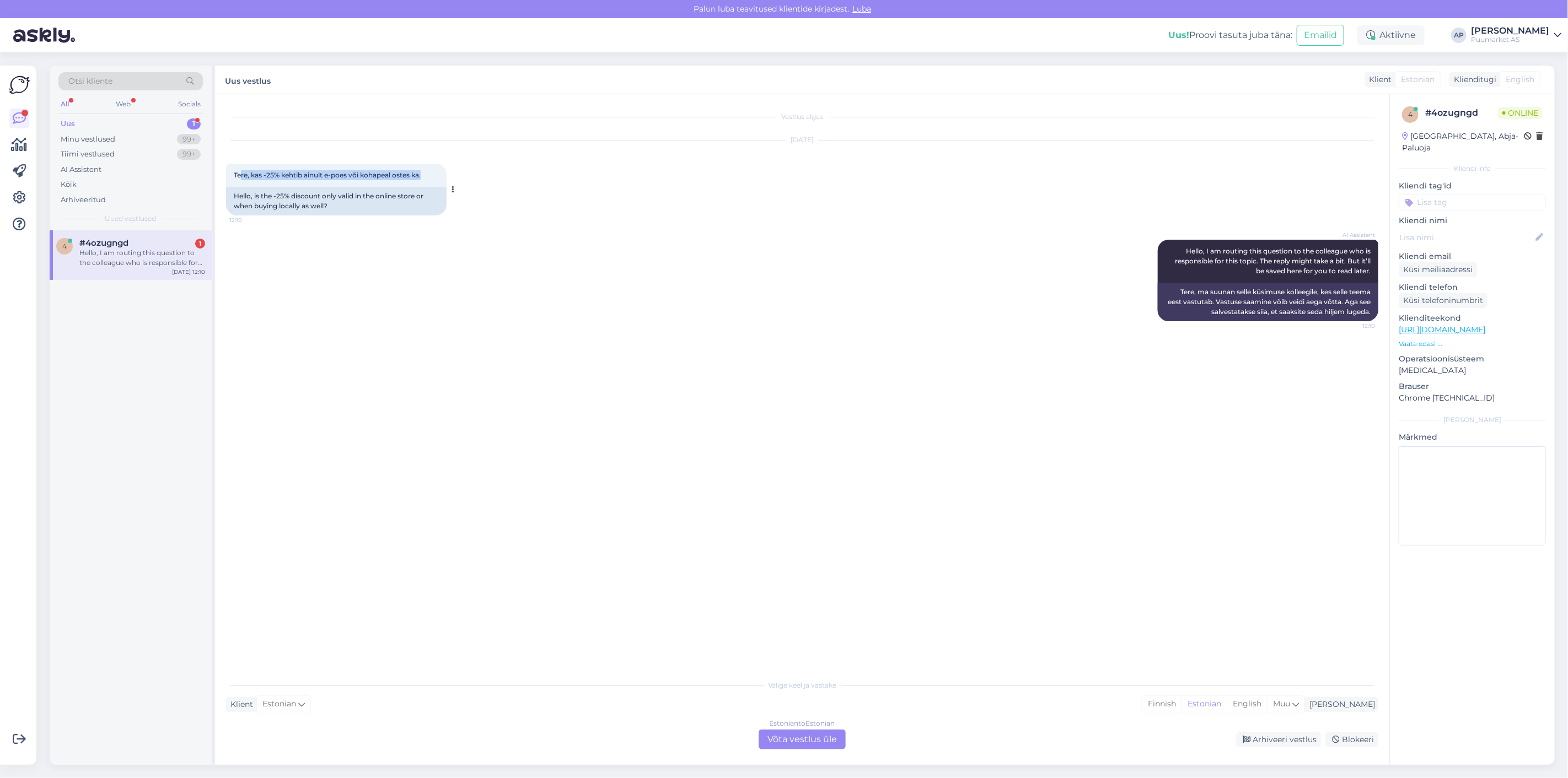
drag, startPoint x: 241, startPoint y: 174, endPoint x: 434, endPoint y: 183, distance: 193.2
click at [434, 183] on div "Tere, kas -25% kehtib ainult e-poes või kohapeal ostes ka. 12:10" at bounding box center [336, 175] width 220 height 23
click at [554, 167] on div "[DATE] Tere, kas -25% kehtib ainult e-poes või kohapeal ostes ka. 12:10 Hello, …" at bounding box center [802, 178] width 1152 height 100
click at [813, 738] on div "Estonian to Estonian Võta vestlus üle" at bounding box center [802, 739] width 87 height 20
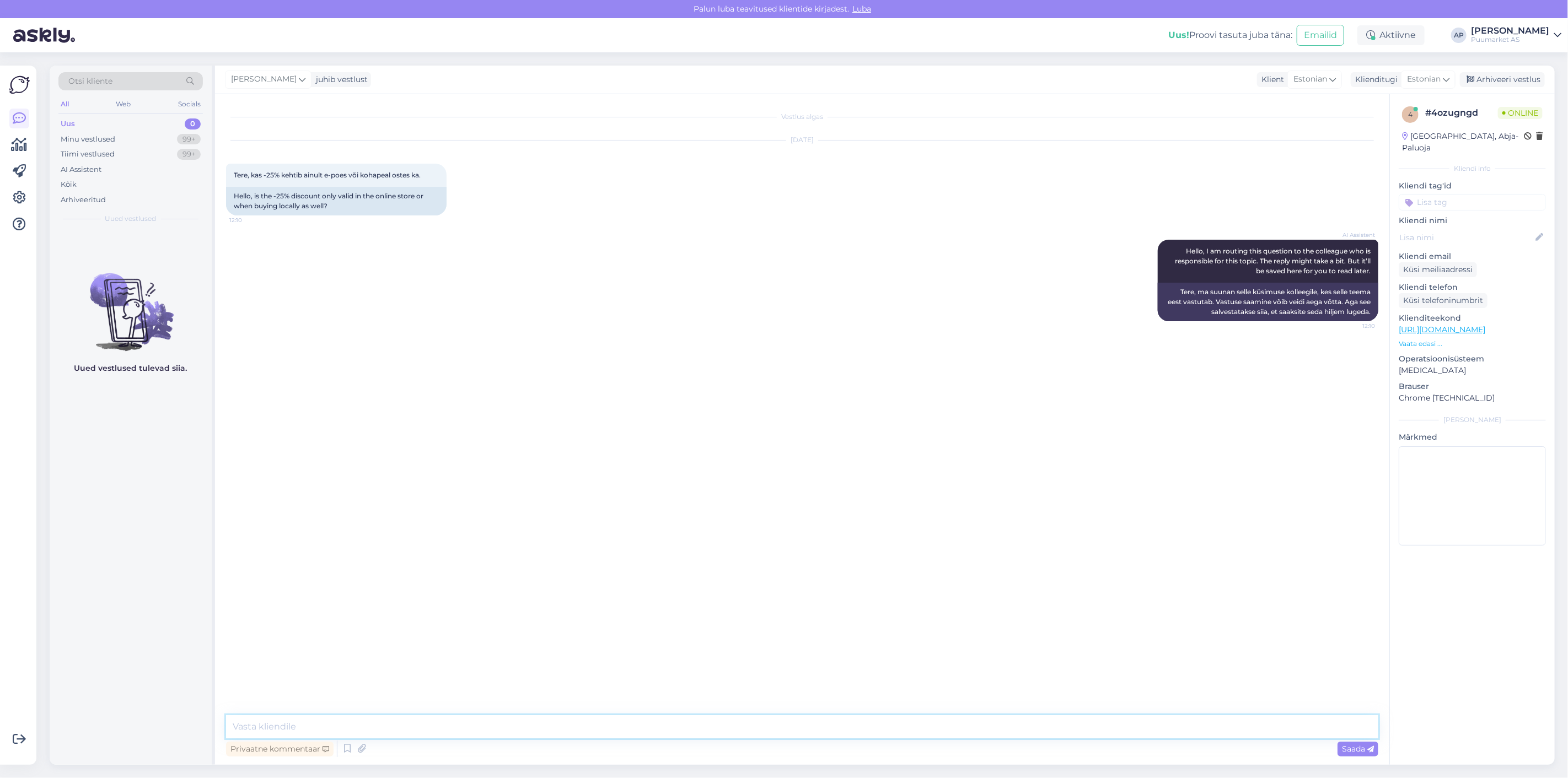
click at [814, 717] on textarea at bounding box center [802, 727] width 1152 height 23
drag, startPoint x: 824, startPoint y: 724, endPoint x: 24, endPoint y: 697, distance: 800.5
click at [89, 706] on div "Otsi kliente All Web Socials Uus 0 Minu vestlused 99+ Tiimi vestlused 99+ AI As…" at bounding box center [801, 416] width 1505 height 700
paste textarea "„Ainult veebis tehtud päringutele.”"
type textarea "„Ainult veebis tehtud päringutele."
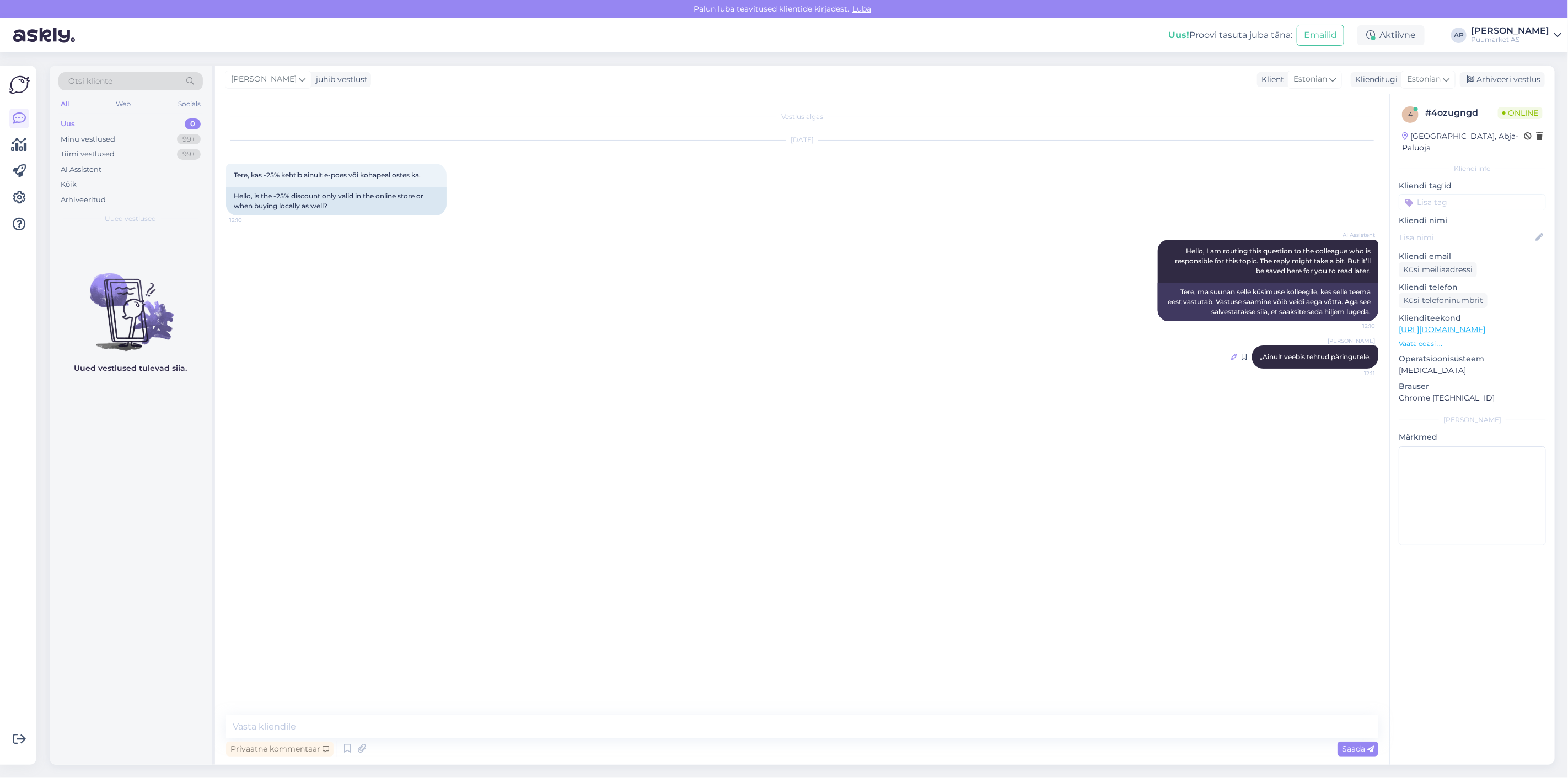
click at [1231, 357] on icon at bounding box center [1234, 357] width 7 height 7
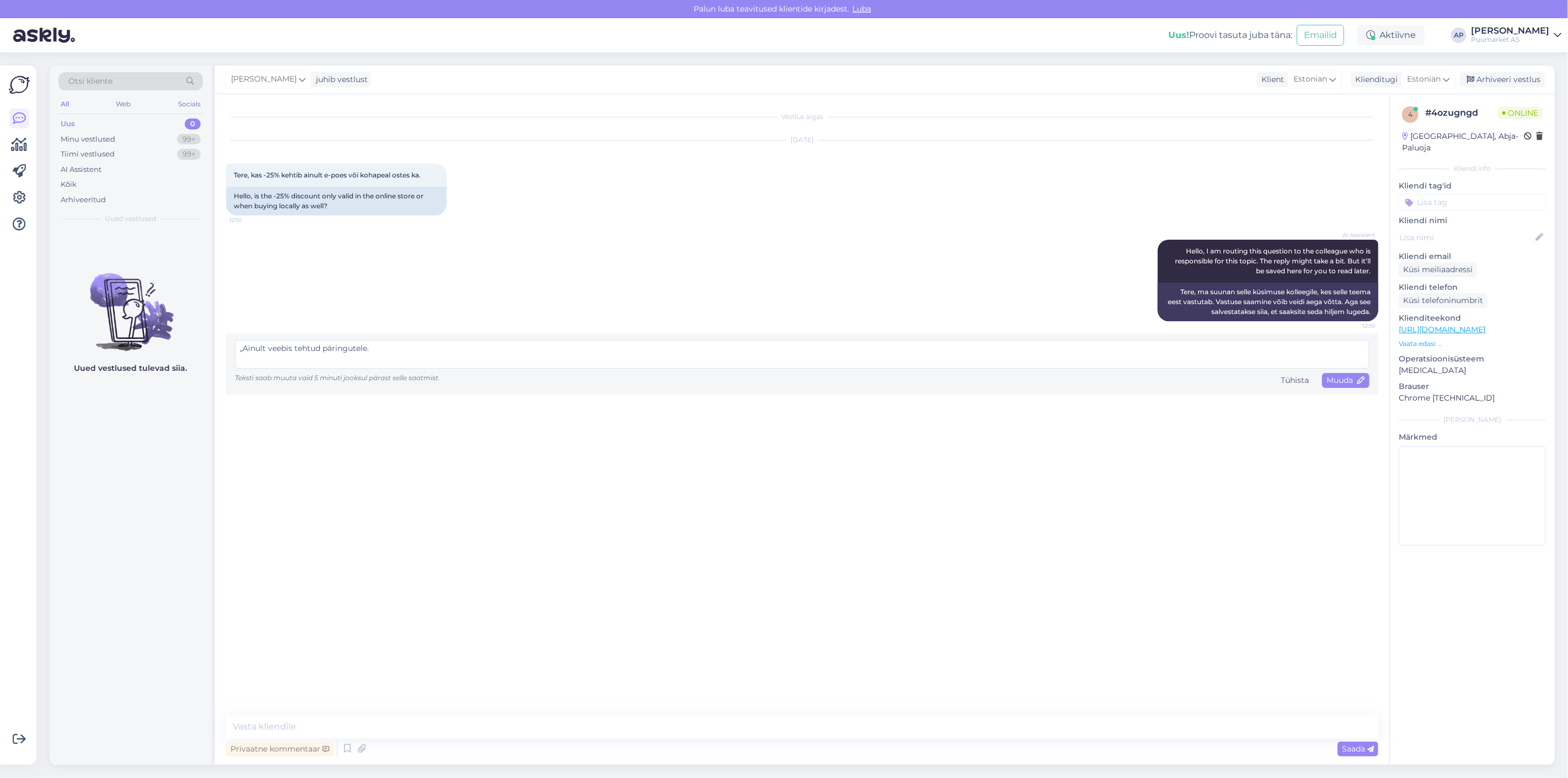
click at [255, 348] on textarea "„Ainult veebis tehtud päringutele." at bounding box center [801, 355] width 1134 height 29
click at [246, 347] on textarea "„Ainult veebis tehtud päringutele." at bounding box center [801, 355] width 1134 height 29
type textarea "Ainult veebis tehtud päringutele."
click at [1333, 375] on div "Muuda" at bounding box center [1345, 380] width 47 height 14
